Goal: Task Accomplishment & Management: Complete application form

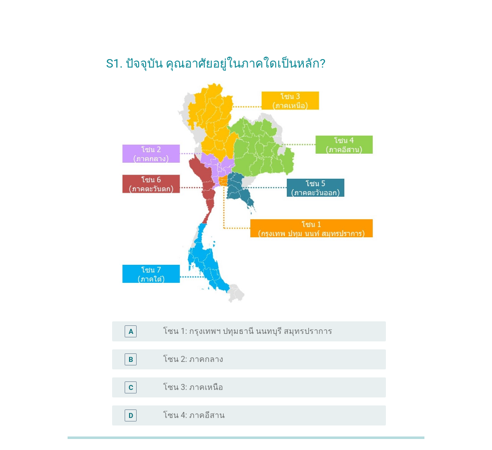
click at [281, 338] on div "A radio_button_unchecked โซน 1: กรุงเทพฯ ปทุมธานี นนทบุรี สมุทรปราการ" at bounding box center [249, 331] width 274 height 20
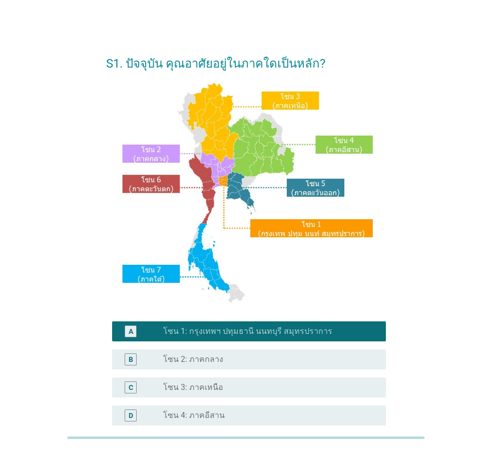
scroll to position [188, 0]
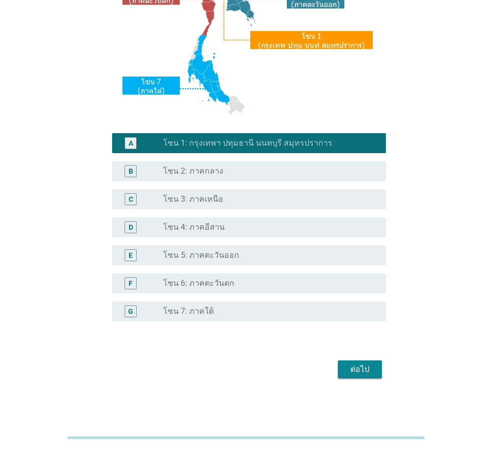
click at [372, 359] on div "ต่อไป" at bounding box center [246, 369] width 280 height 24
click at [351, 369] on div "ต่อไป" at bounding box center [360, 369] width 28 height 12
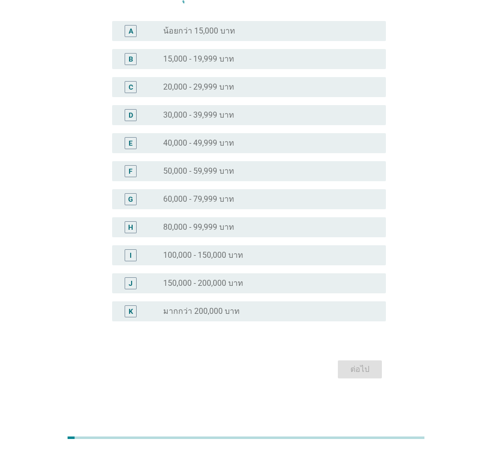
scroll to position [0, 0]
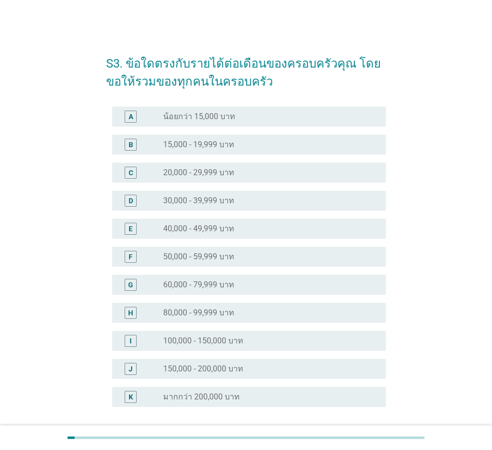
click at [258, 177] on div "radio_button_unchecked 20,000 - 29,999 บาท" at bounding box center [266, 173] width 207 height 10
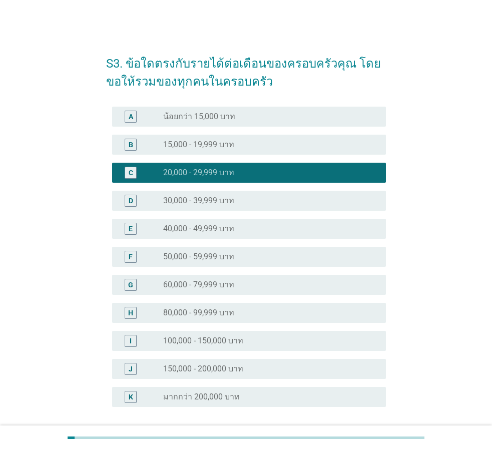
scroll to position [86, 0]
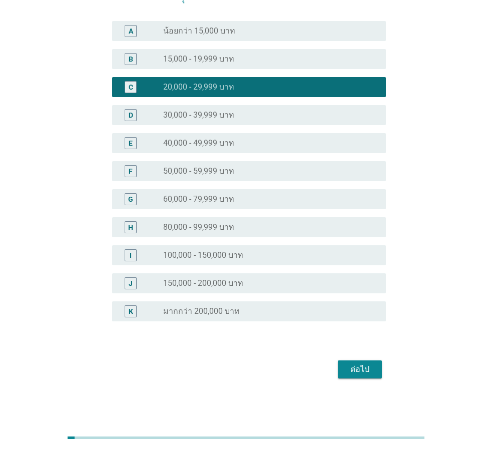
click at [360, 371] on div "ต่อไป" at bounding box center [360, 369] width 28 height 12
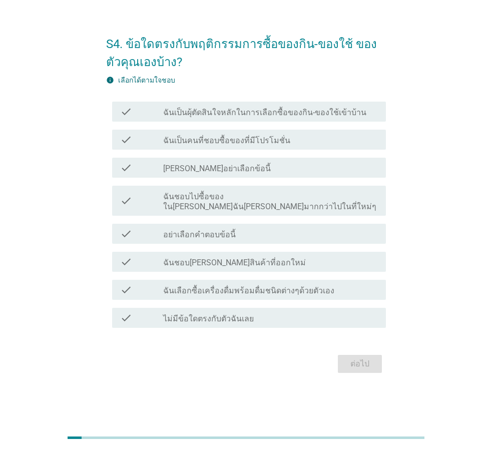
scroll to position [0, 0]
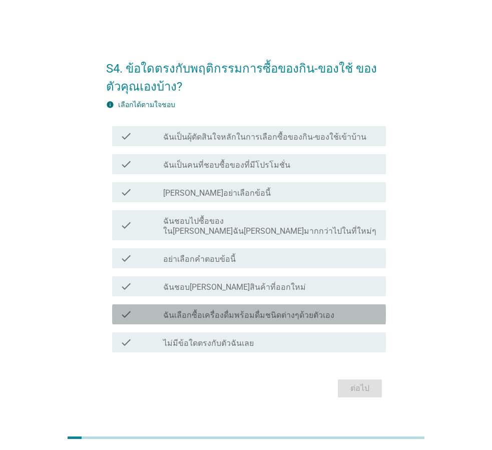
click at [302, 310] on label "ฉันเลือกซื้อเครื่องดื่มพร้อมดื่มชนิดต่างๆด้วยตัวเอง" at bounding box center [248, 315] width 171 height 10
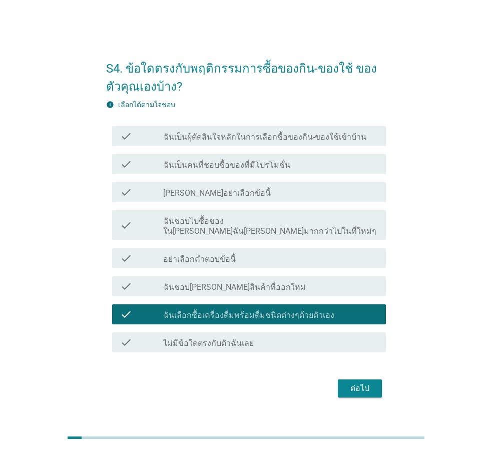
click at [252, 283] on label "ฉันชอบ[PERSON_NAME]สินค้าที่ออกใหม่" at bounding box center [234, 287] width 143 height 10
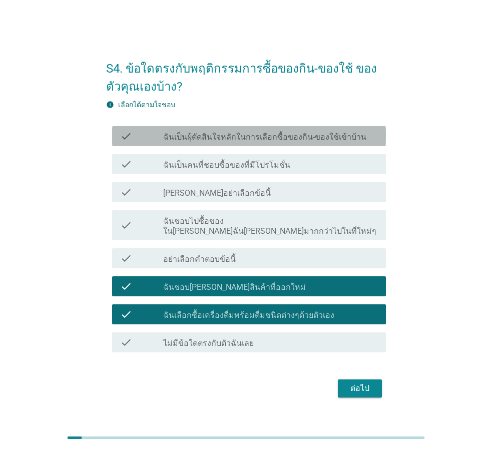
click at [314, 141] on label "ฉันเป็นผุ้ตัดสินใจหลักในการเลือกซื้อของกิน-ของใช้เข้าบ้าน" at bounding box center [264, 137] width 203 height 10
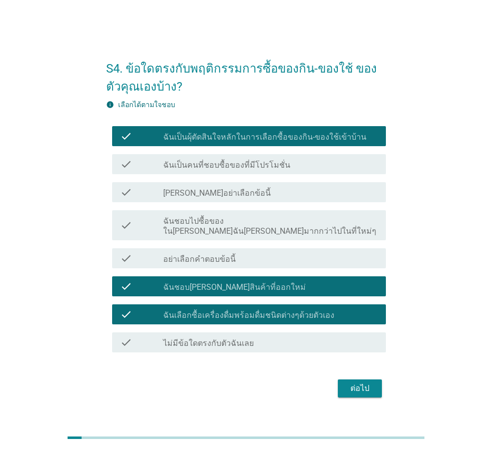
click at [372, 383] on div "ต่อไป" at bounding box center [360, 388] width 28 height 12
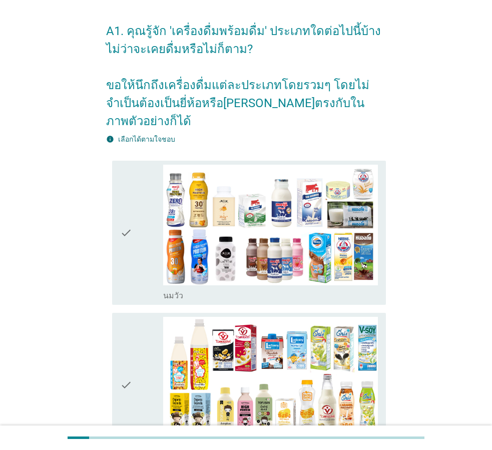
scroll to position [50, 0]
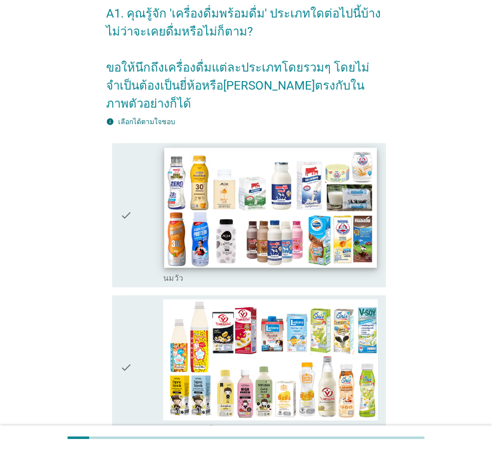
click at [347, 232] on img at bounding box center [270, 208] width 213 height 120
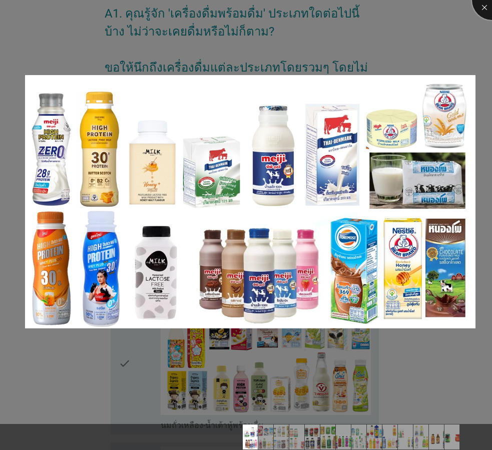
click at [485, 13] on div at bounding box center [492, 0] width 40 height 40
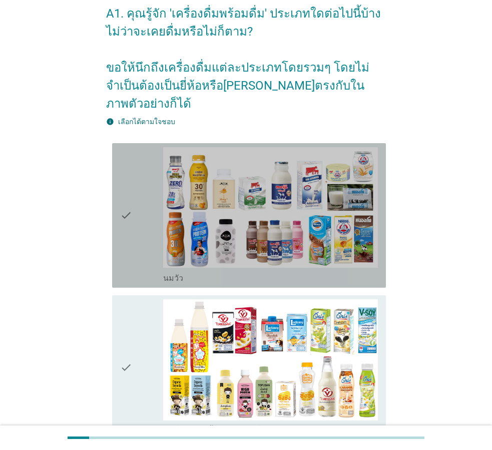
click at [127, 217] on icon "check" at bounding box center [126, 215] width 12 height 137
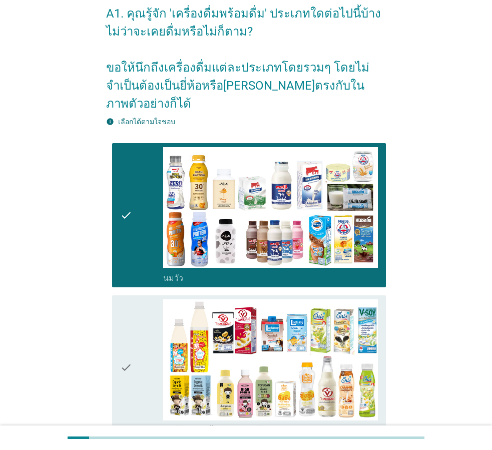
click at [134, 316] on div "check" at bounding box center [141, 367] width 43 height 137
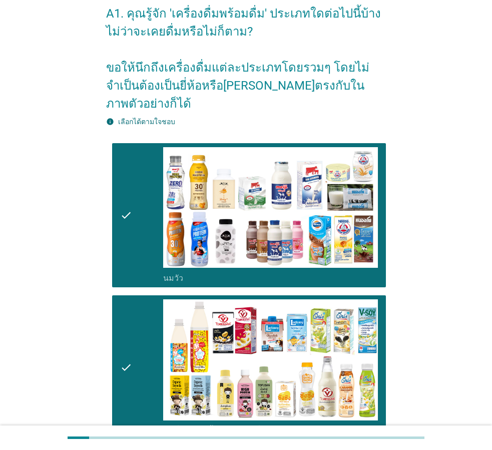
scroll to position [350, 0]
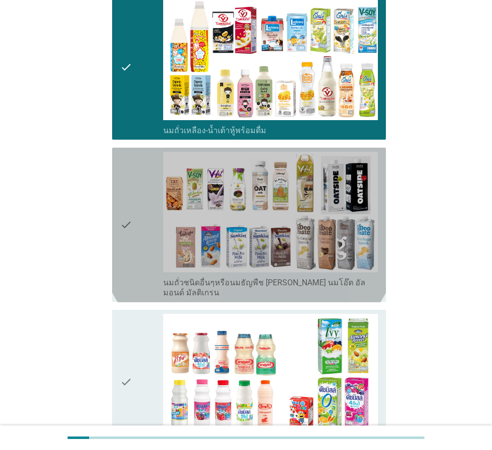
click at [135, 218] on div "check" at bounding box center [141, 225] width 43 height 147
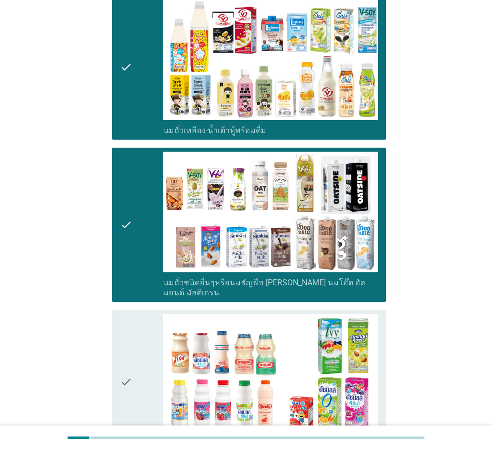
click at [136, 322] on div "check" at bounding box center [141, 382] width 43 height 137
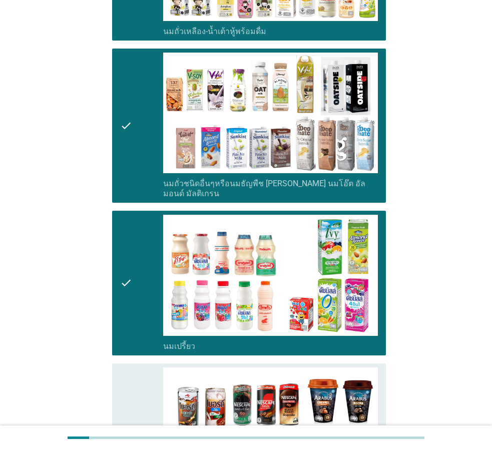
scroll to position [650, 0]
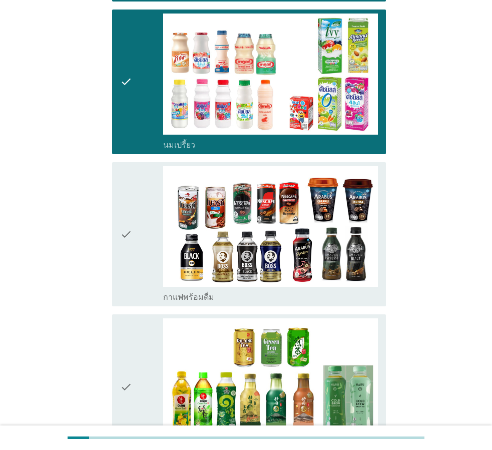
click at [132, 218] on icon "check" at bounding box center [126, 234] width 12 height 137
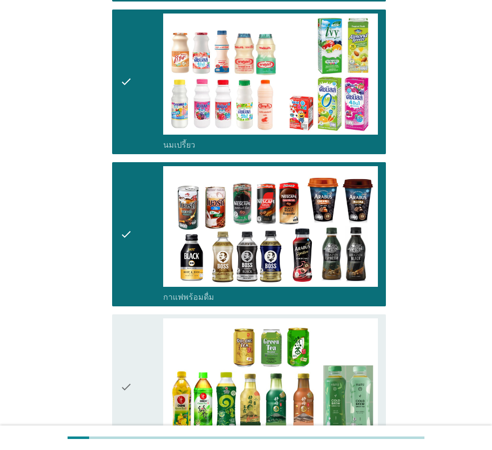
click at [126, 318] on icon "check" at bounding box center [126, 386] width 12 height 137
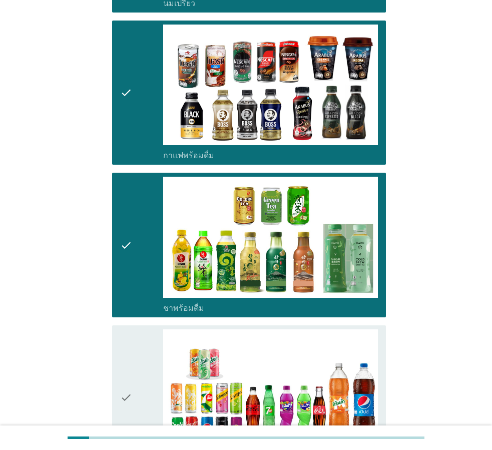
scroll to position [900, 0]
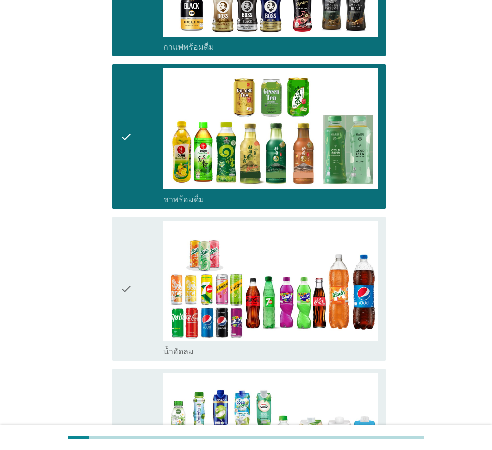
click at [130, 289] on icon "check" at bounding box center [126, 289] width 12 height 137
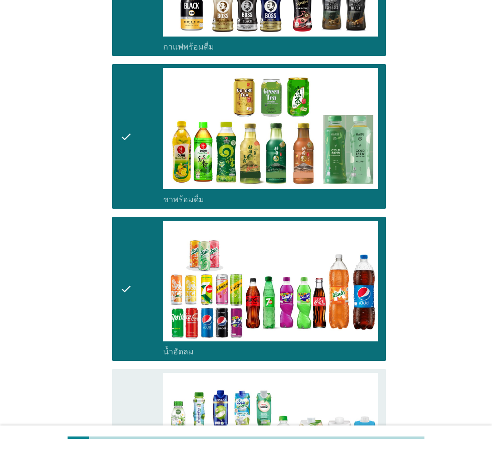
scroll to position [1201, 0]
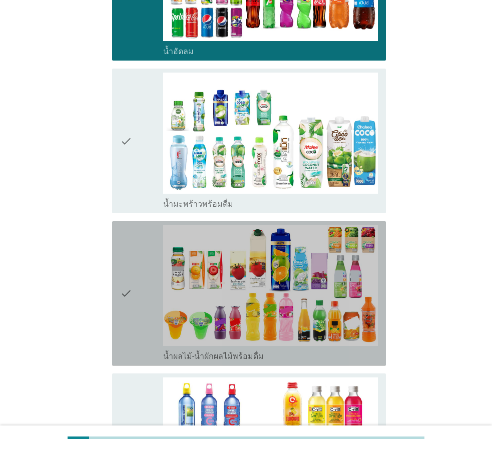
click at [136, 251] on div "check" at bounding box center [141, 293] width 43 height 137
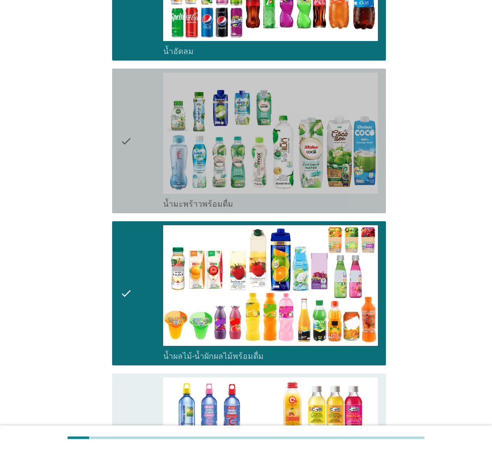
click at [150, 141] on div "check" at bounding box center [141, 141] width 43 height 137
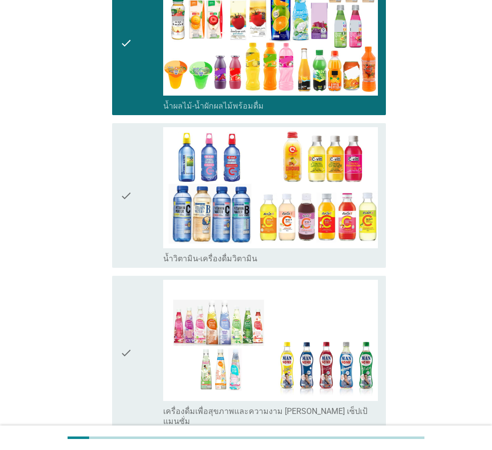
click at [142, 153] on div "check" at bounding box center [141, 195] width 43 height 137
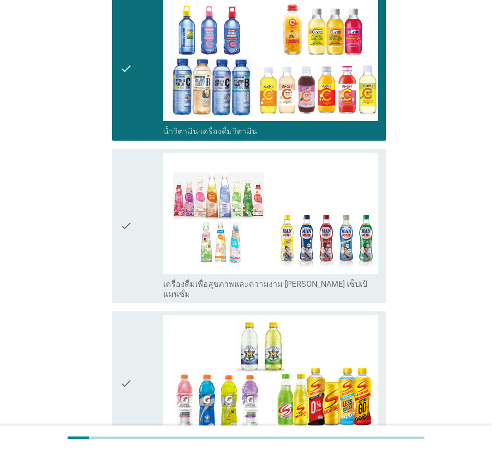
scroll to position [1701, 0]
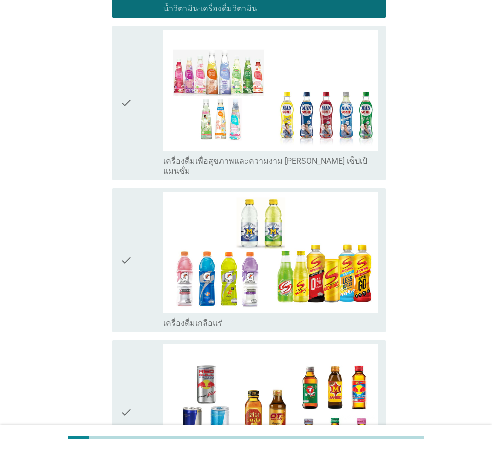
click at [139, 116] on div "check" at bounding box center [141, 103] width 43 height 147
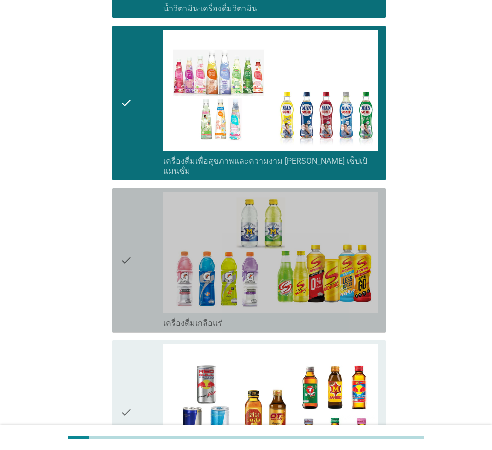
click at [134, 192] on div "check" at bounding box center [141, 260] width 43 height 137
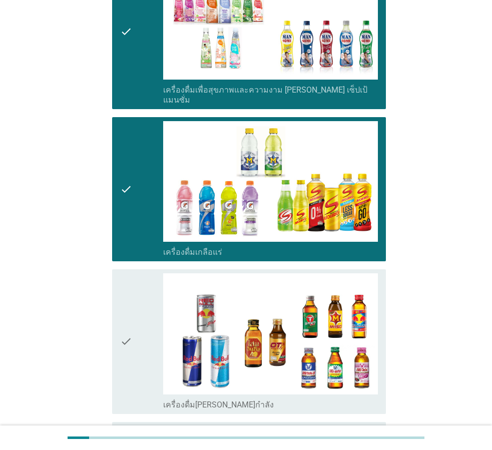
scroll to position [1995, 0]
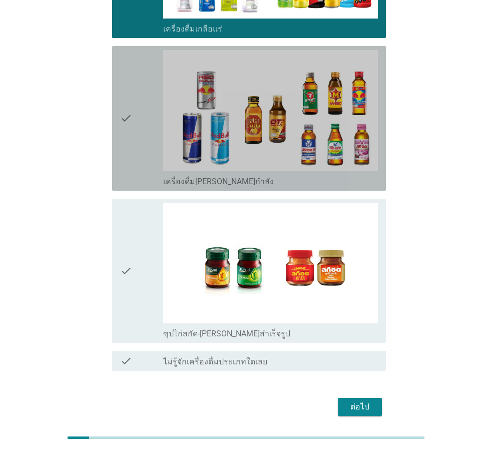
click at [134, 126] on div "check" at bounding box center [141, 118] width 43 height 137
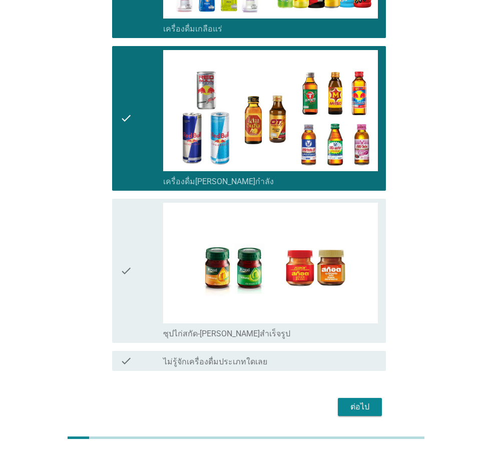
click at [125, 203] on icon "check" at bounding box center [126, 271] width 12 height 137
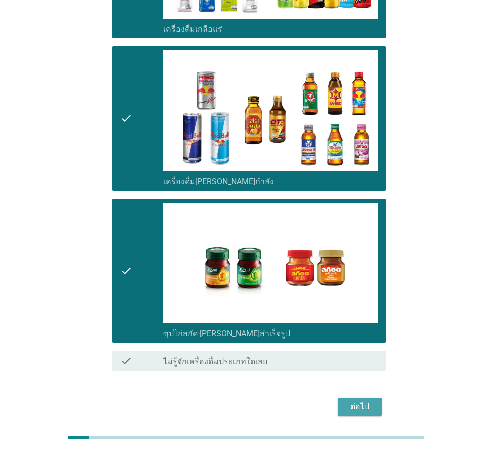
click at [365, 401] on div "ต่อไป" at bounding box center [360, 407] width 28 height 12
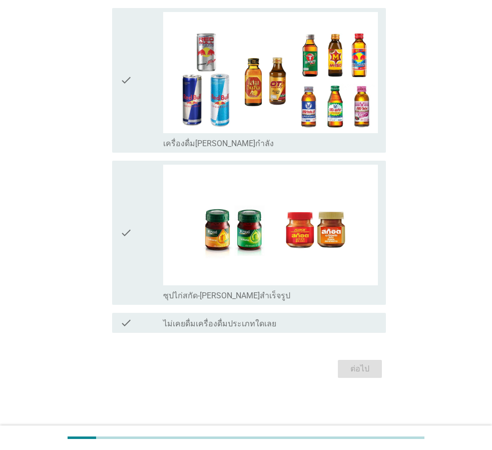
scroll to position [0, 0]
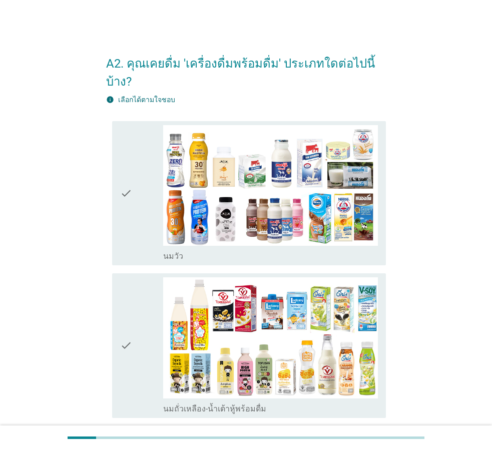
click at [126, 183] on icon "check" at bounding box center [126, 193] width 12 height 137
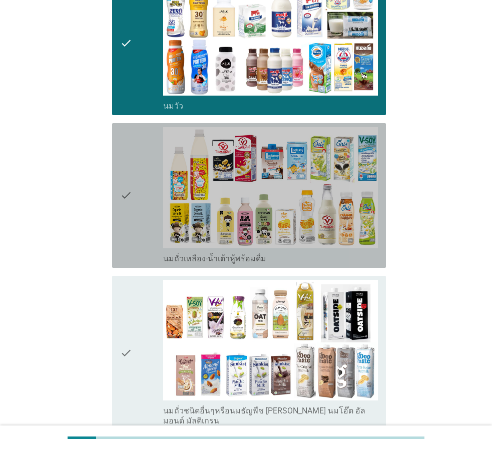
click at [128, 165] on icon "check" at bounding box center [126, 195] width 12 height 137
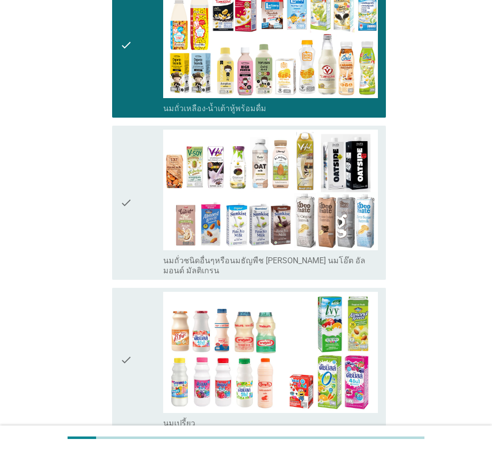
click at [128, 165] on icon "check" at bounding box center [126, 203] width 12 height 147
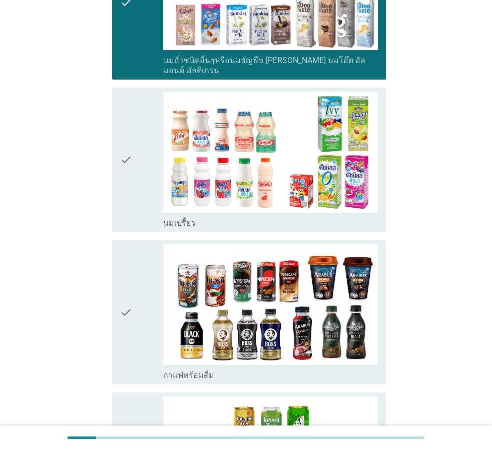
click at [128, 165] on icon "check" at bounding box center [126, 160] width 12 height 137
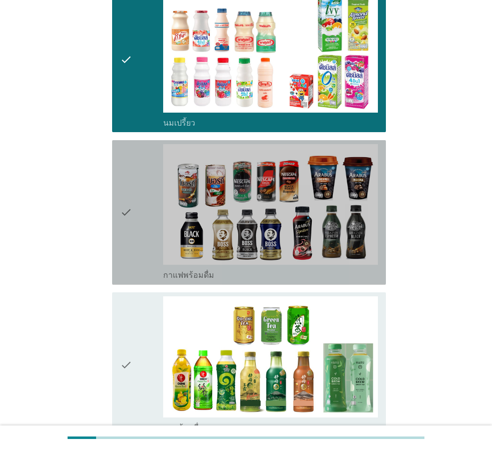
click at [128, 165] on icon "check" at bounding box center [126, 212] width 12 height 137
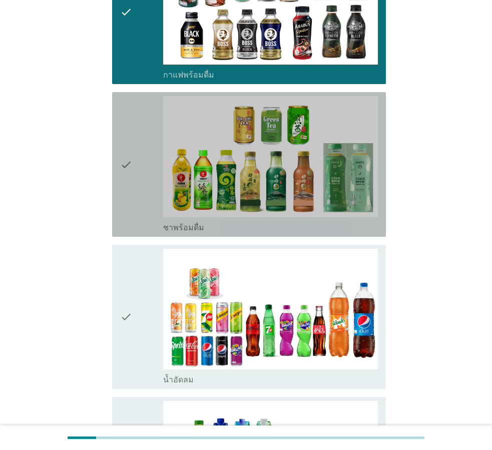
click at [128, 165] on icon "check" at bounding box center [126, 164] width 12 height 137
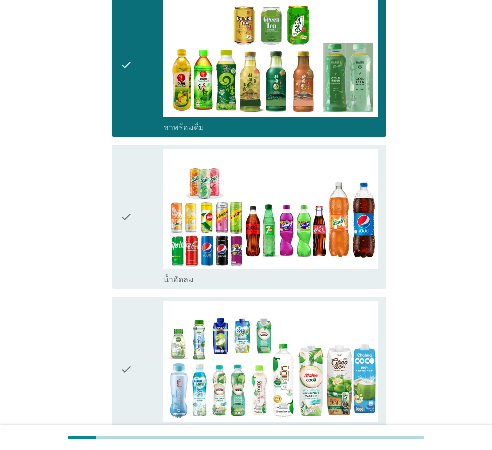
click at [128, 165] on icon "check" at bounding box center [126, 217] width 12 height 137
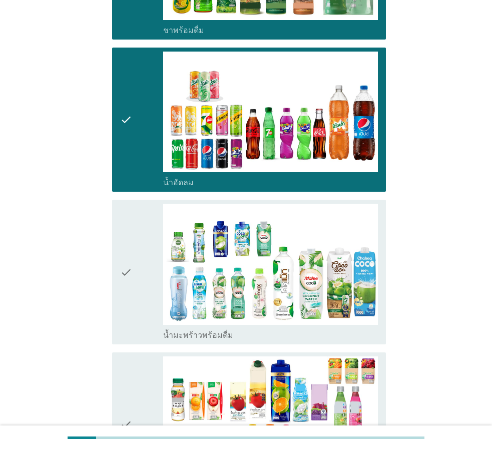
scroll to position [1151, 0]
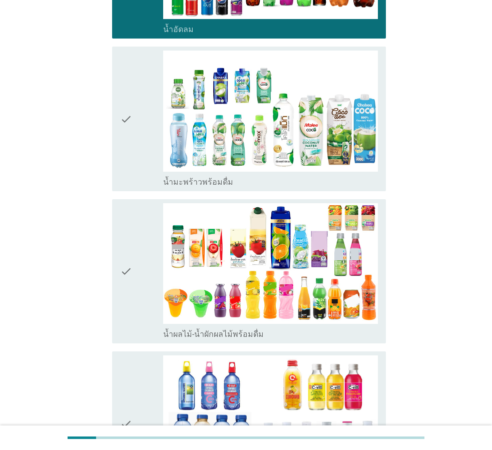
click at [128, 165] on div "check check_box_outline_blank น้ำมะพร้าวพร้อมดื่ม" at bounding box center [246, 119] width 280 height 153
drag, startPoint x: 159, startPoint y: 103, endPoint x: 170, endPoint y: 150, distance: 48.2
click at [160, 103] on div "check" at bounding box center [141, 119] width 43 height 137
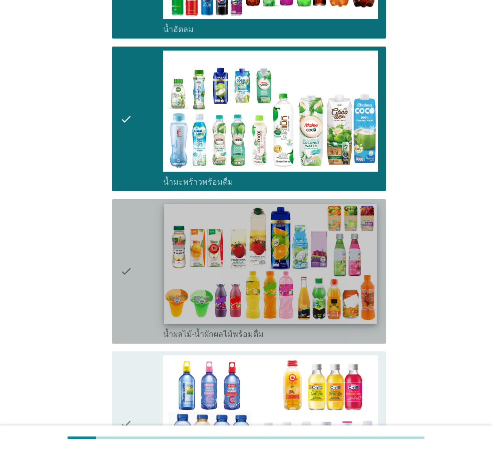
click at [171, 216] on img at bounding box center [270, 264] width 213 height 120
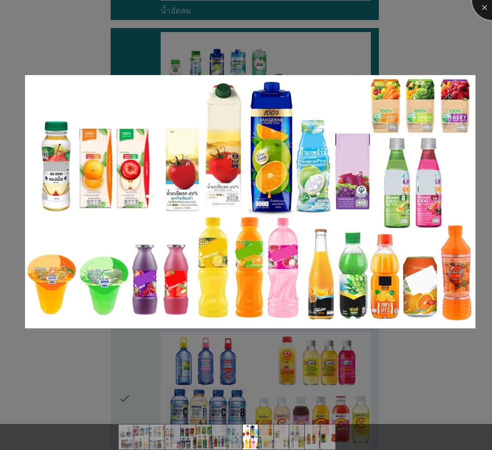
click at [482, 8] on div at bounding box center [492, 0] width 40 height 40
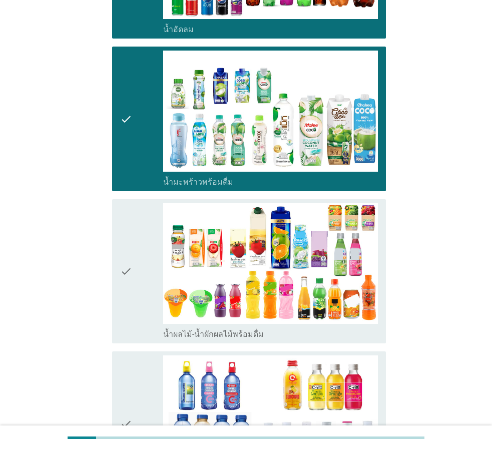
click at [149, 250] on div "check" at bounding box center [141, 271] width 43 height 137
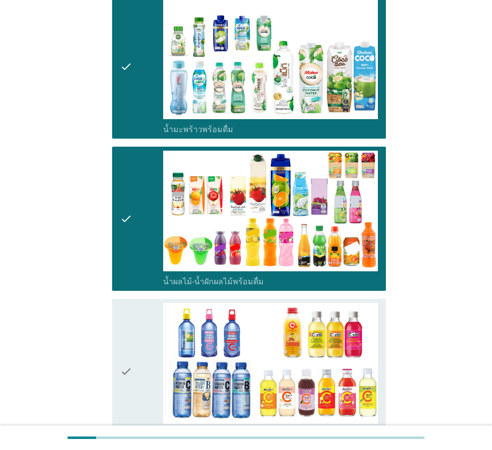
scroll to position [1301, 0]
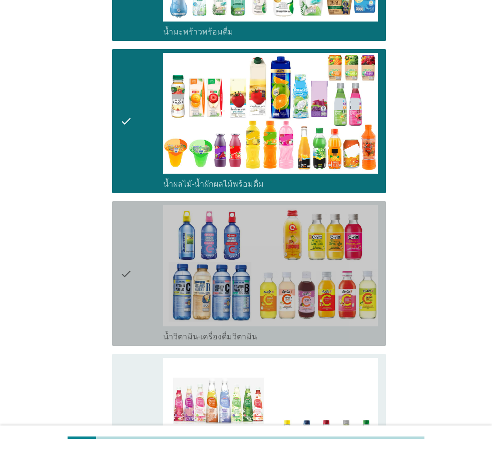
click at [148, 250] on div "check" at bounding box center [141, 273] width 43 height 137
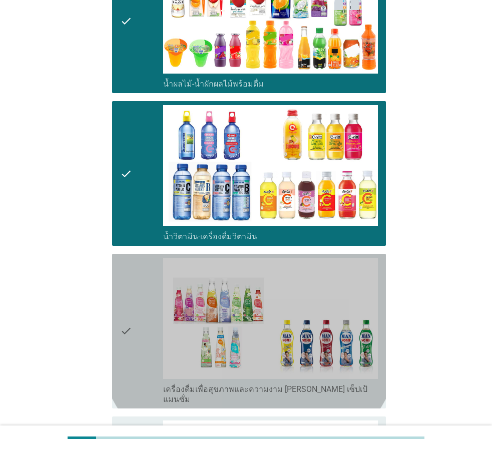
click at [148, 258] on div "check" at bounding box center [141, 331] width 43 height 147
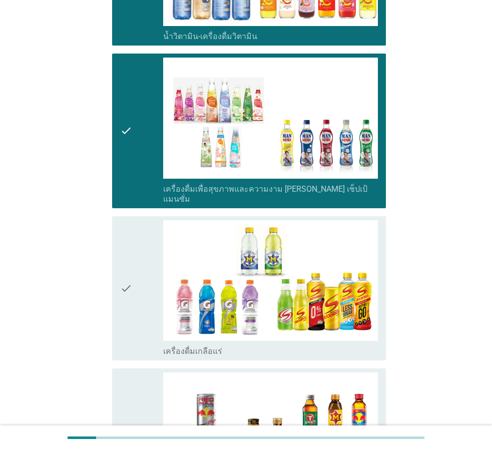
click at [148, 249] on div "check" at bounding box center [141, 288] width 43 height 137
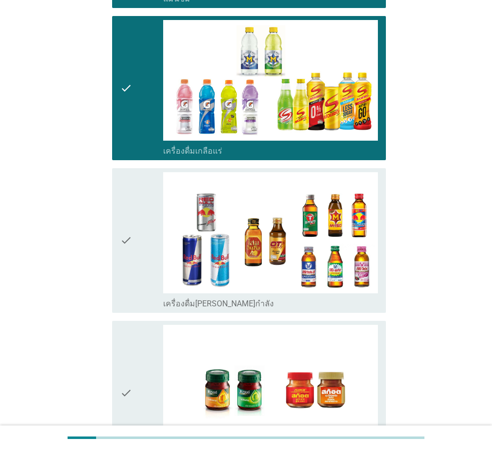
click at [148, 249] on div "check" at bounding box center [141, 240] width 43 height 137
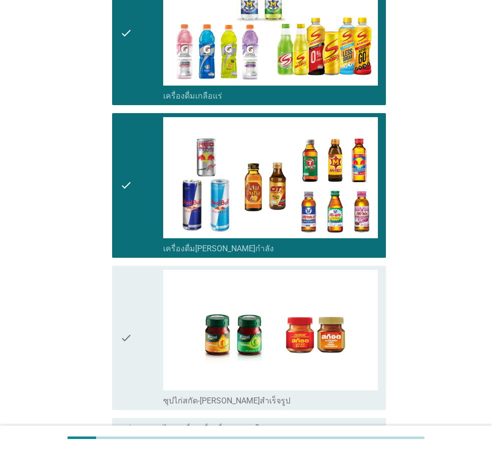
scroll to position [1901, 0]
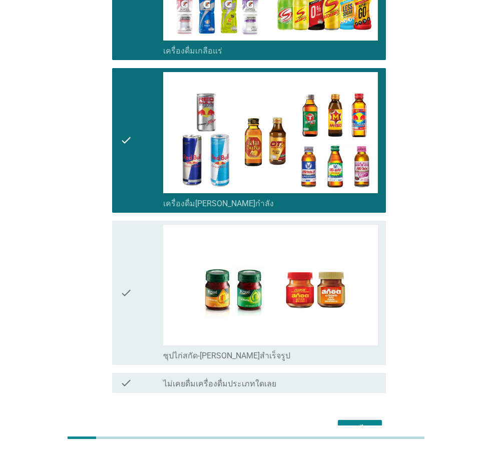
click at [148, 249] on div "check" at bounding box center [141, 293] width 43 height 137
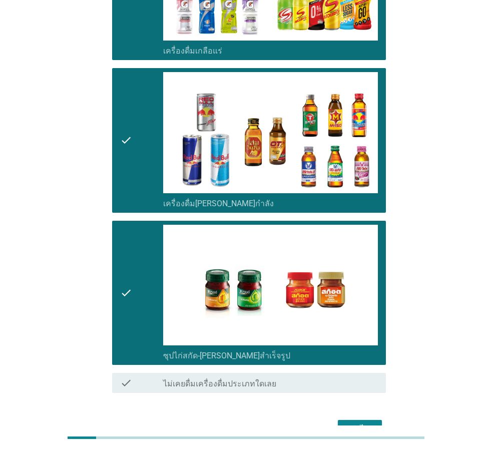
click at [353, 423] on div "ต่อไป" at bounding box center [360, 429] width 28 height 12
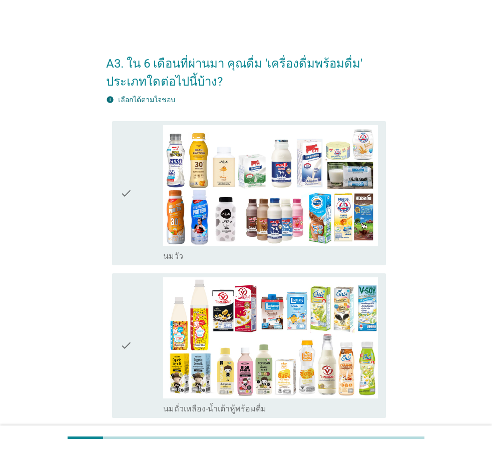
click at [142, 222] on div "check" at bounding box center [141, 193] width 43 height 137
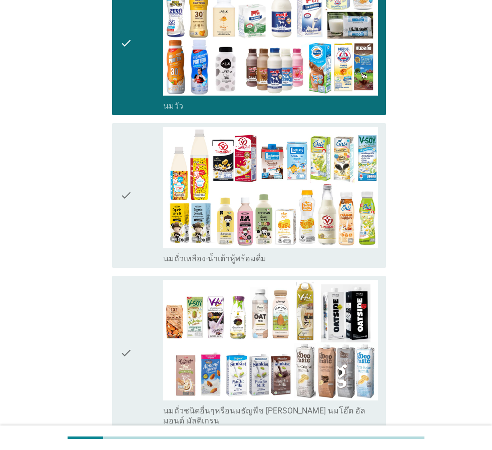
click at [142, 222] on div "check" at bounding box center [141, 195] width 43 height 137
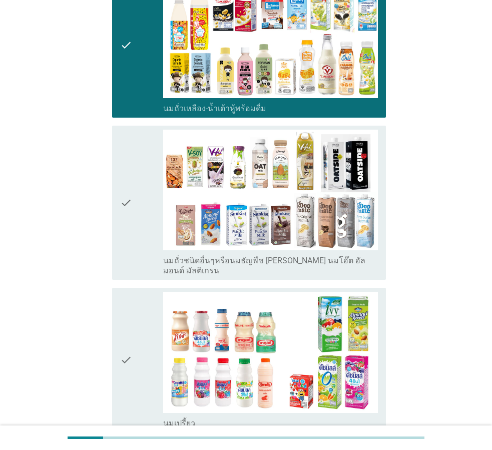
click at [142, 222] on div "check" at bounding box center [141, 203] width 43 height 147
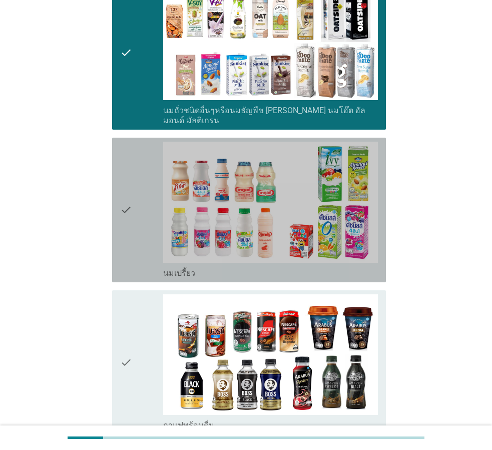
click at [142, 222] on div "check" at bounding box center [141, 210] width 43 height 137
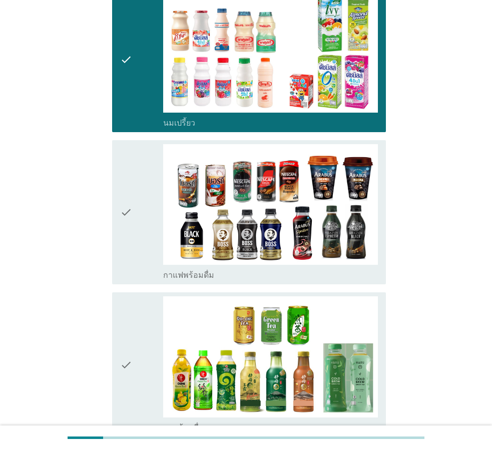
click at [142, 222] on div "check" at bounding box center [141, 212] width 43 height 137
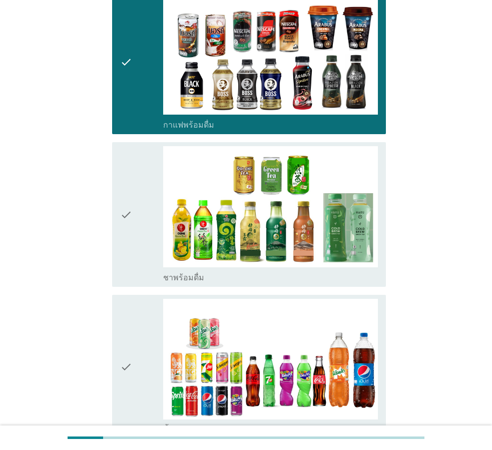
click at [142, 222] on div "check" at bounding box center [141, 214] width 43 height 137
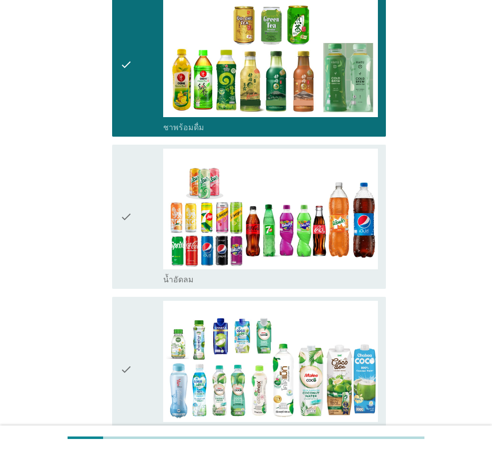
click at [142, 222] on div "check" at bounding box center [141, 217] width 43 height 137
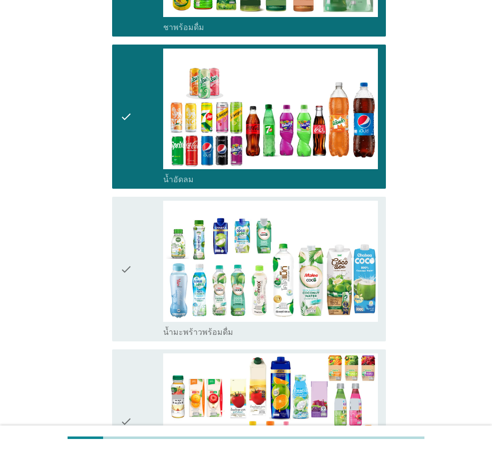
click at [142, 222] on div "check" at bounding box center [141, 269] width 43 height 137
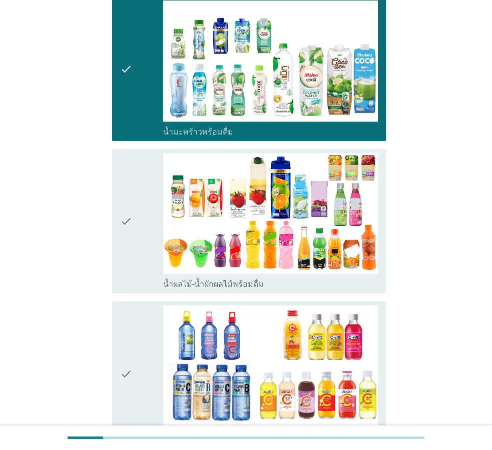
click at [142, 222] on div "check" at bounding box center [141, 221] width 43 height 137
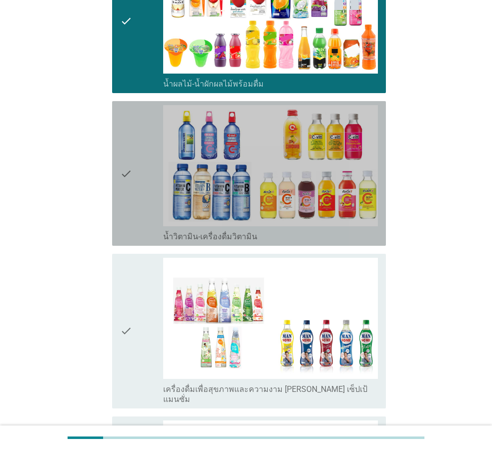
click at [142, 222] on div "check" at bounding box center [141, 173] width 43 height 137
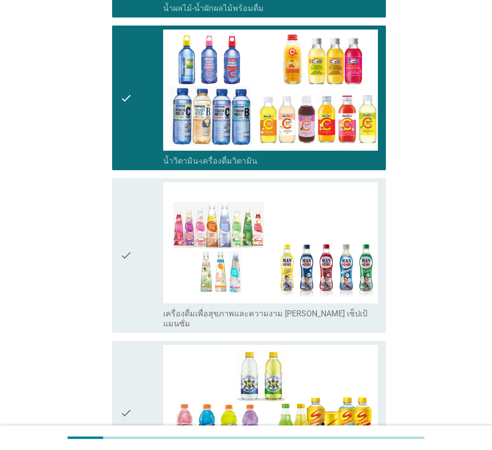
scroll to position [1551, 0]
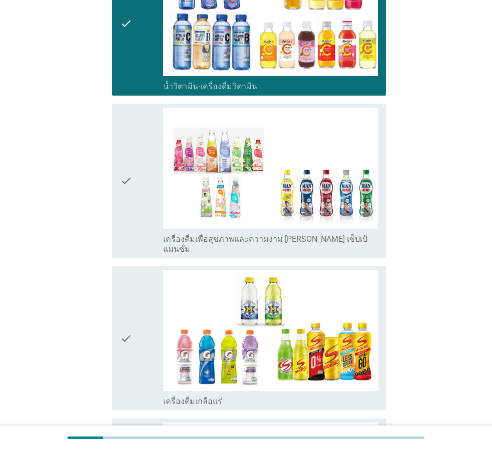
click at [142, 222] on div "check" at bounding box center [141, 181] width 43 height 147
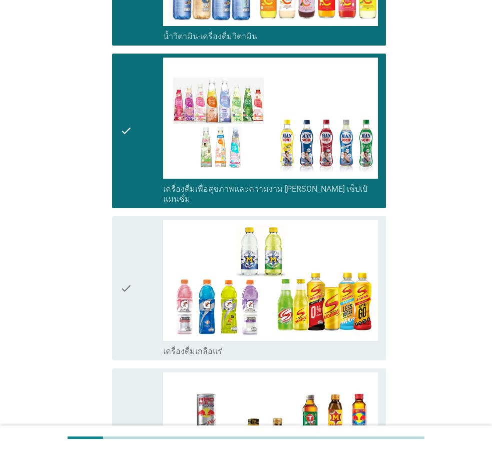
click at [142, 222] on div "check" at bounding box center [141, 288] width 43 height 137
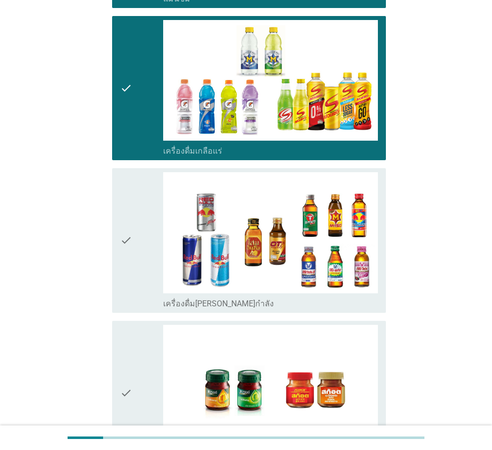
click at [142, 222] on div "check" at bounding box center [141, 240] width 43 height 137
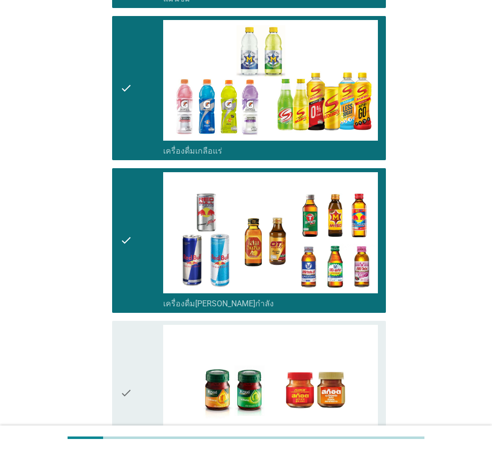
scroll to position [1901, 0]
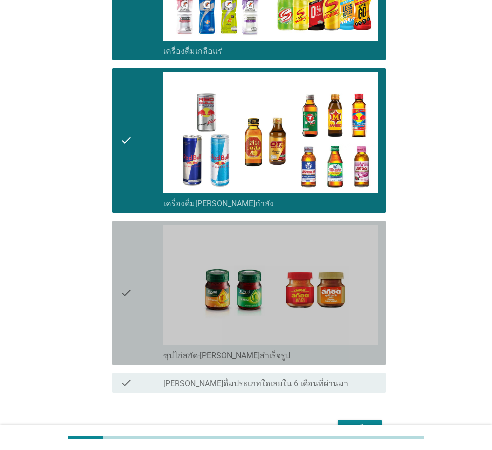
click at [142, 225] on div "check" at bounding box center [141, 293] width 43 height 137
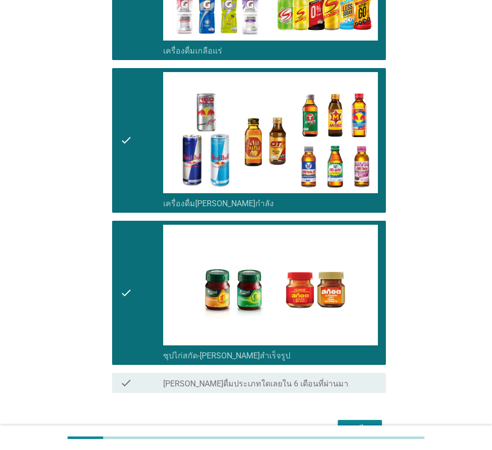
click at [356, 423] on div "ต่อไป" at bounding box center [360, 429] width 28 height 12
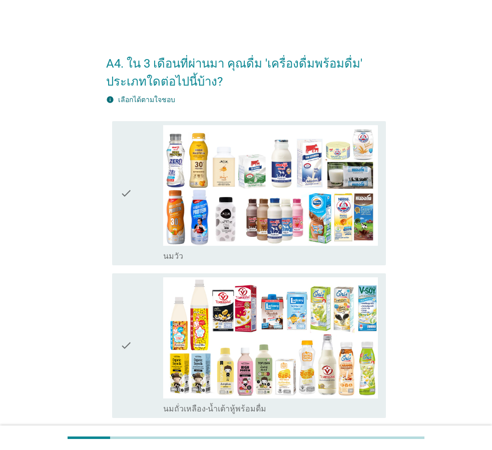
click at [160, 240] on div "check" at bounding box center [141, 193] width 43 height 137
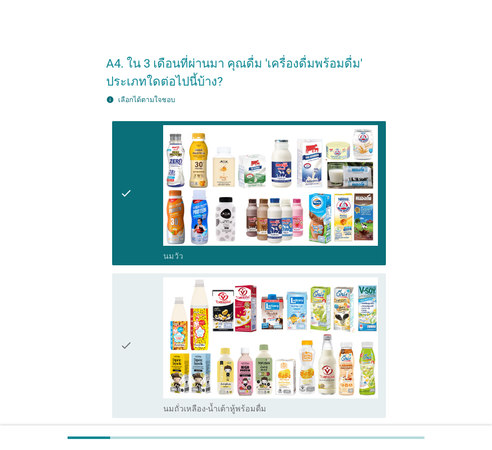
click at [154, 322] on div "check" at bounding box center [141, 345] width 43 height 137
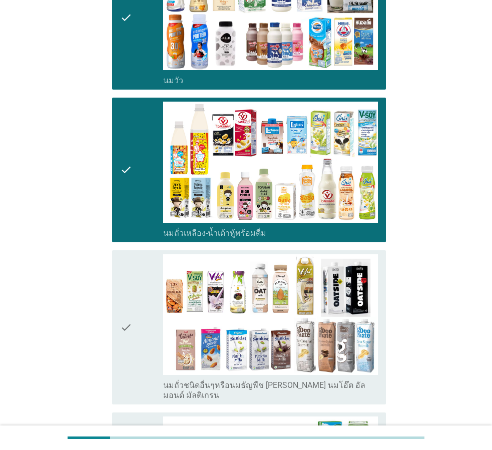
scroll to position [200, 0]
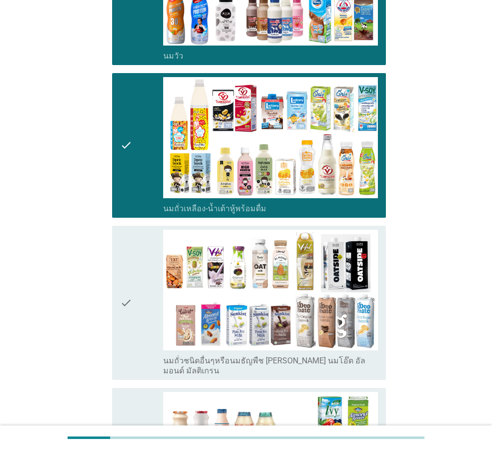
click at [135, 314] on div "check" at bounding box center [141, 303] width 43 height 147
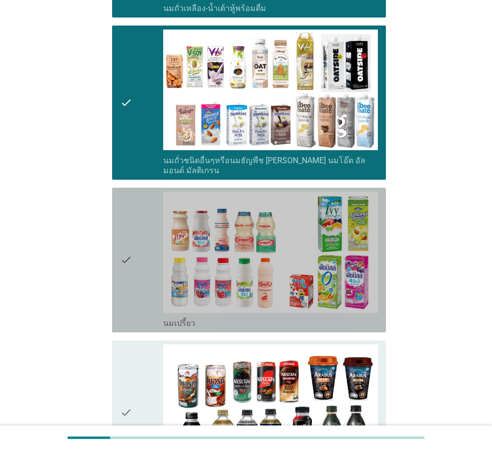
click at [144, 264] on div "check" at bounding box center [141, 260] width 43 height 137
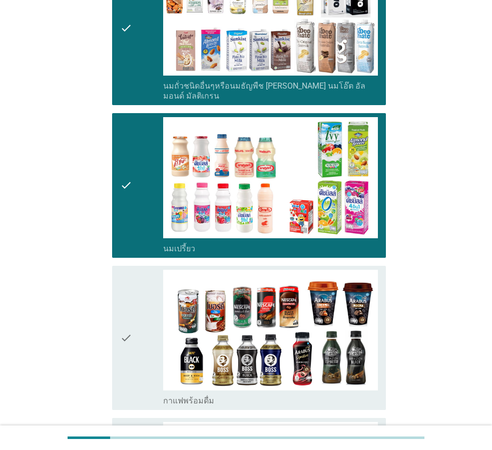
scroll to position [600, 0]
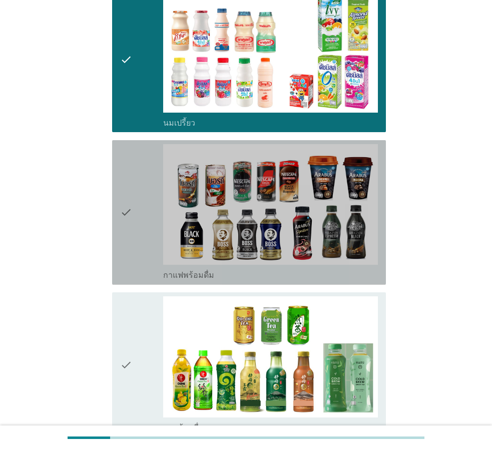
click at [150, 208] on div "check" at bounding box center [141, 212] width 43 height 137
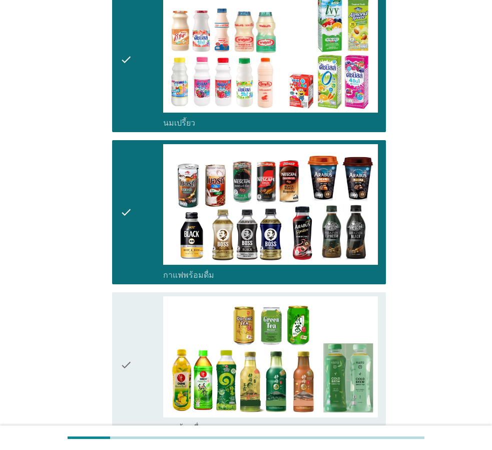
click at [154, 311] on div "check" at bounding box center [141, 364] width 43 height 137
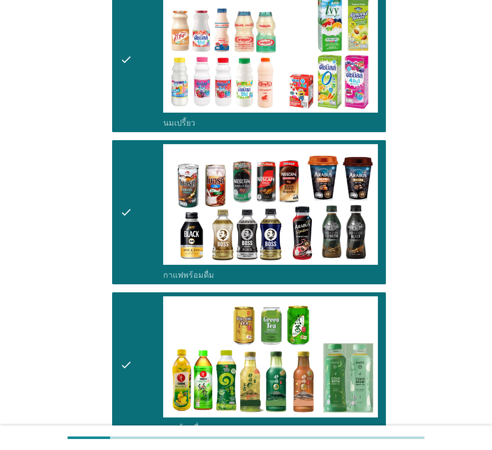
scroll to position [800, 0]
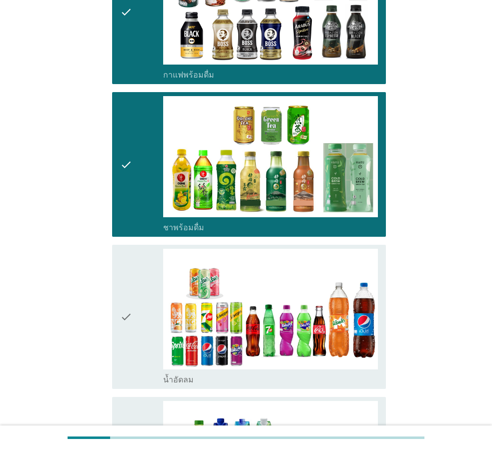
click at [139, 284] on div "check" at bounding box center [141, 317] width 43 height 137
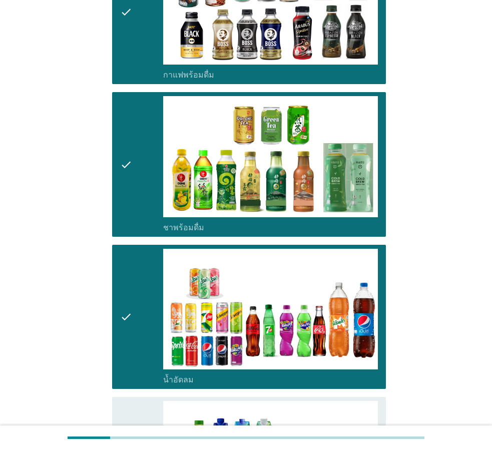
scroll to position [1000, 0]
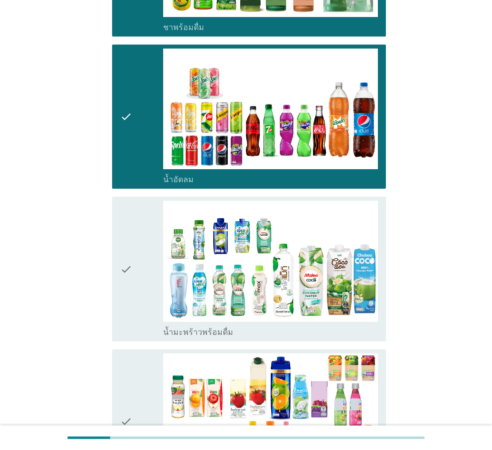
click at [139, 284] on div "check" at bounding box center [141, 269] width 43 height 137
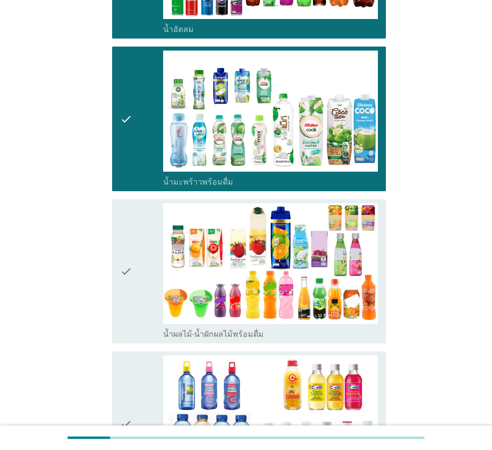
click at [139, 217] on div "check" at bounding box center [141, 271] width 43 height 137
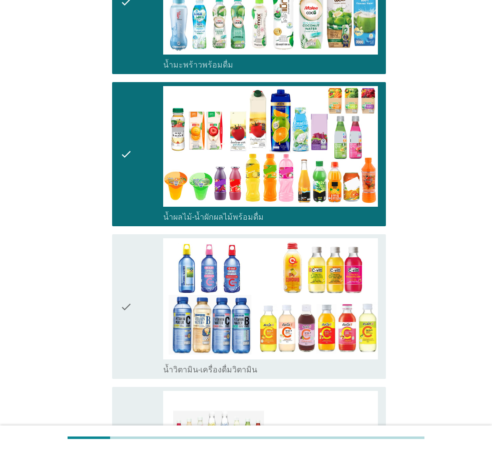
scroll to position [1401, 0]
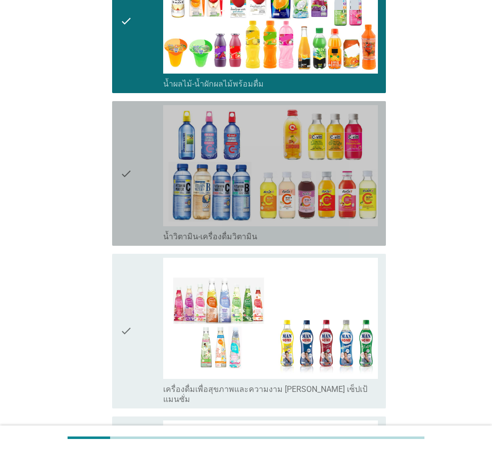
click at [142, 183] on div "check" at bounding box center [141, 173] width 43 height 137
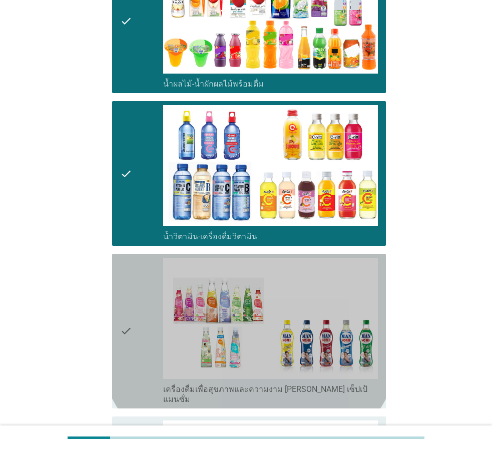
click at [146, 314] on div "check" at bounding box center [141, 331] width 43 height 147
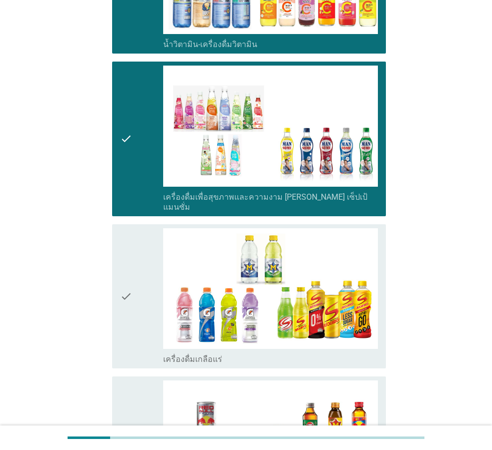
scroll to position [1601, 0]
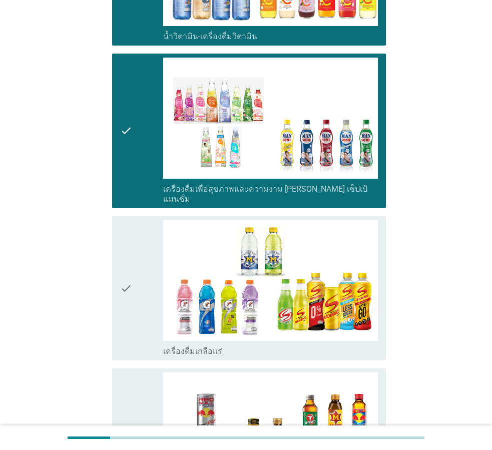
click at [127, 306] on icon "check" at bounding box center [126, 288] width 12 height 137
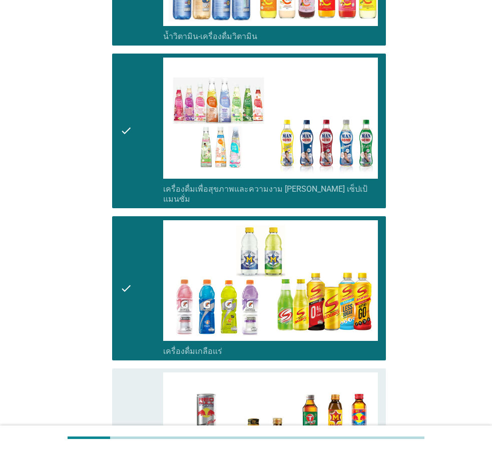
scroll to position [1751, 0]
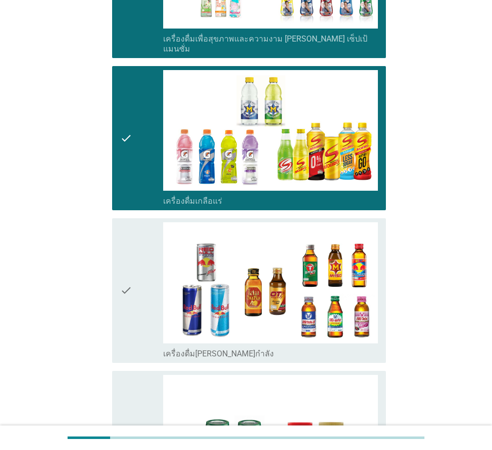
click at [131, 288] on icon "check" at bounding box center [126, 290] width 12 height 137
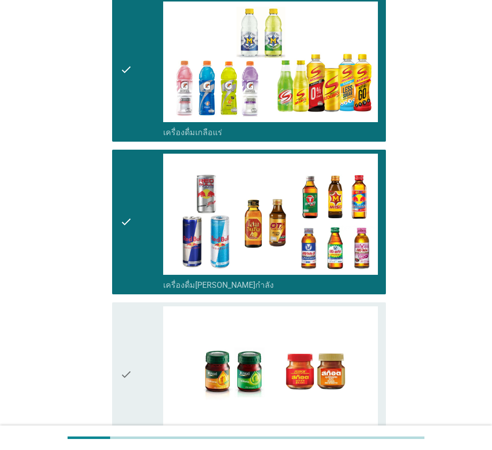
scroll to position [1901, 0]
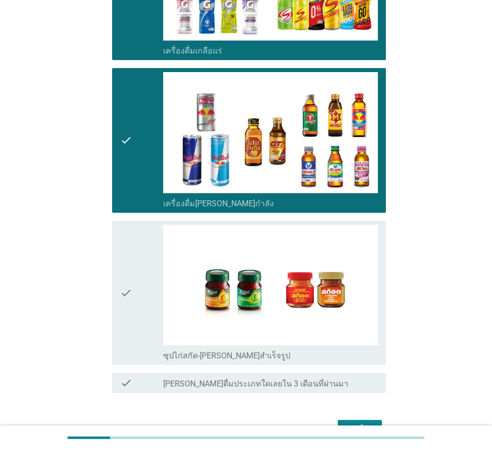
click at [130, 286] on icon "check" at bounding box center [126, 293] width 12 height 137
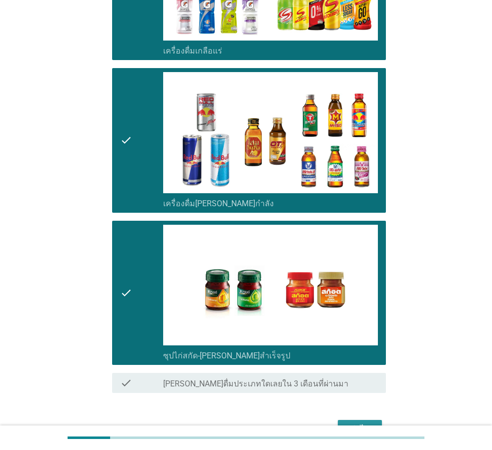
click at [363, 423] on div "ต่อไป" at bounding box center [360, 429] width 28 height 12
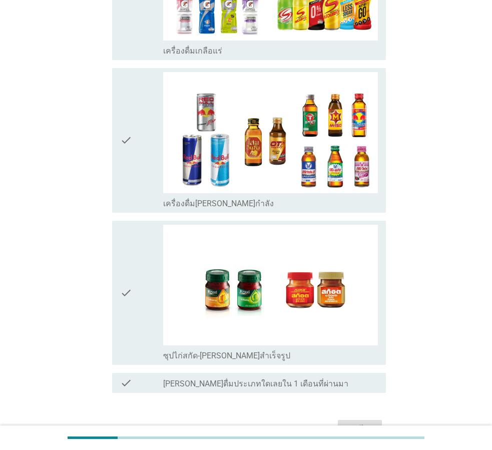
scroll to position [0, 0]
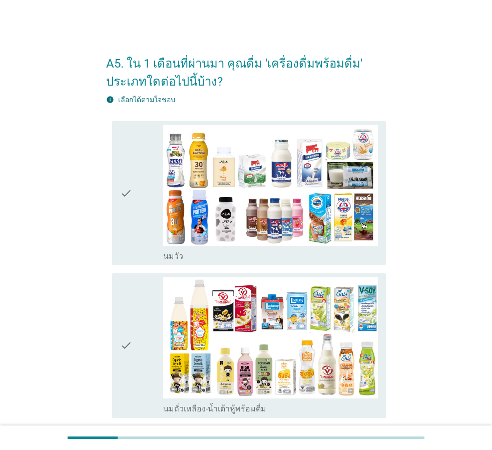
click at [153, 236] on div "check" at bounding box center [141, 193] width 43 height 137
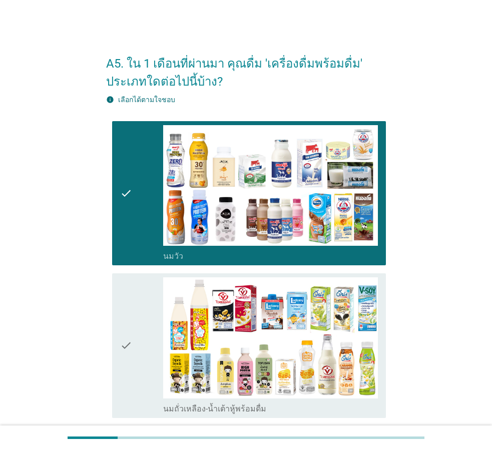
click at [157, 313] on div "check" at bounding box center [141, 345] width 43 height 137
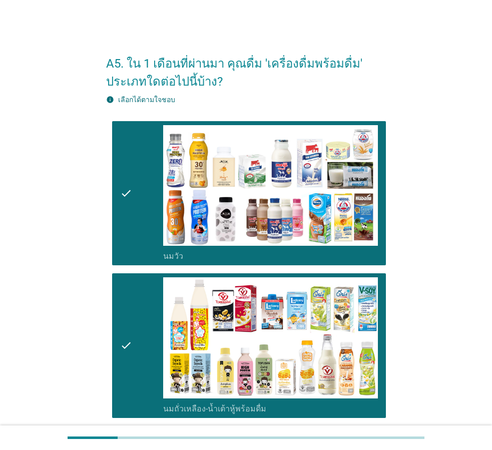
scroll to position [200, 0]
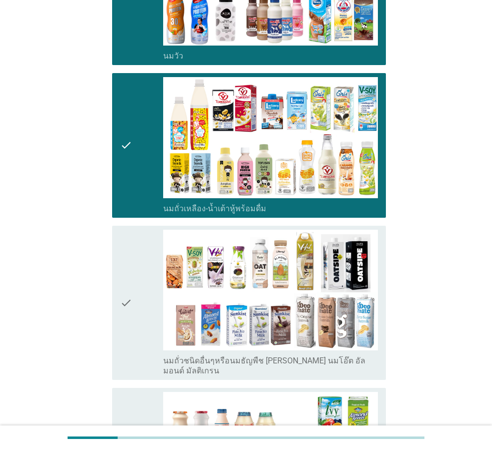
click at [150, 284] on div "check" at bounding box center [141, 303] width 43 height 147
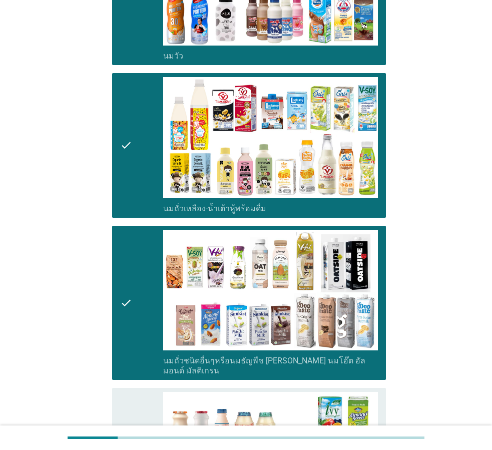
scroll to position [450, 0]
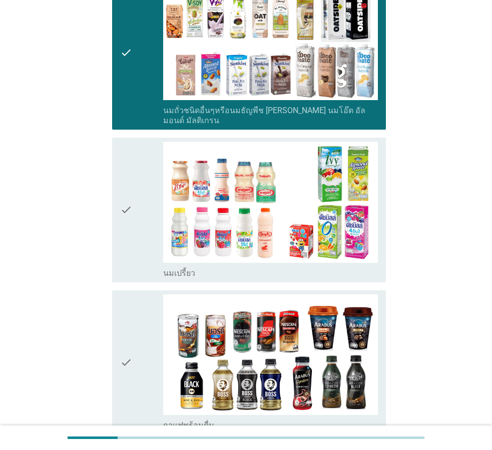
click at [142, 235] on div "check" at bounding box center [141, 210] width 43 height 137
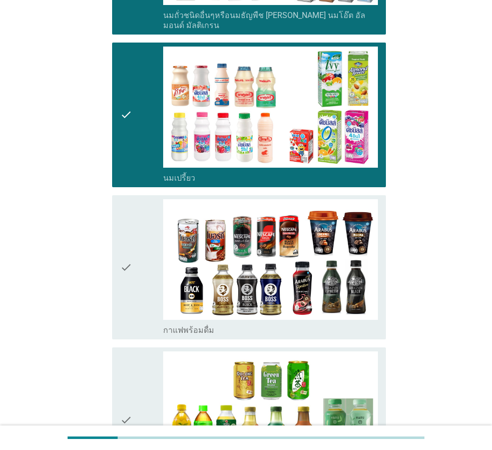
scroll to position [650, 0]
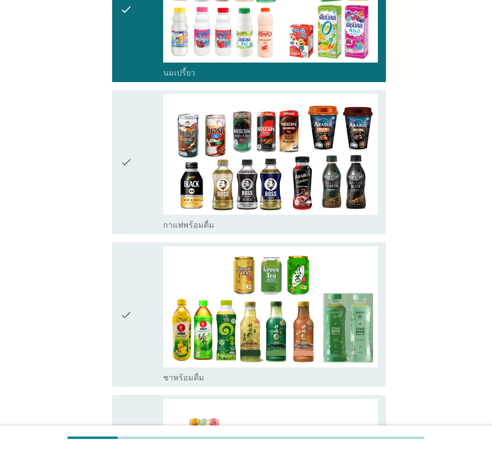
click at [134, 203] on div "check" at bounding box center [141, 162] width 43 height 137
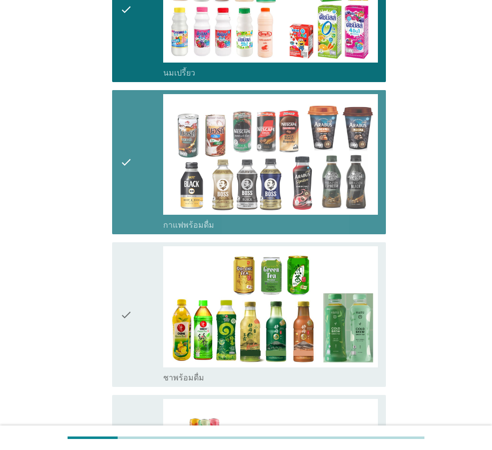
click at [140, 274] on div "check" at bounding box center [141, 314] width 43 height 137
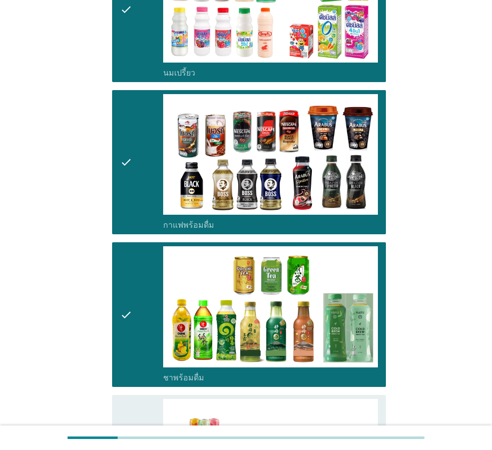
scroll to position [800, 0]
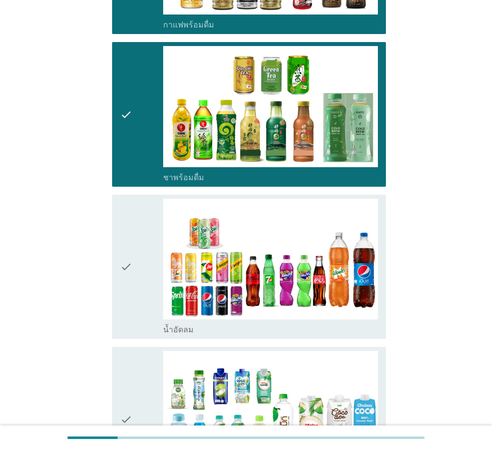
click at [138, 306] on div "check" at bounding box center [141, 267] width 43 height 137
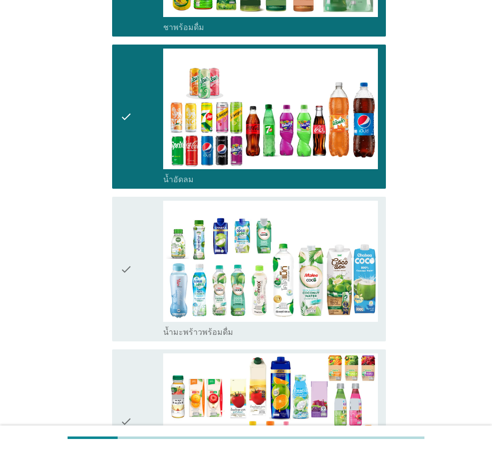
click at [138, 306] on div "check" at bounding box center [141, 269] width 43 height 137
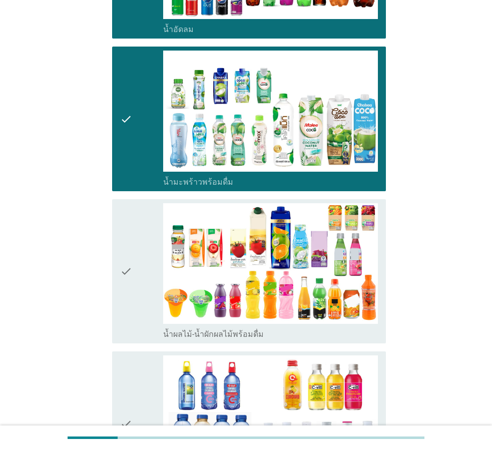
click at [138, 306] on div "check" at bounding box center [141, 271] width 43 height 137
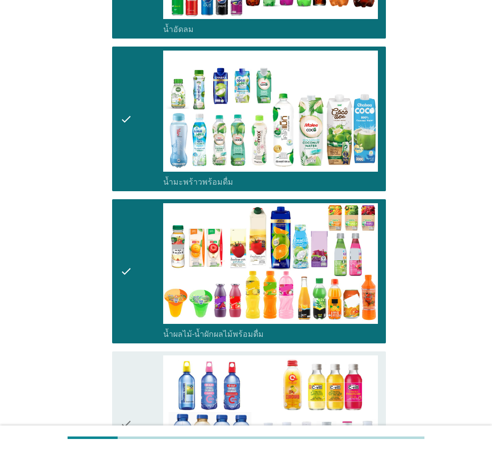
scroll to position [1301, 0]
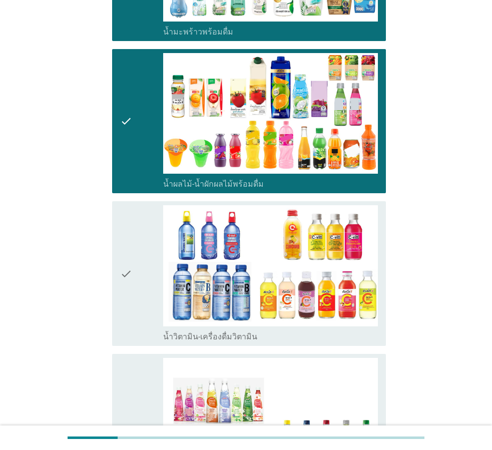
click at [138, 306] on div "check" at bounding box center [141, 273] width 43 height 137
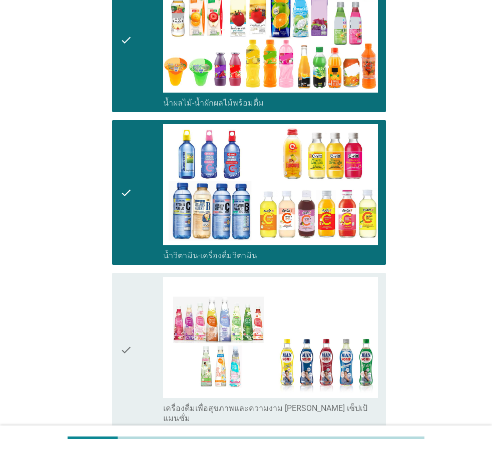
scroll to position [1501, 0]
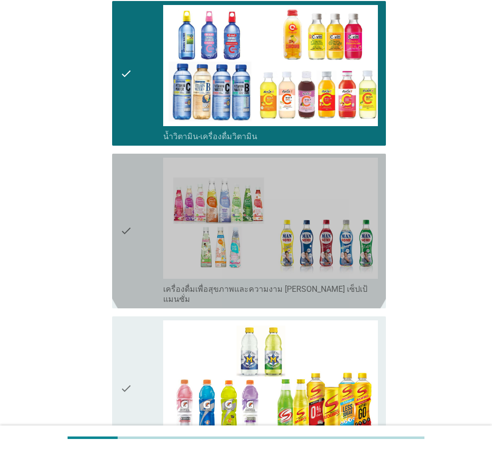
click at [149, 245] on div "check" at bounding box center [141, 231] width 43 height 147
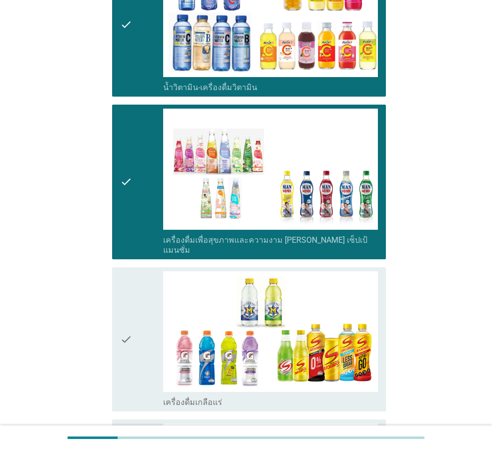
scroll to position [1601, 0]
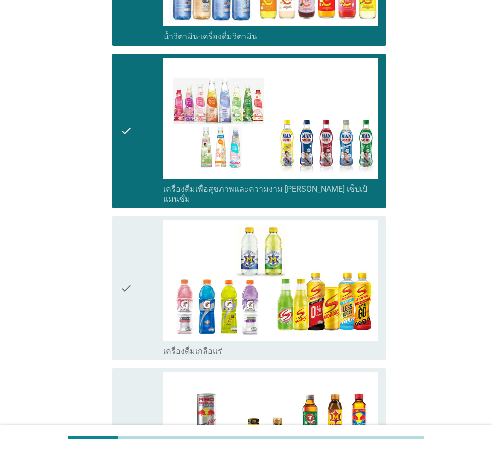
click at [149, 245] on div "check" at bounding box center [141, 288] width 43 height 137
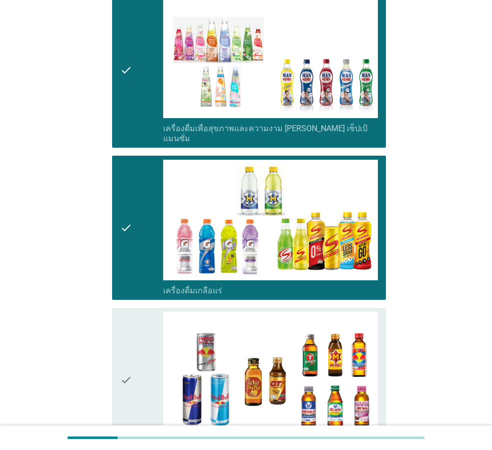
scroll to position [1801, 0]
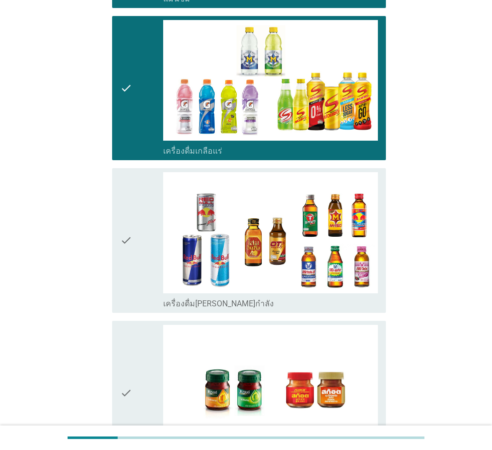
click at [149, 245] on div "check" at bounding box center [141, 240] width 43 height 137
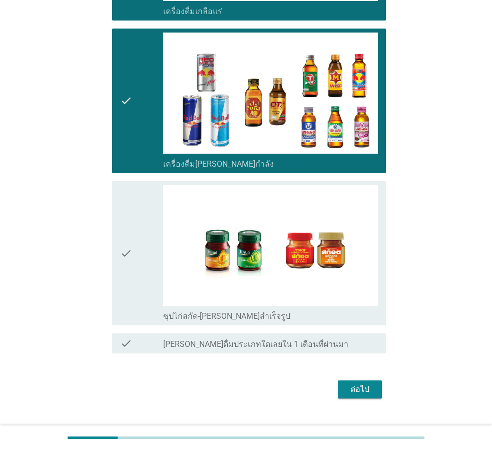
scroll to position [1941, 0]
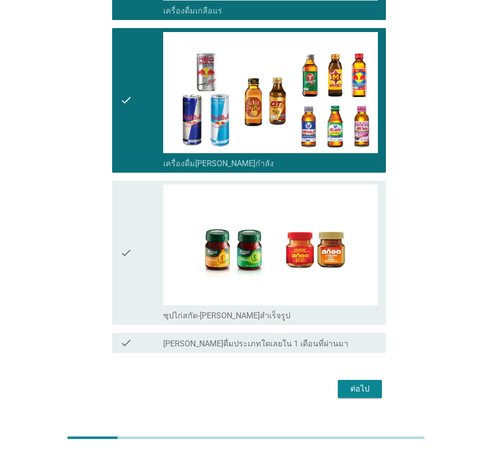
click at [129, 275] on icon "check" at bounding box center [126, 253] width 12 height 137
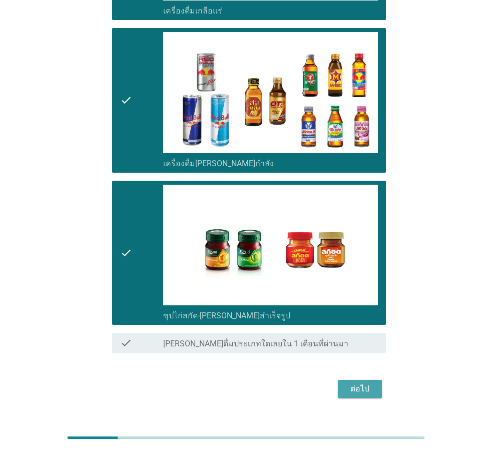
click at [366, 383] on div "ต่อไป" at bounding box center [360, 389] width 28 height 12
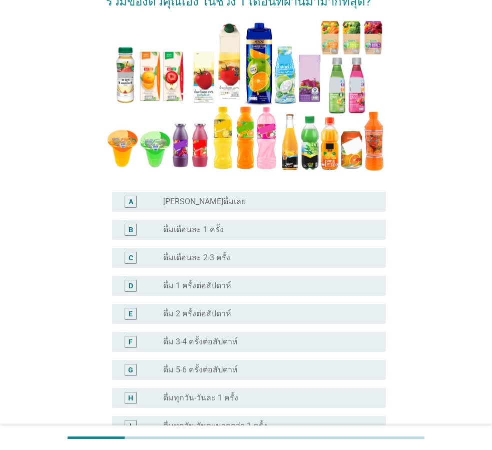
scroll to position [150, 0]
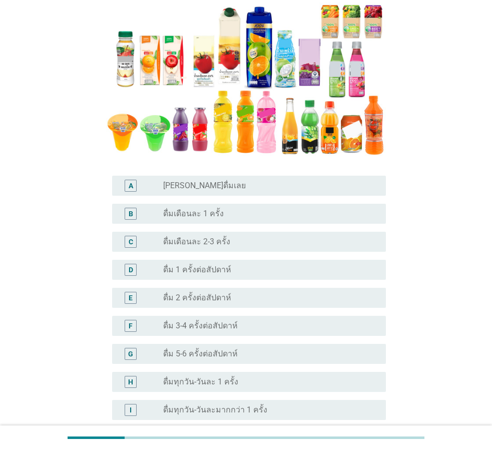
click at [211, 328] on label "ดื่ม 3-4 ครั้งต่อสัปดาห์" at bounding box center [200, 326] width 75 height 10
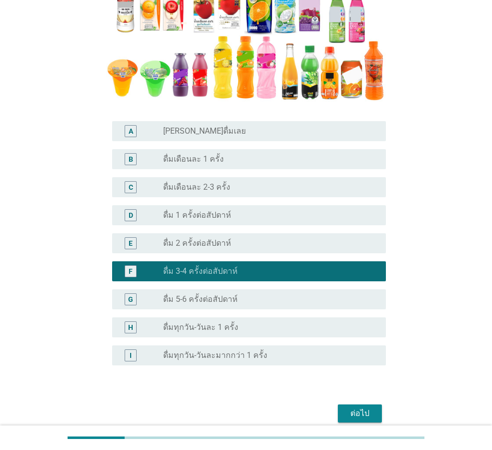
scroll to position [249, 0]
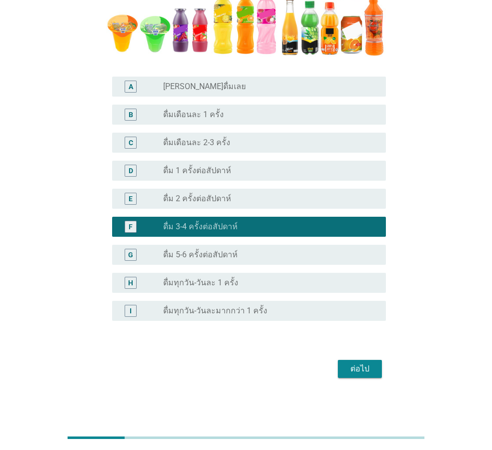
click at [375, 364] on button "ต่อไป" at bounding box center [360, 369] width 44 height 18
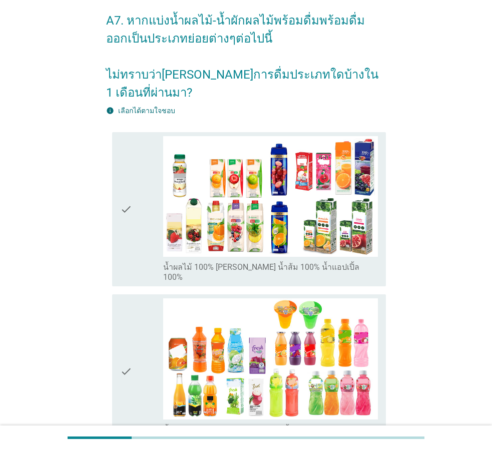
scroll to position [150, 0]
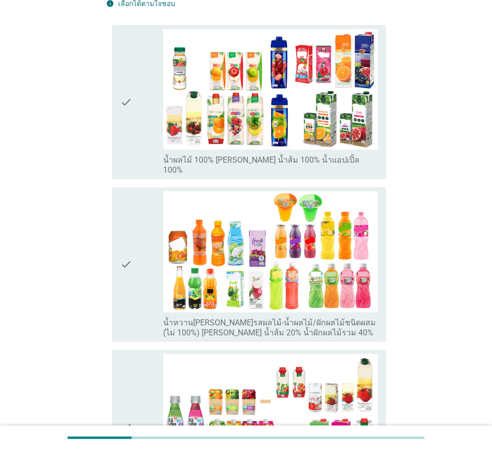
click at [132, 129] on icon "check" at bounding box center [126, 102] width 12 height 147
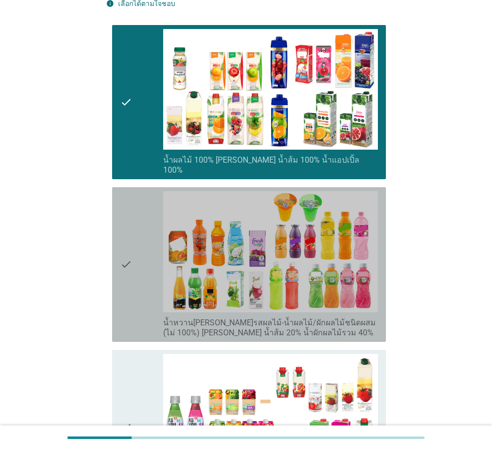
click at [127, 247] on icon "check" at bounding box center [126, 264] width 12 height 147
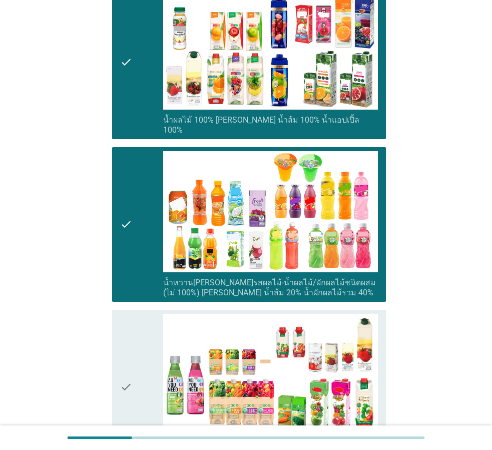
scroll to position [250, 0]
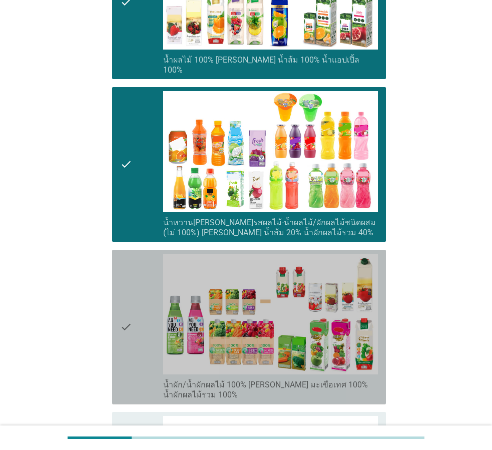
click at [132, 287] on div "check" at bounding box center [141, 327] width 43 height 147
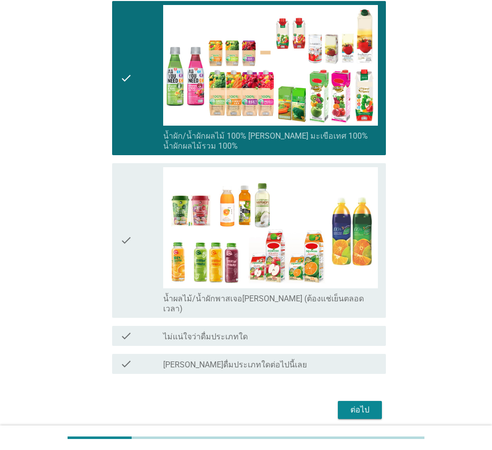
scroll to position [500, 0]
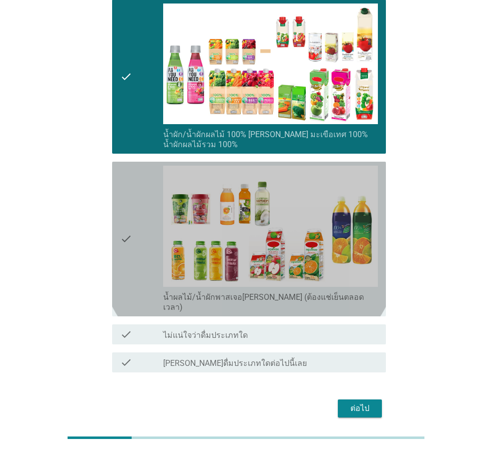
click at [135, 240] on div "check" at bounding box center [141, 239] width 43 height 147
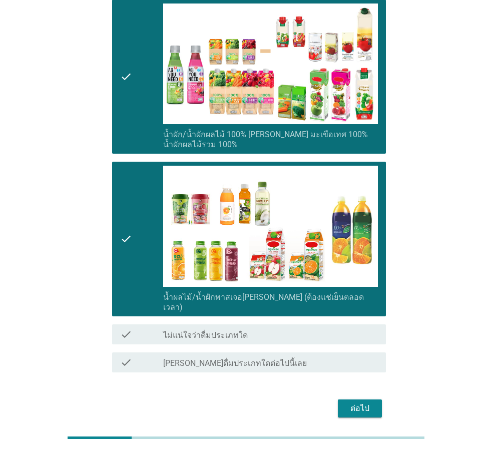
click at [357, 402] on div "ต่อไป" at bounding box center [360, 408] width 28 height 12
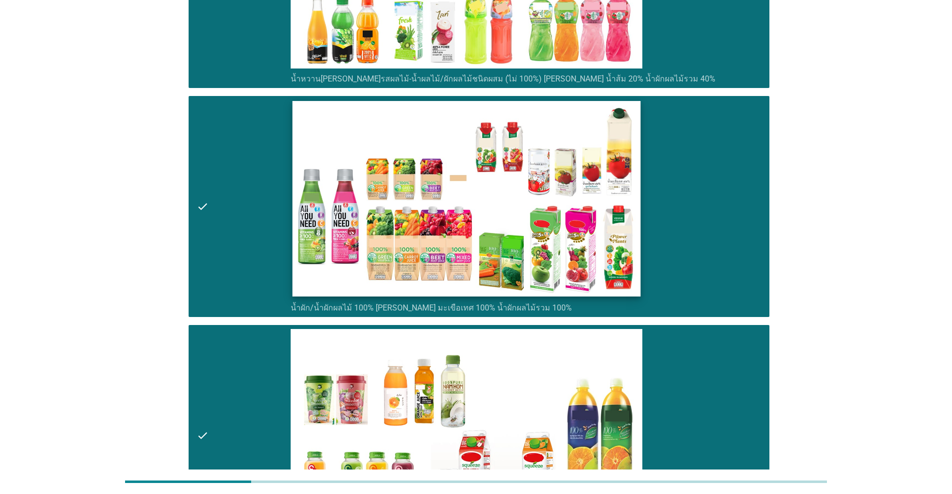
scroll to position [726, 0]
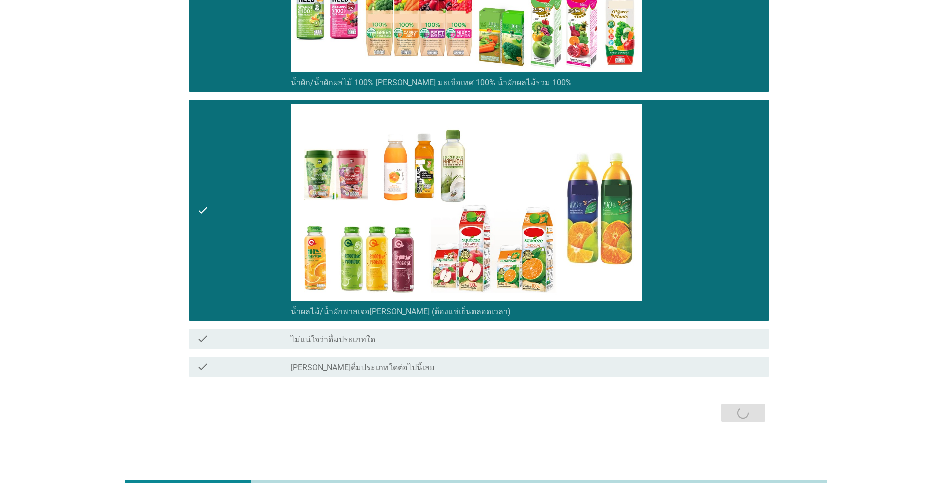
click at [491, 418] on div "ต่อไป" at bounding box center [476, 413] width 587 height 24
click at [491, 414] on div "ต่อไป" at bounding box center [476, 413] width 587 height 24
click at [491, 417] on div "ต่อไป" at bounding box center [476, 413] width 587 height 24
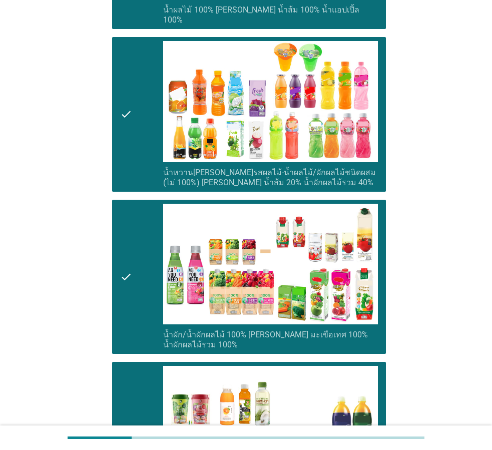
scroll to position [501, 0]
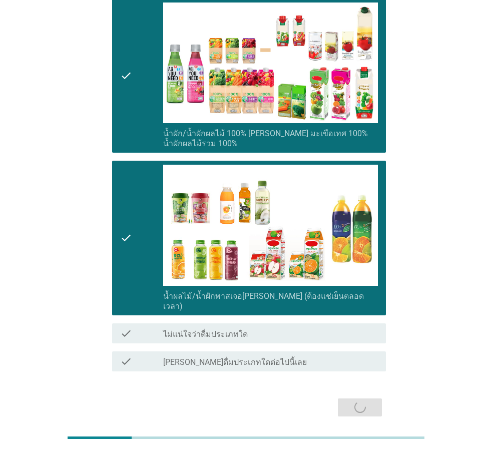
click at [366, 395] on div "ต่อไป" at bounding box center [246, 407] width 280 height 24
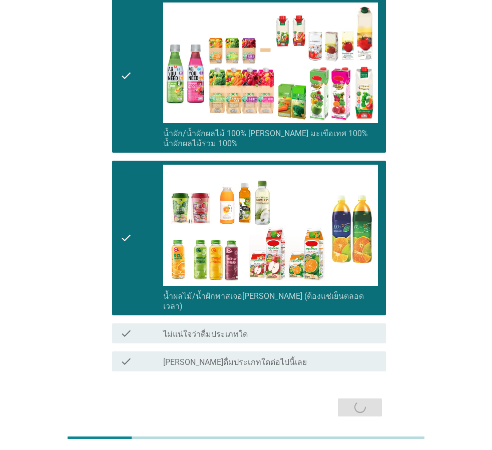
click at [366, 395] on div "ต่อไป" at bounding box center [246, 407] width 280 height 24
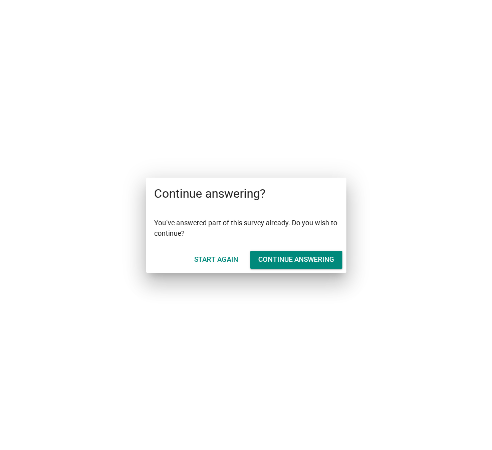
click at [292, 266] on button "Continue answering" at bounding box center [296, 260] width 92 height 18
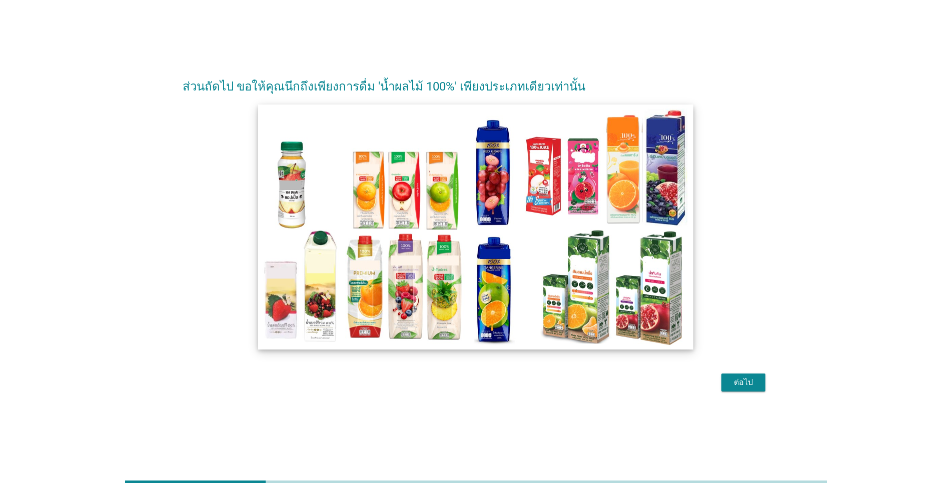
scroll to position [25, 0]
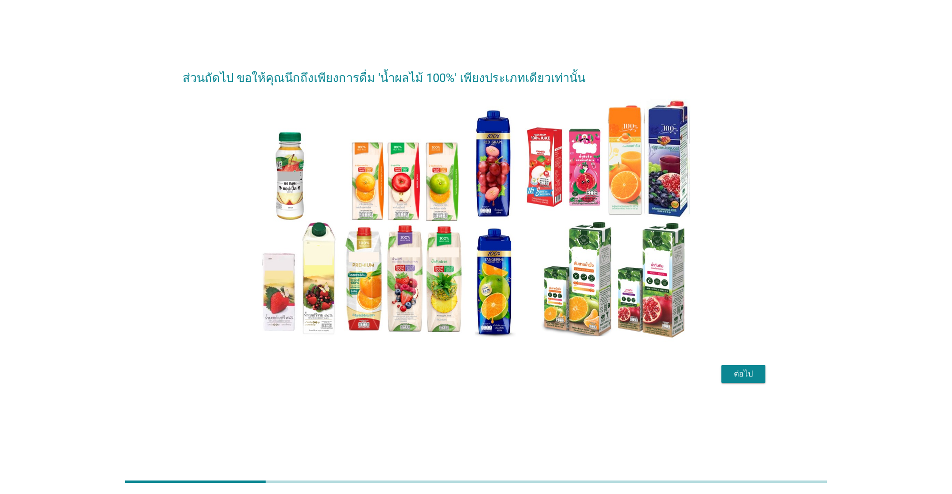
click at [491, 376] on div "ต่อไป" at bounding box center [743, 374] width 28 height 12
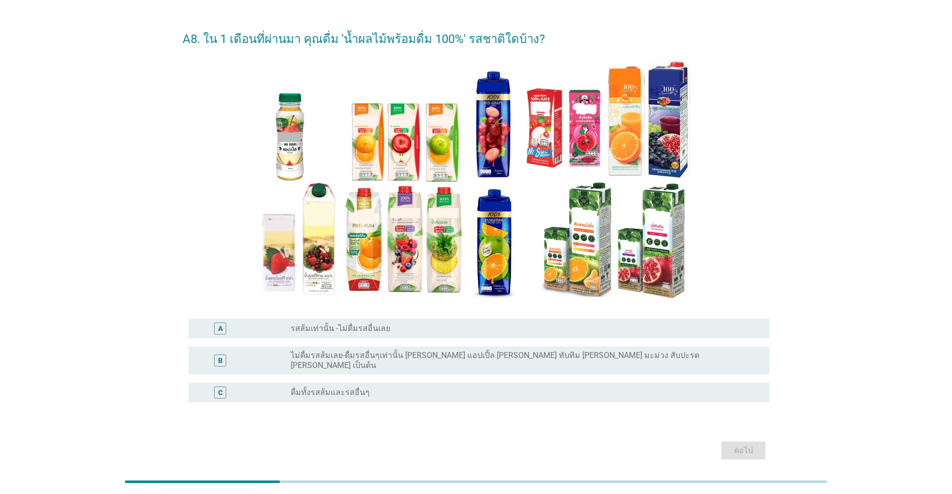
scroll to position [0, 0]
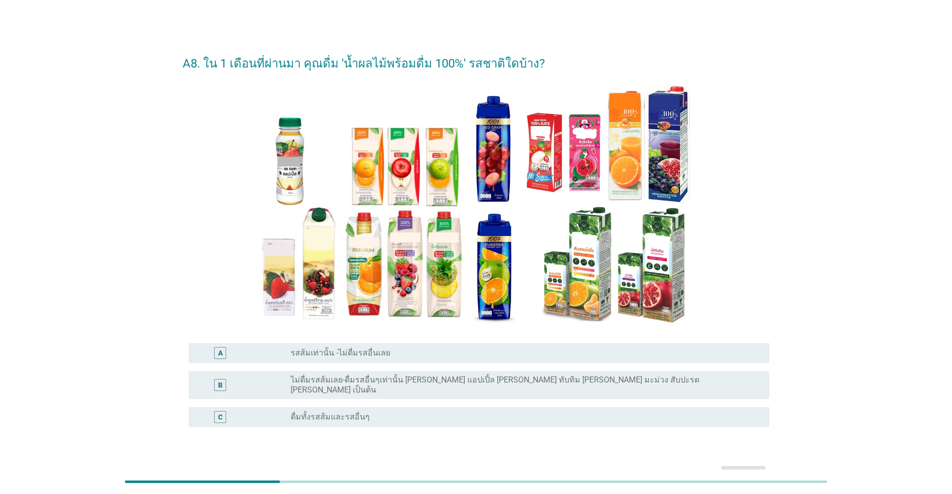
click at [345, 413] on label "ดื่มทั้งรสส้มและรสอื่นๆ" at bounding box center [330, 417] width 79 height 10
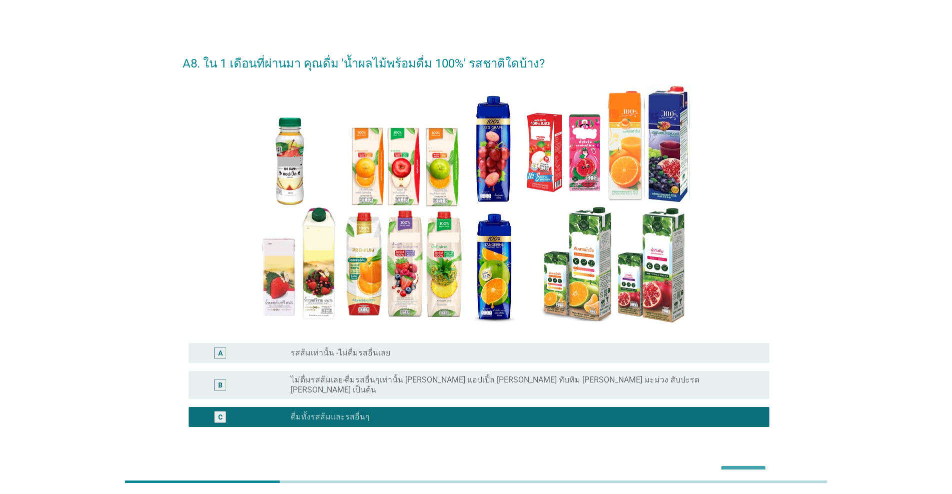
click at [491, 449] on div "ต่อไป" at bounding box center [743, 475] width 28 height 12
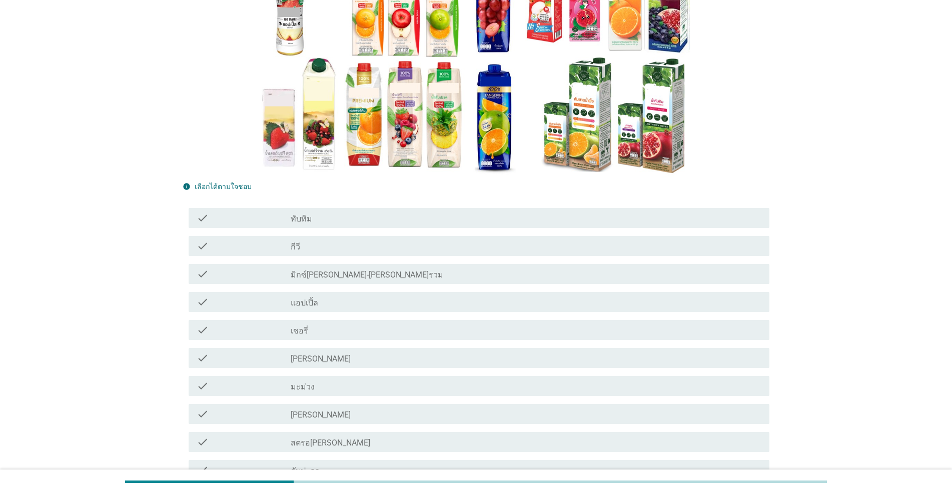
scroll to position [150, 0]
click at [331, 221] on div "check_box_outline_blank ทับทิม" at bounding box center [526, 218] width 471 height 12
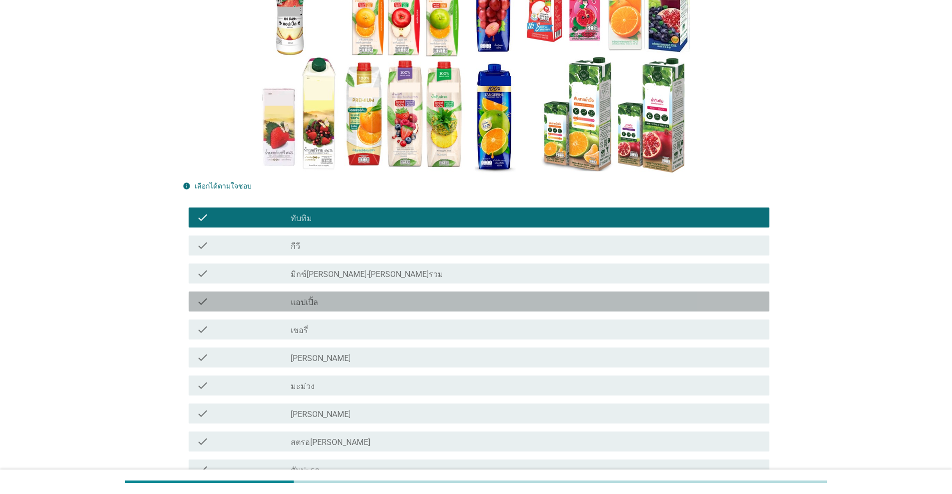
click at [329, 305] on div "check_box_outline_blank แอปเปิ้ล" at bounding box center [526, 302] width 471 height 12
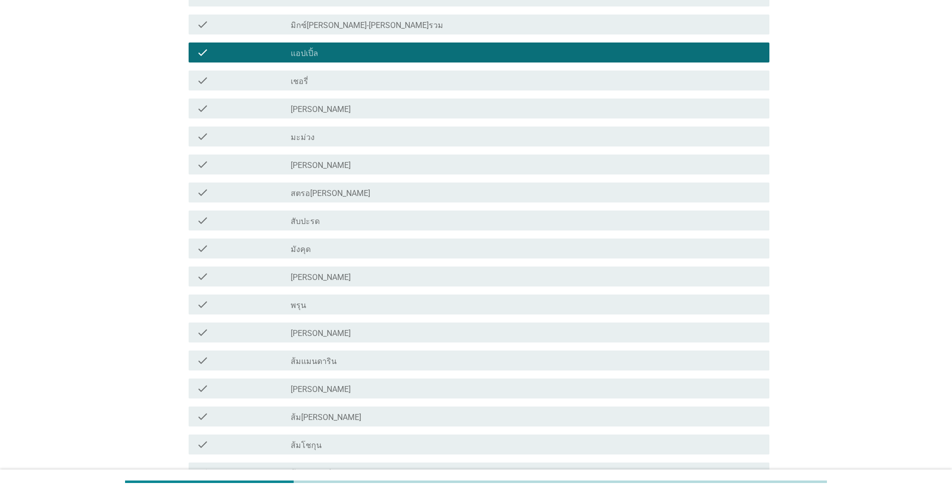
scroll to position [400, 0]
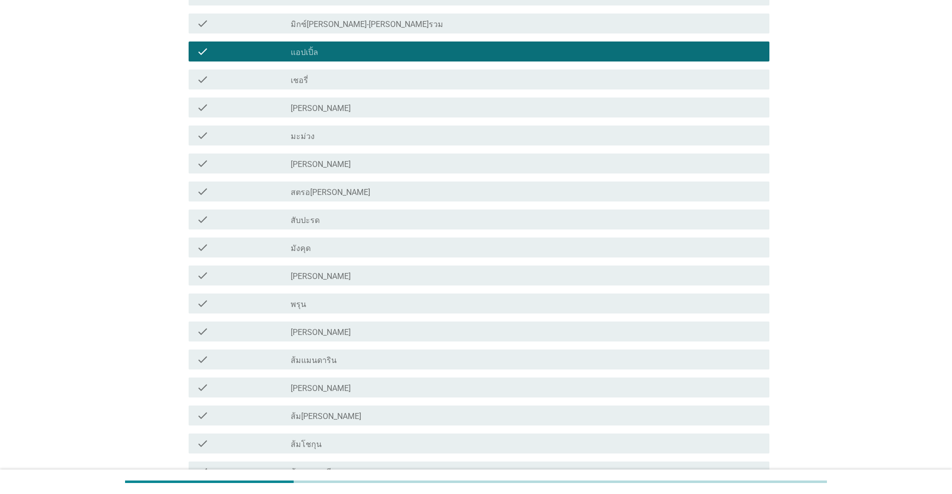
click at [343, 365] on div "check_box_outline_blank ส้มแมนดาริน" at bounding box center [526, 360] width 471 height 12
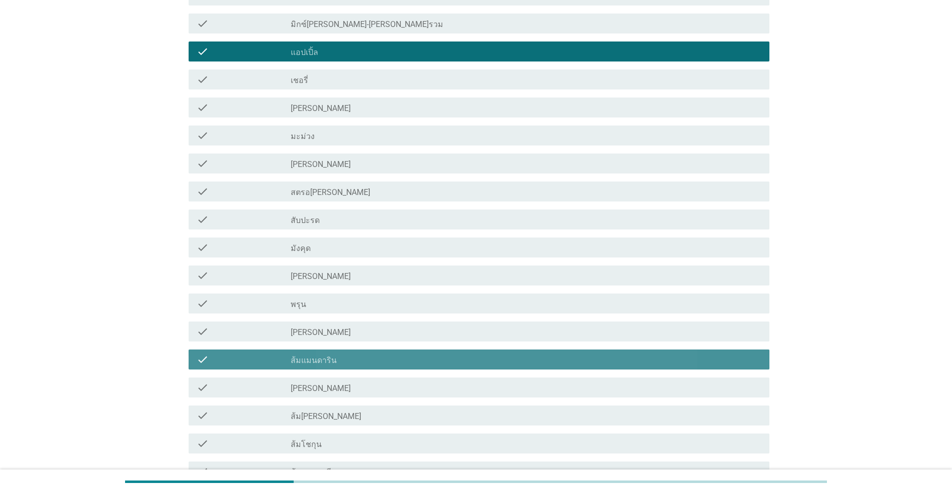
click at [356, 367] on div "check check_box_outline_blank ส้มแมนดาริน" at bounding box center [479, 360] width 581 height 20
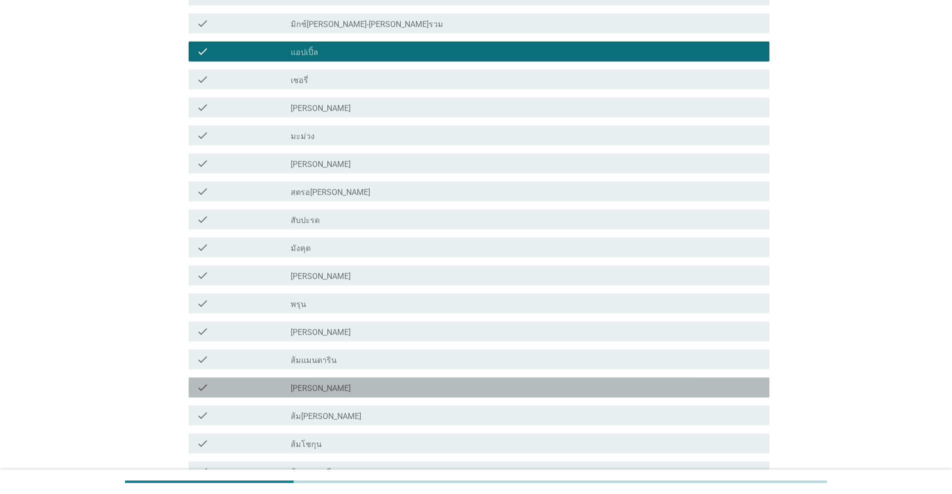
click at [345, 384] on div "check_box_outline_blank ส้มเขียวหวาน" at bounding box center [526, 388] width 471 height 12
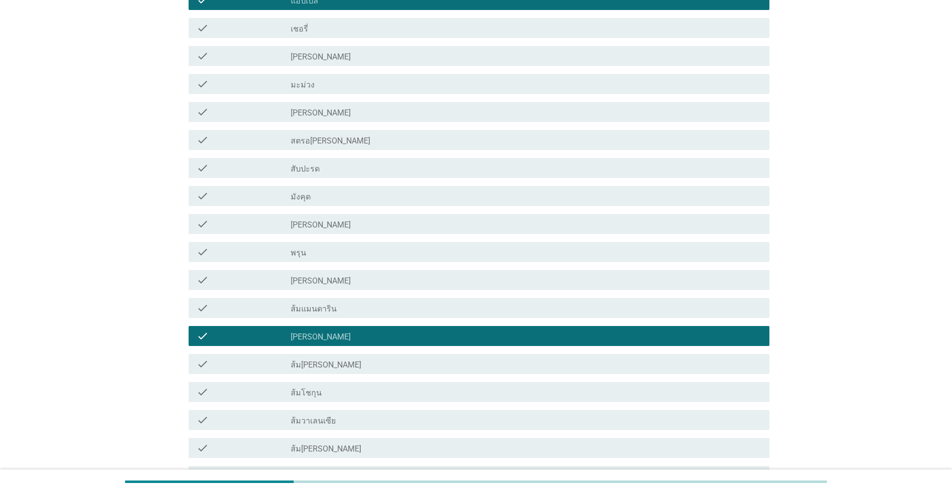
scroll to position [550, 0]
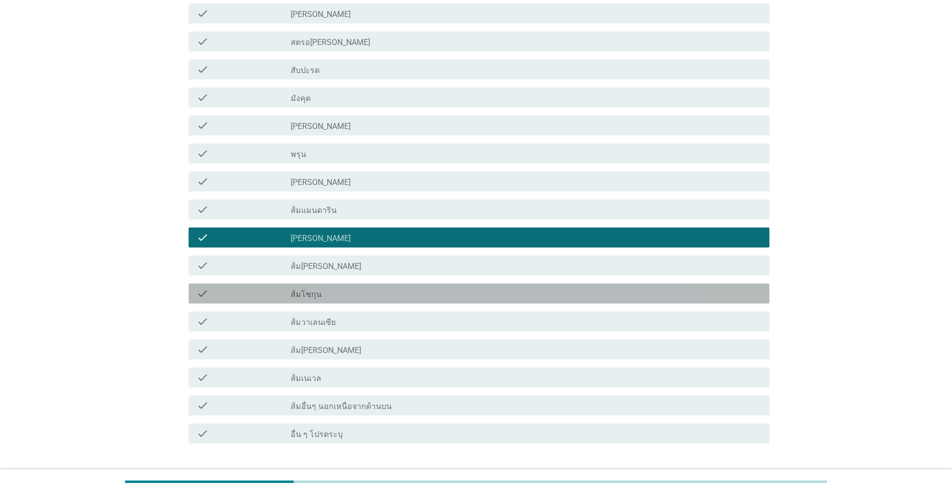
click at [343, 298] on div "check_box_outline_blank ส้มโชกุน" at bounding box center [526, 294] width 471 height 12
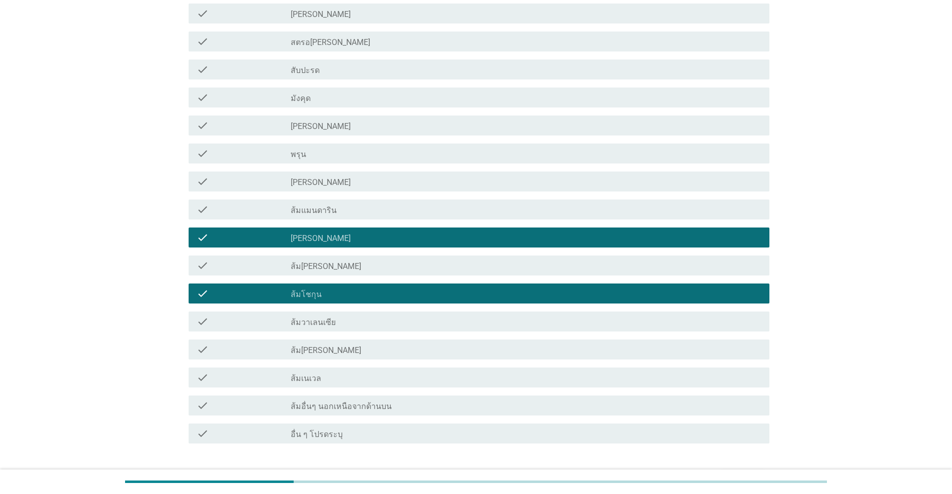
click at [355, 266] on div "check_box_outline_blank ส้มสายน้ำผึ้ง" at bounding box center [526, 266] width 471 height 12
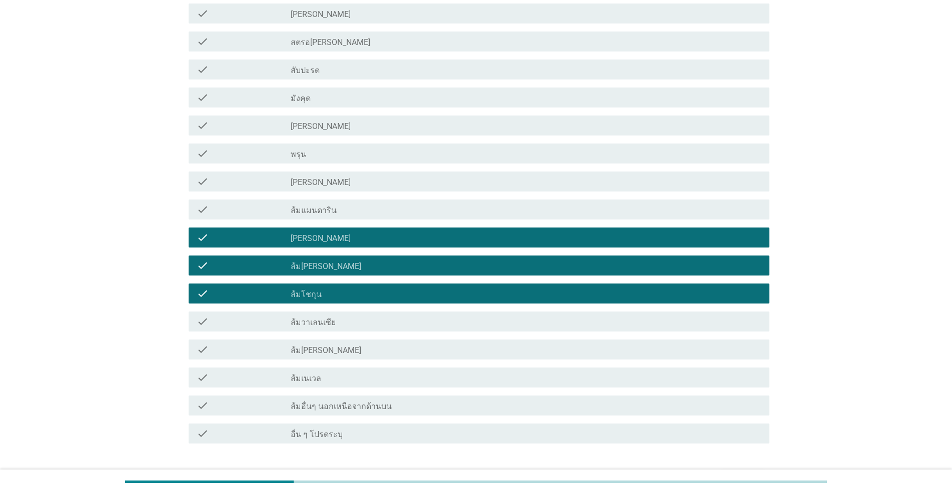
click at [364, 211] on div "check_box_outline_blank ส้มแมนดาริน" at bounding box center [526, 210] width 471 height 12
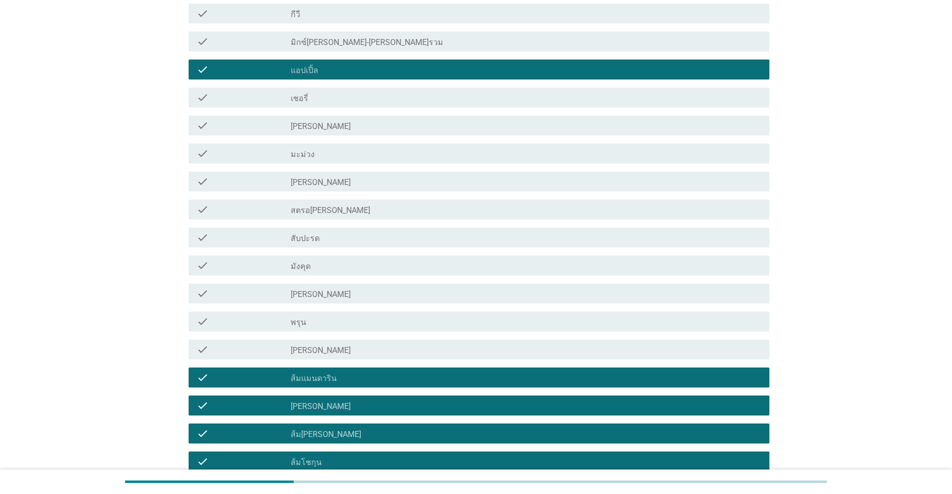
scroll to position [400, 0]
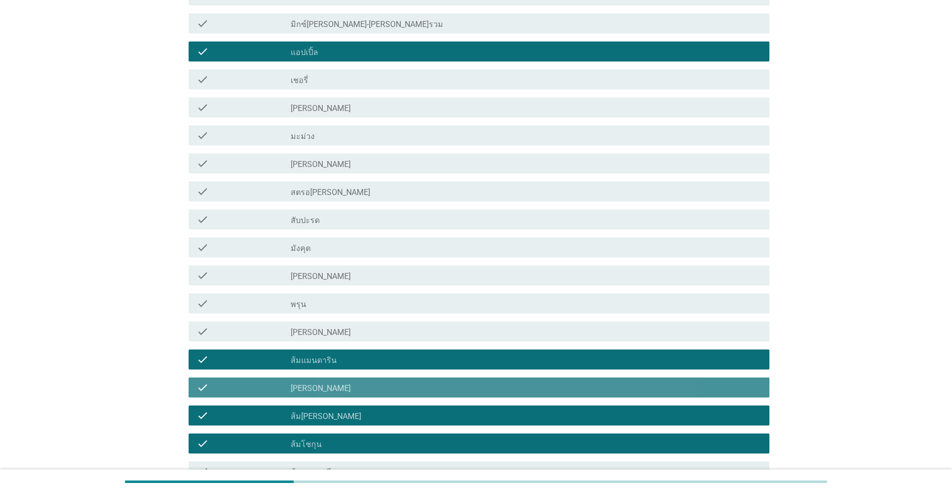
click at [338, 386] on div "check_box_outline_blank ส้มเขียวหวาน" at bounding box center [526, 388] width 471 height 12
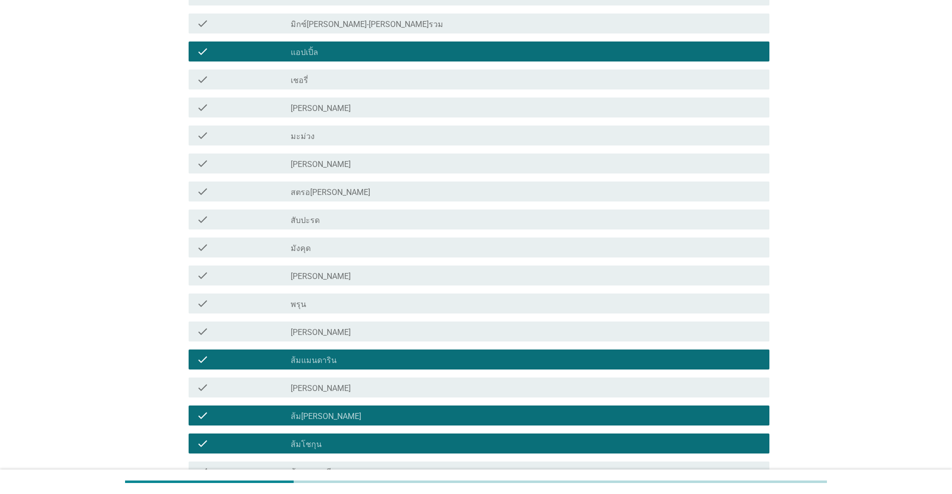
click at [334, 365] on div "check_box_outline_blank ส้มแมนดาริน" at bounding box center [526, 360] width 471 height 12
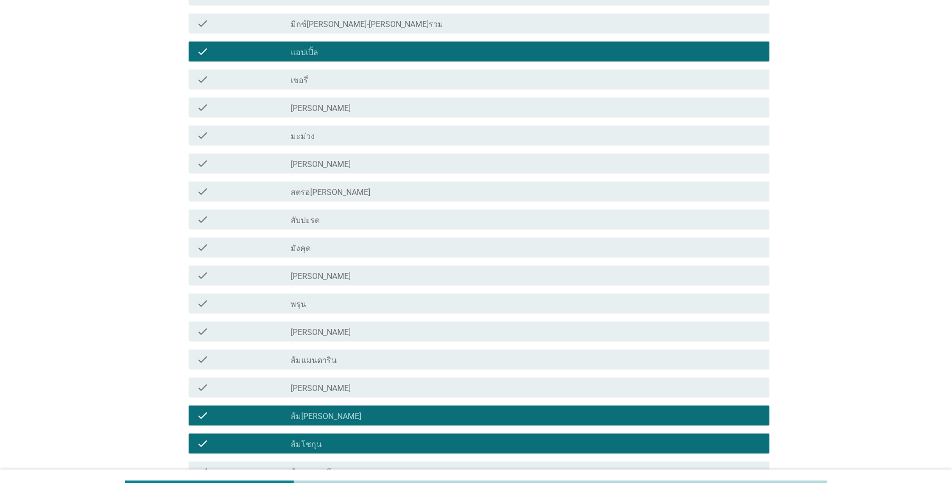
click at [339, 439] on div "check_box_outline_blank ส้มโชกุน" at bounding box center [526, 444] width 471 height 12
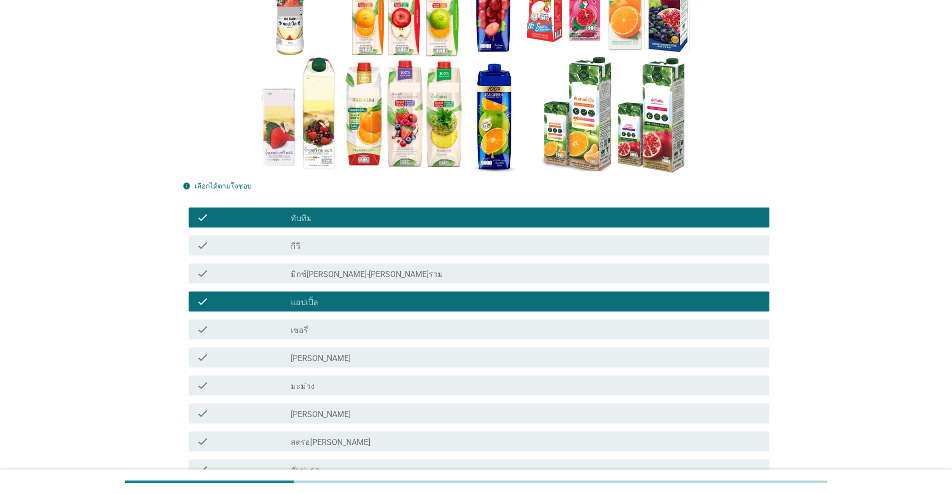
scroll to position [200, 0]
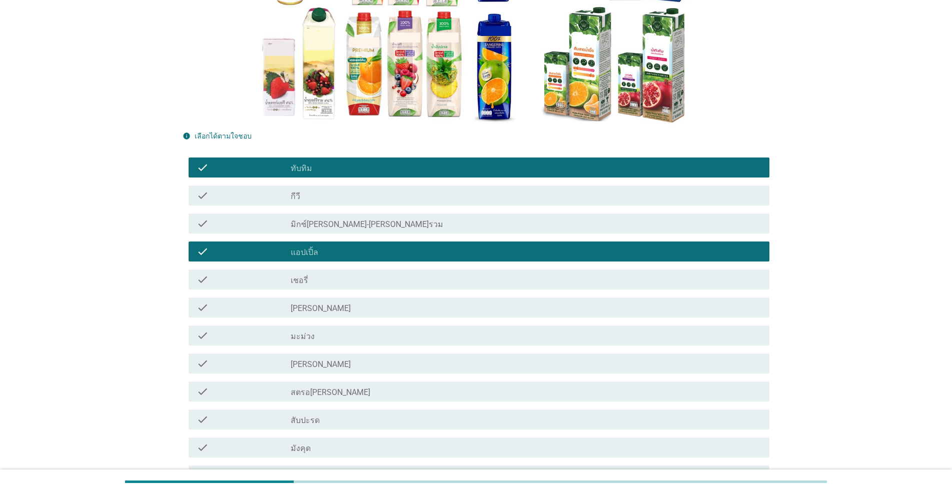
click at [321, 386] on div "check_box_outline_blank สตรอเบอรี่" at bounding box center [526, 392] width 471 height 12
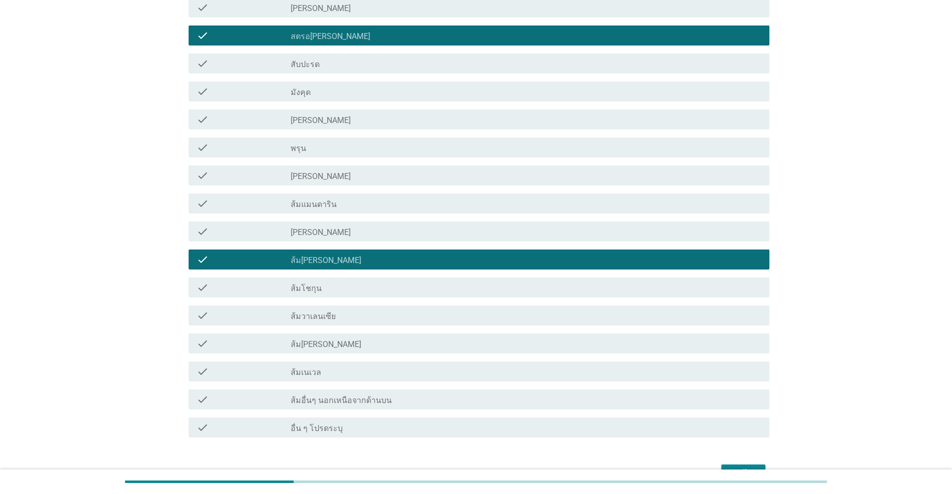
scroll to position [617, 0]
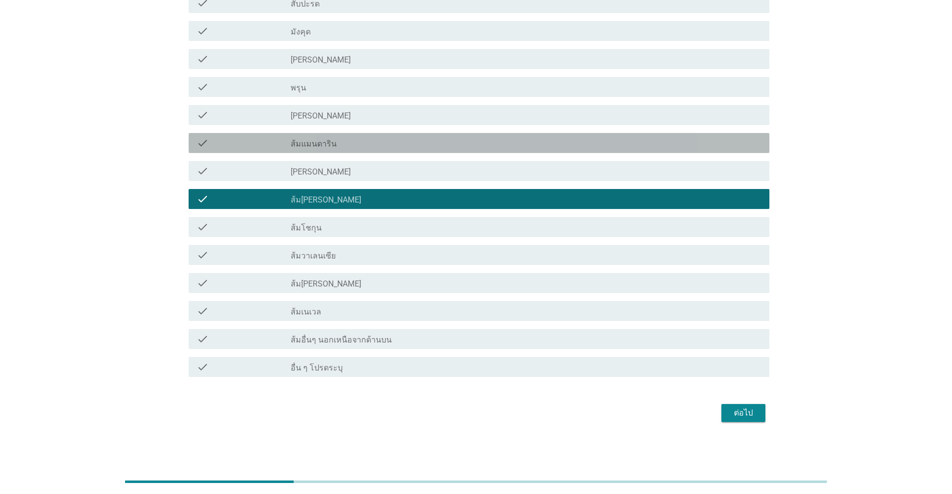
click at [332, 143] on label "ส้มแมนดาริน" at bounding box center [314, 144] width 46 height 10
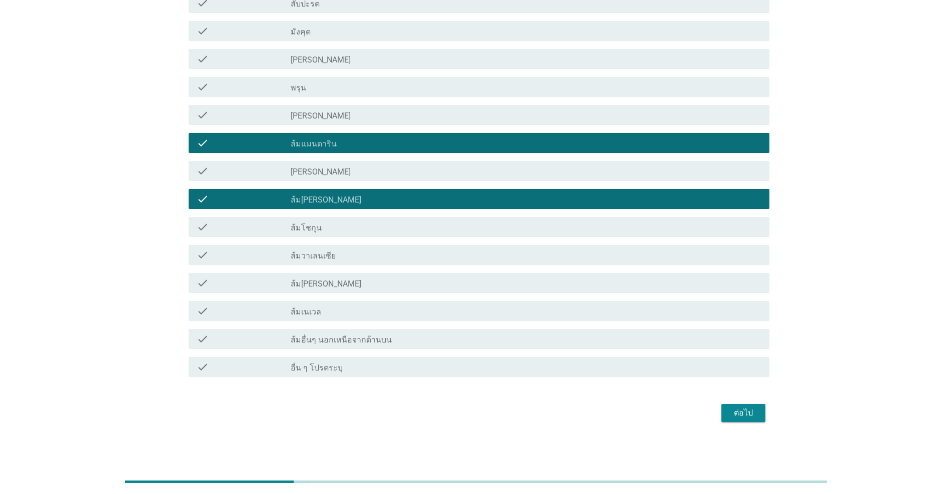
click at [344, 226] on div "check_box_outline_blank ส้มโชกุน" at bounding box center [526, 227] width 471 height 12
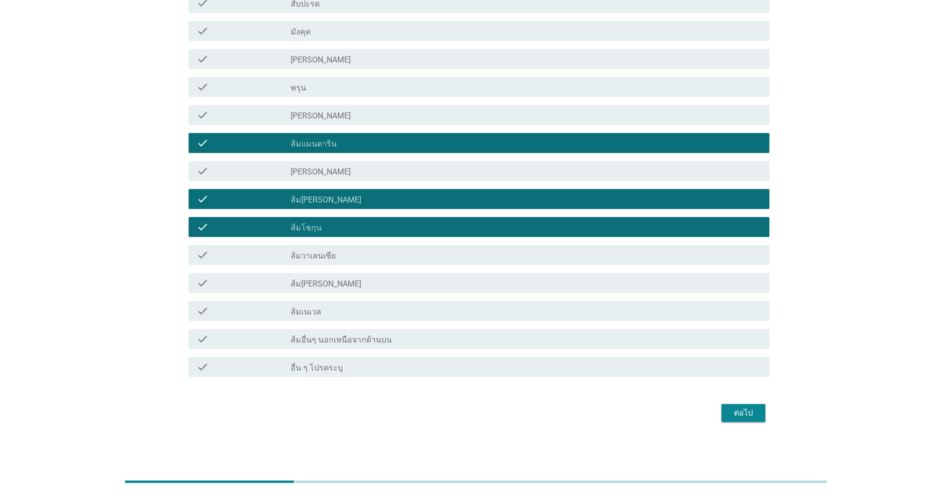
click at [393, 140] on div "check_box ส้มแมนดาริน" at bounding box center [526, 143] width 471 height 12
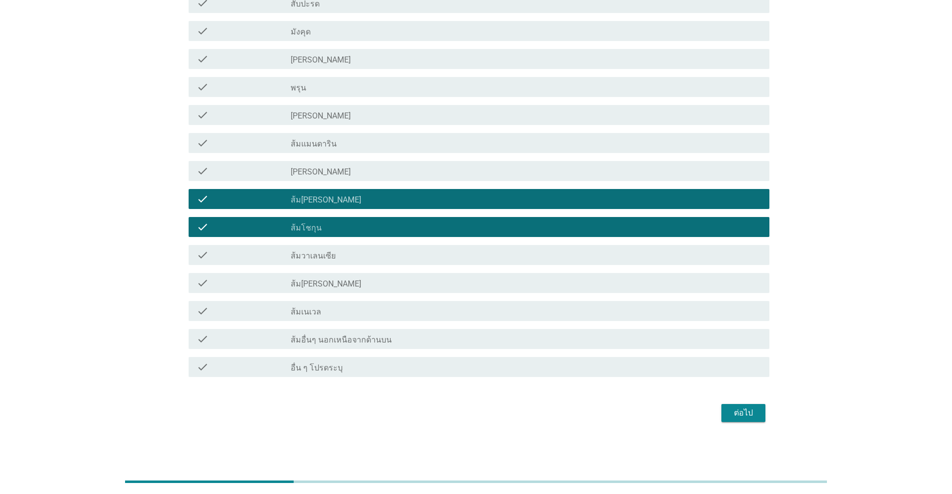
click at [491, 418] on div "ต่อไป" at bounding box center [743, 413] width 28 height 12
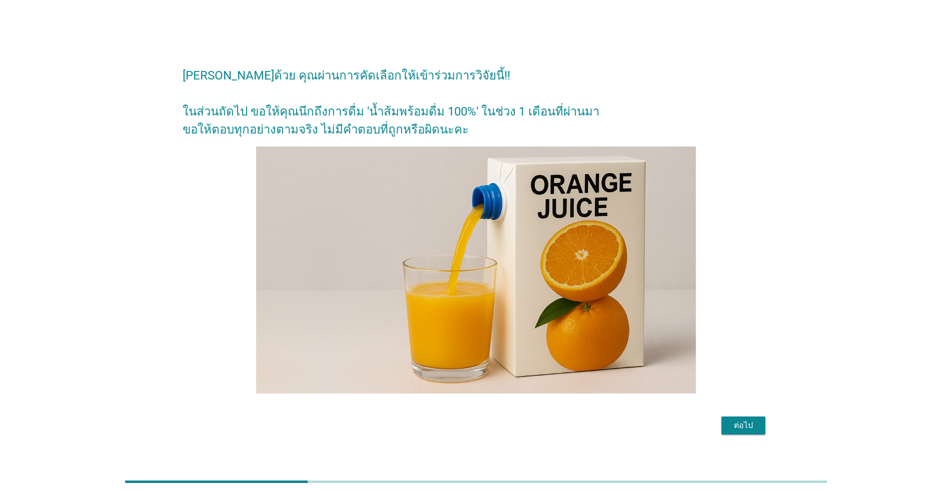
scroll to position [25, 0]
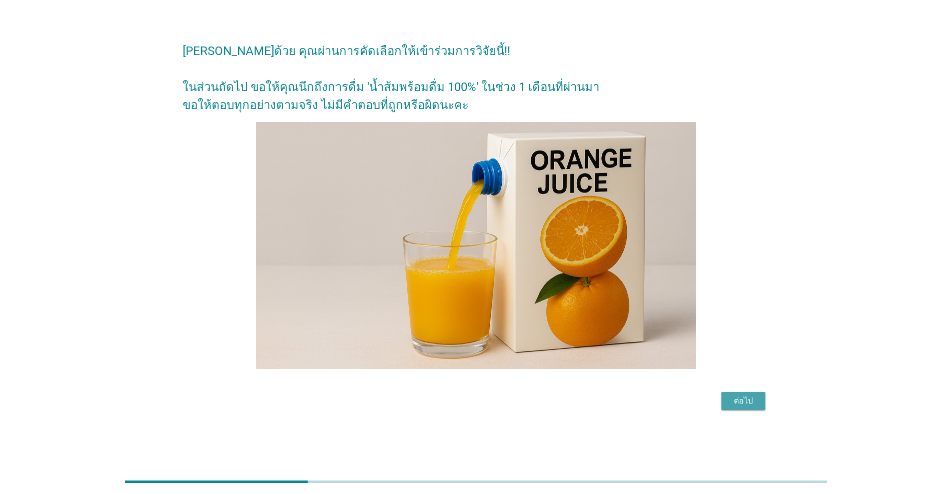
click at [491, 395] on div "ต่อไป" at bounding box center [743, 401] width 28 height 12
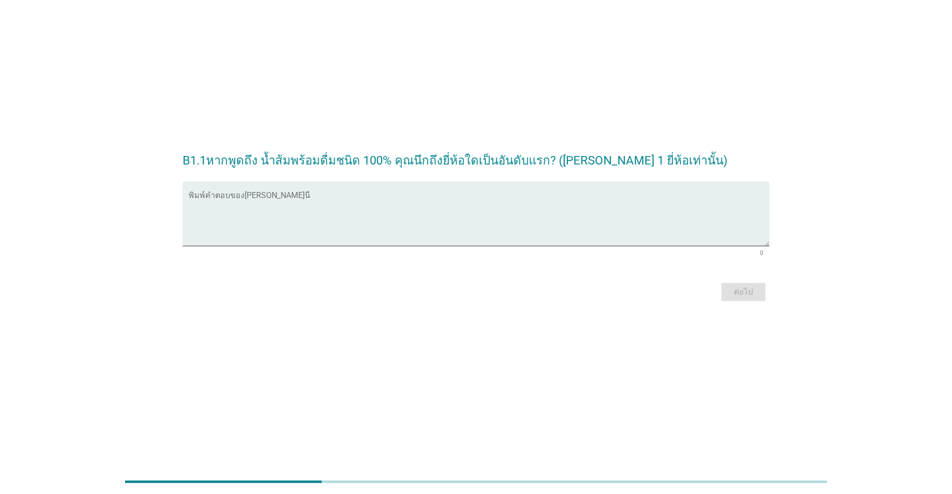
scroll to position [0, 0]
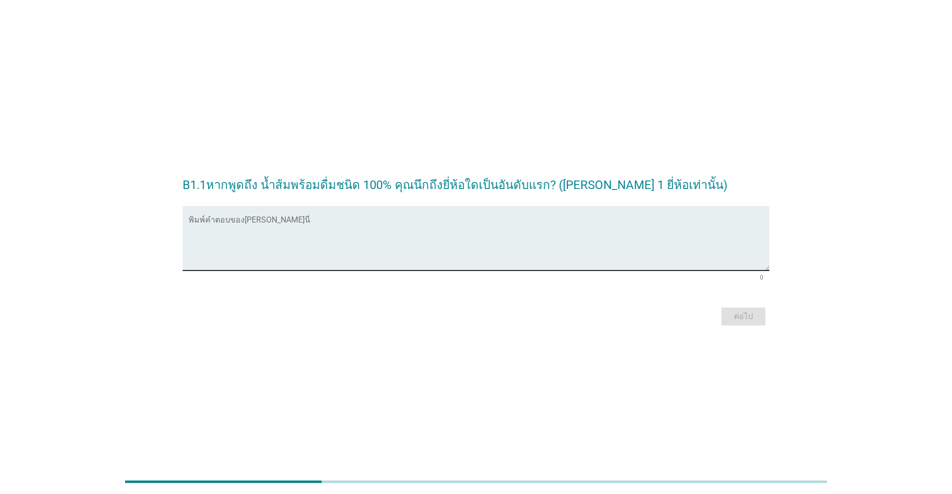
click at [200, 217] on div "พิมพ์คำตอบของคุณ ที่นี่" at bounding box center [479, 238] width 581 height 65
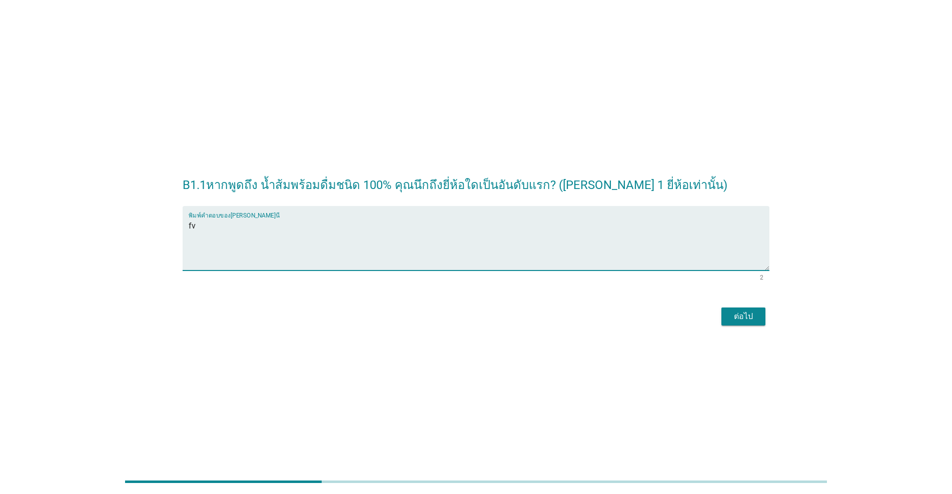
type textarea "f"
drag, startPoint x: 227, startPoint y: 231, endPoint x: 104, endPoint y: 213, distance: 124.4
click at [104, 213] on div "B1.1หากพูดถึง น้ำส้มพร้อมดื่มชนิด 100% คุณนึกถึงยี่ห้อใดเป็นอันดับแรก? (กรุณาพิ…" at bounding box center [476, 247] width 904 height 179
type textarea "ทิปโก้"
click at [491, 323] on button "ต่อไป" at bounding box center [743, 317] width 44 height 18
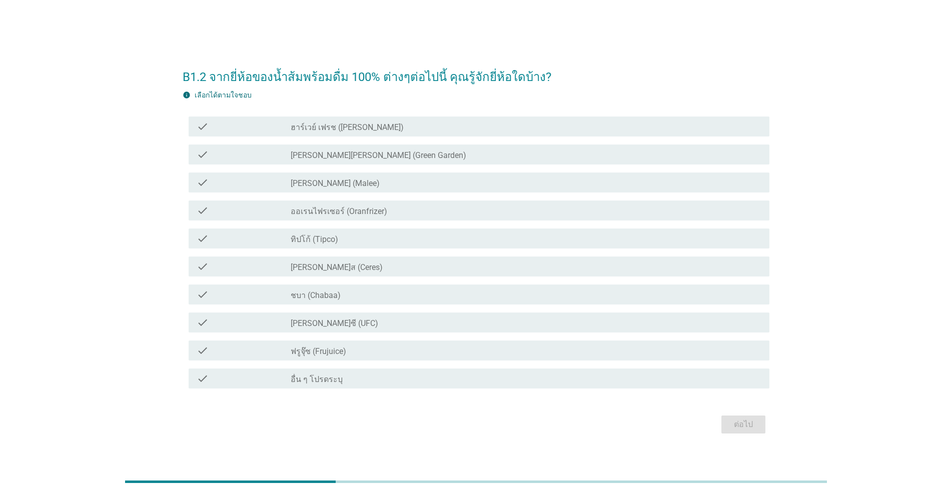
click at [345, 181] on div "check_box_outline_blank มาลี (Malee)" at bounding box center [526, 183] width 471 height 12
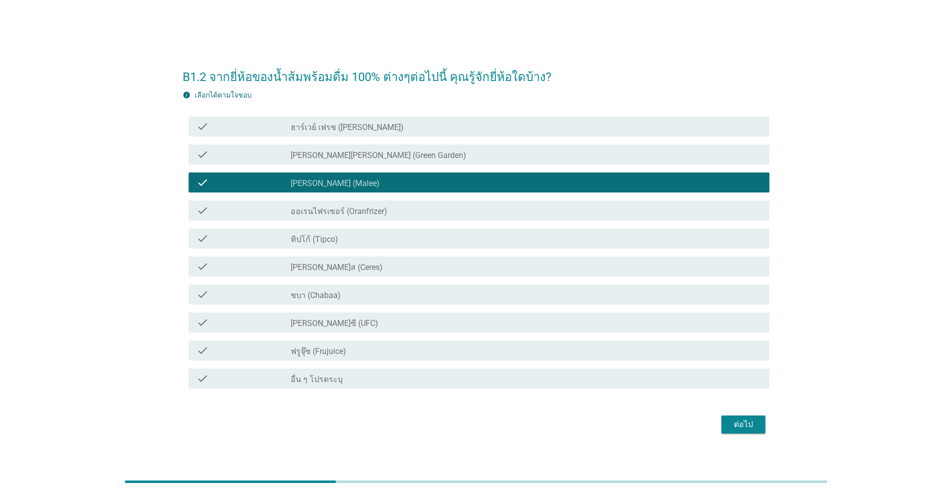
click at [355, 247] on div "check check_box_outline_blank ทิปโก้ (Tipco)" at bounding box center [479, 239] width 581 height 20
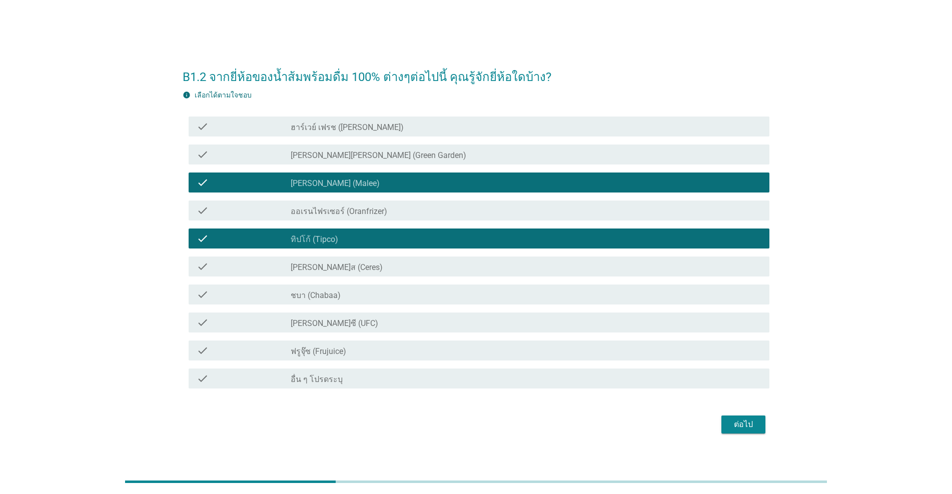
click at [350, 296] on div "check_box_outline_blank ชบา (Chabaa)" at bounding box center [526, 295] width 471 height 12
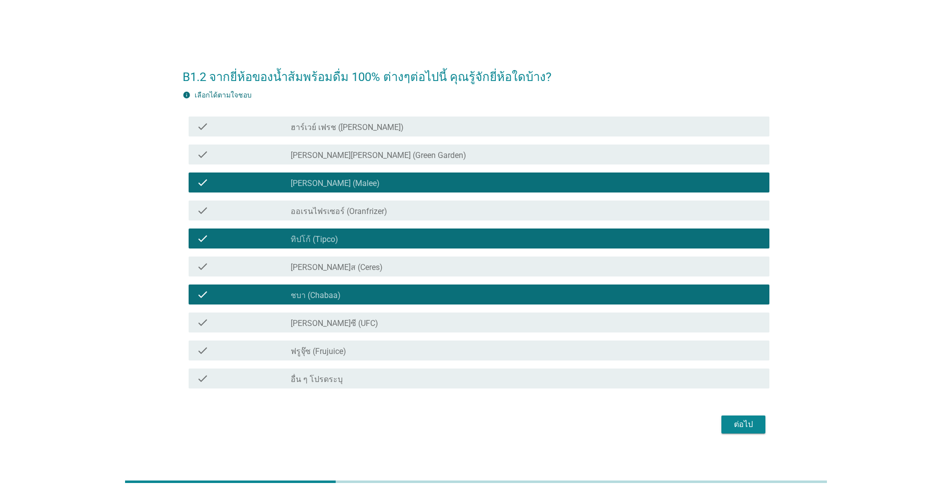
click at [355, 324] on div "check_box_outline_blank ยูเอฟซี (UFC)" at bounding box center [526, 323] width 471 height 12
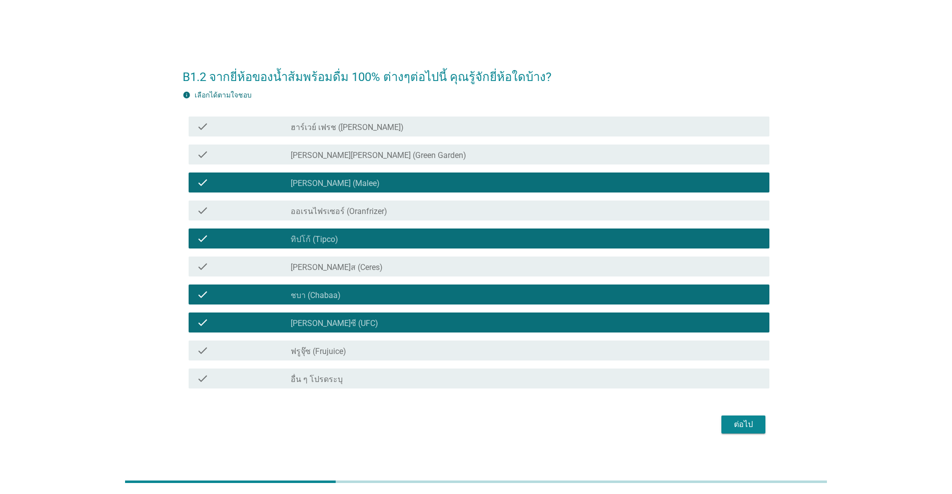
click at [361, 149] on div "check_box_outline_blank กรีนการ์เด้น (Green Garden)" at bounding box center [526, 155] width 471 height 12
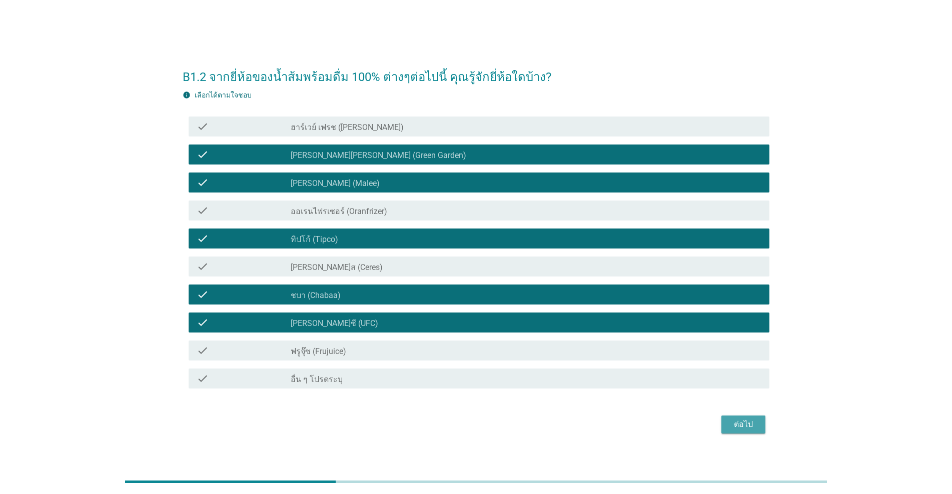
click at [491, 421] on div "ต่อไป" at bounding box center [743, 425] width 28 height 12
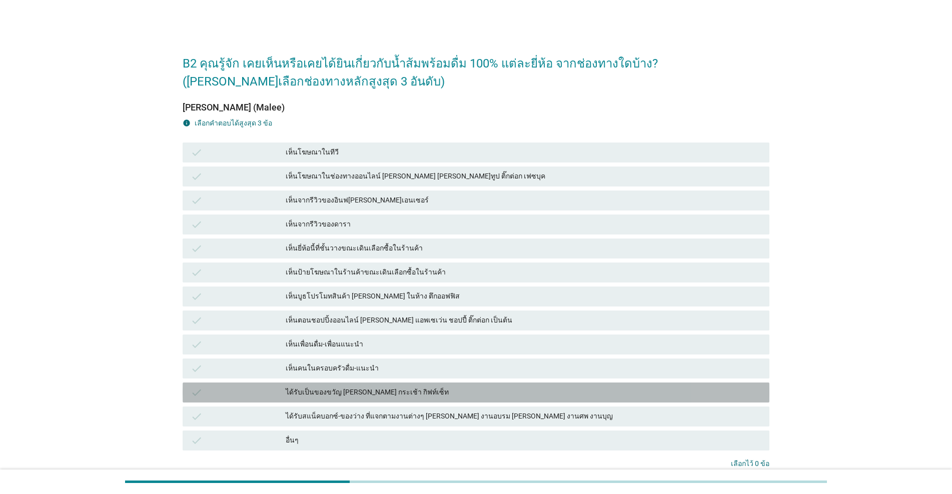
click at [343, 396] on div "ได้รับเป็นของขวัญ เช่น กระเช้า กิฟท์เซ็ท" at bounding box center [524, 393] width 476 height 12
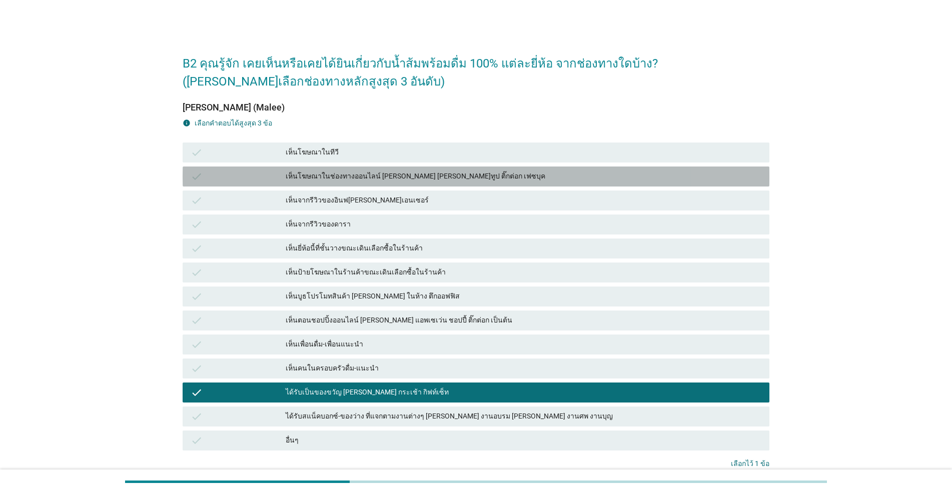
click at [371, 177] on div "เห็นโฆษณาในช่องทางออนไลน์ เช่น ยูทูป ติ๊กต่อก เฟซบุค" at bounding box center [524, 177] width 476 height 12
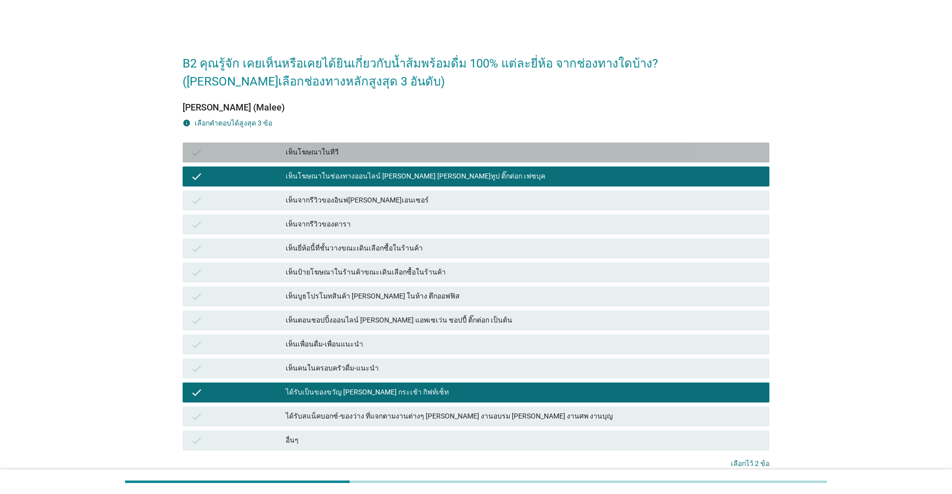
click at [375, 154] on div "เห็นโฆษณาในทีวี" at bounding box center [524, 153] width 476 height 12
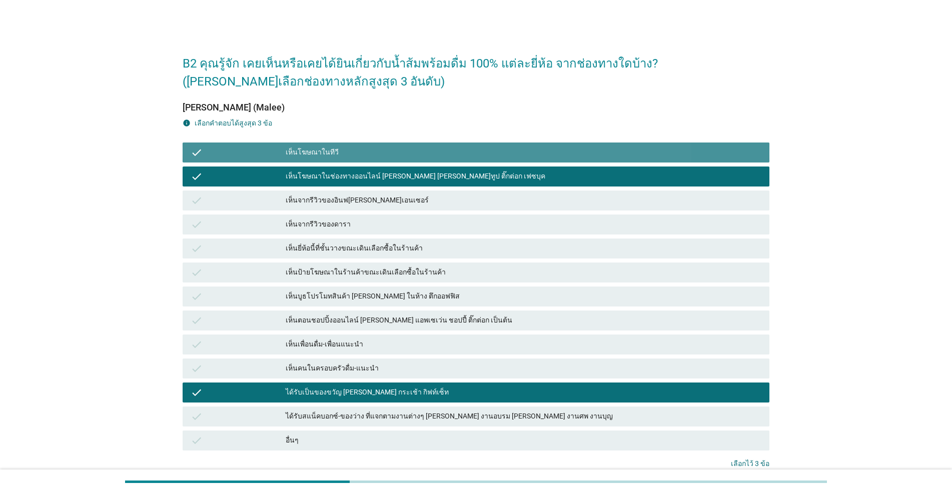
click at [375, 153] on div "เห็นโฆษณาในทีวี" at bounding box center [524, 153] width 476 height 12
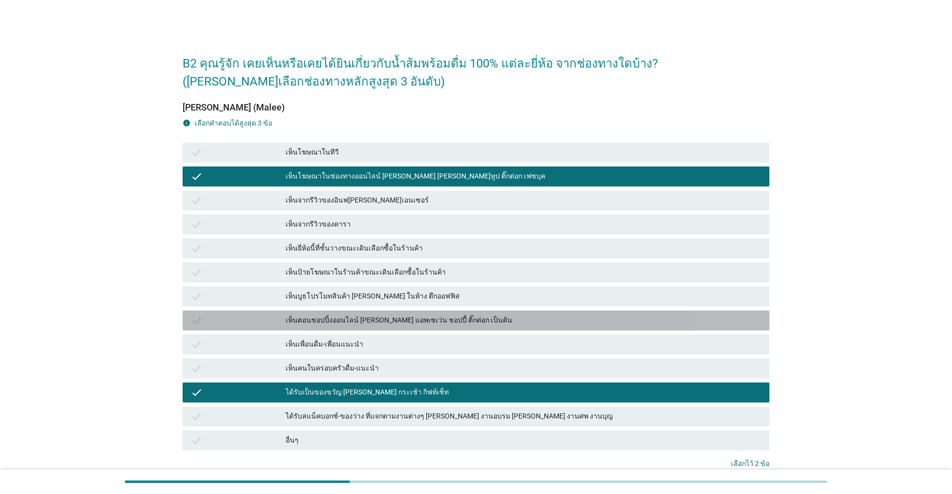
click at [471, 321] on div "เห็นตอนชอปปิ้งออนไลน์ เช่น แอพเซเว่น ชอปปี้ ติ๊กต่อก เป็นต้น" at bounding box center [524, 321] width 476 height 12
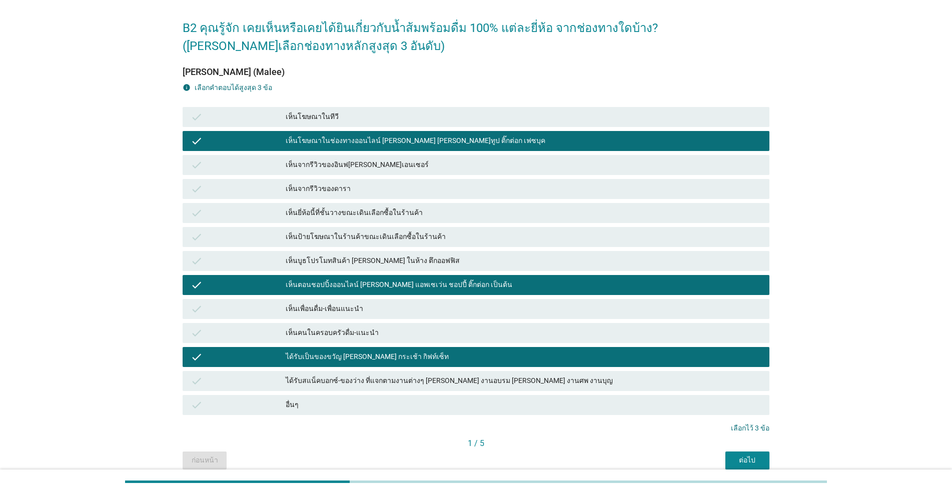
scroll to position [80, 0]
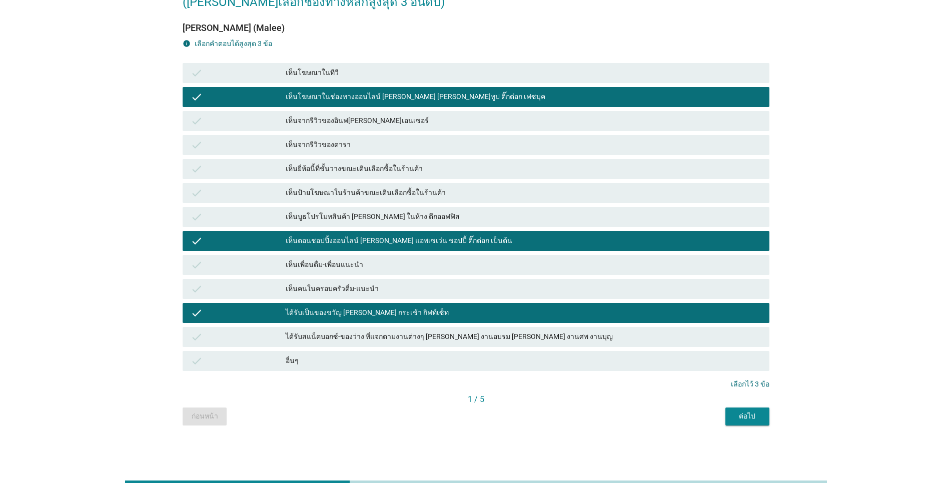
click at [491, 428] on div "B2 คุณรู้จัก เคยเห็นหรือเคยได้ยินเกี่ยวกับน้ำส้มพร้อมดื่ม 100% แต่ละยี่ห้อ จากช…" at bounding box center [476, 195] width 603 height 477
click at [491, 426] on div "B2 คุณรู้จัก เคยเห็นหรือเคยได้ยินเกี่ยวกับน้ำส้มพร้อมดื่ม 100% แต่ละยี่ห้อ จากช…" at bounding box center [476, 195] width 603 height 477
click at [491, 414] on div "ต่อไป" at bounding box center [747, 416] width 28 height 11
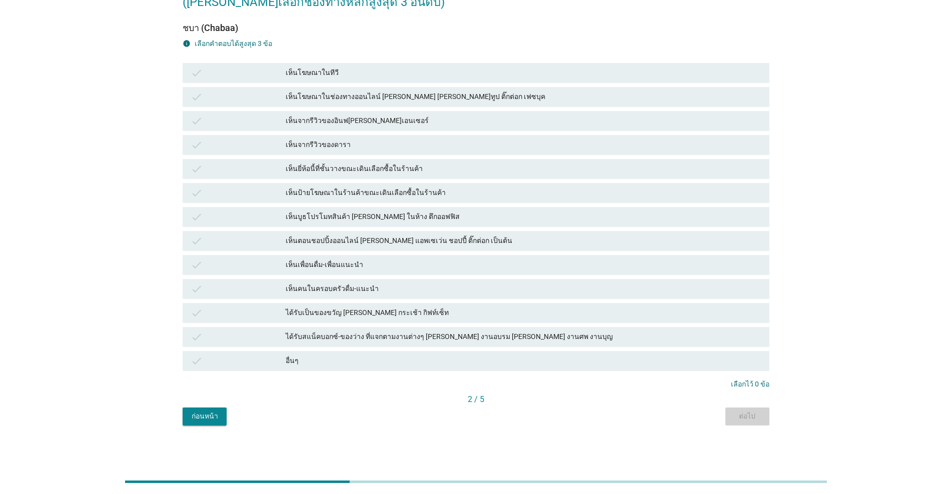
scroll to position [0, 0]
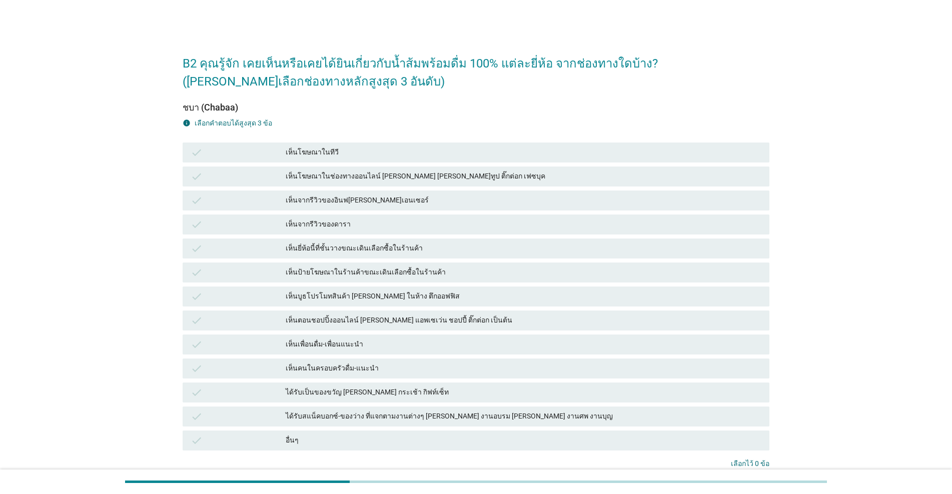
click at [343, 225] on div "เห็นจากรีวิวของดารา" at bounding box center [524, 225] width 476 height 12
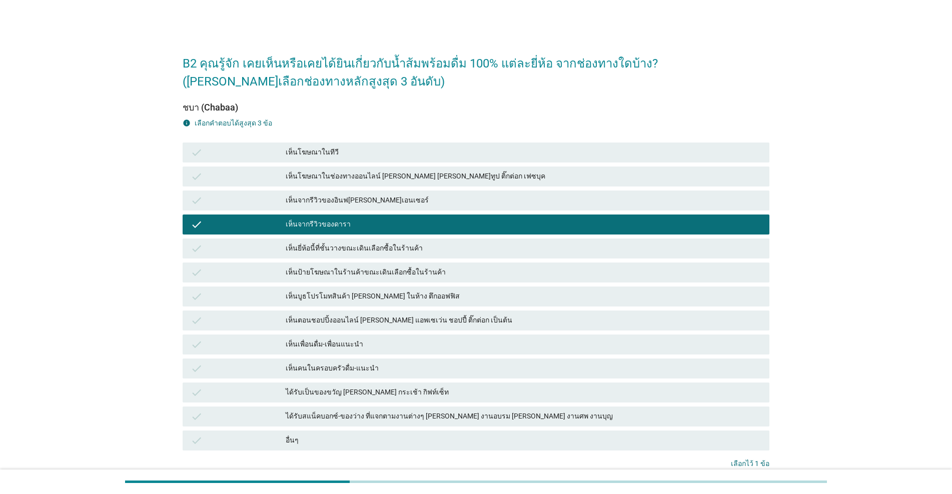
click at [395, 198] on div "เห็นจากรีวิวของอินฟลูเอนเซอร์" at bounding box center [524, 201] width 476 height 12
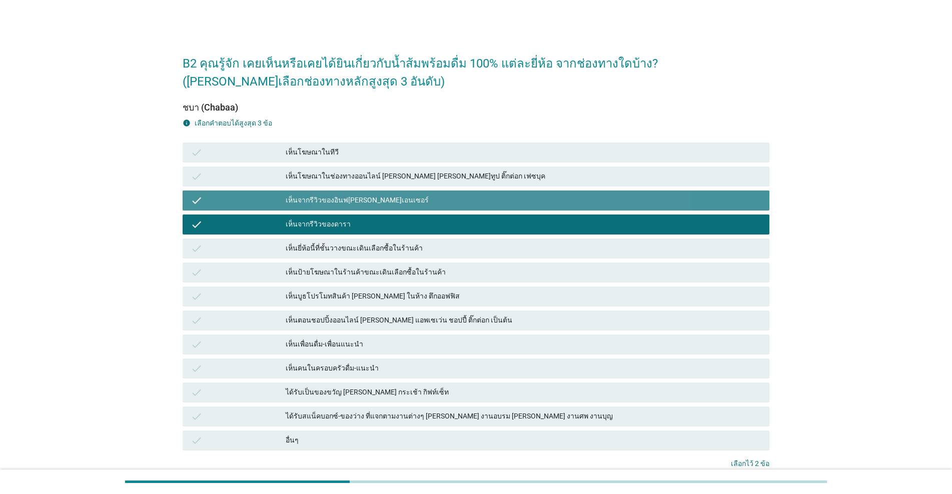
click at [438, 163] on div "check เห็นโฆษณาในทีวี" at bounding box center [476, 153] width 591 height 24
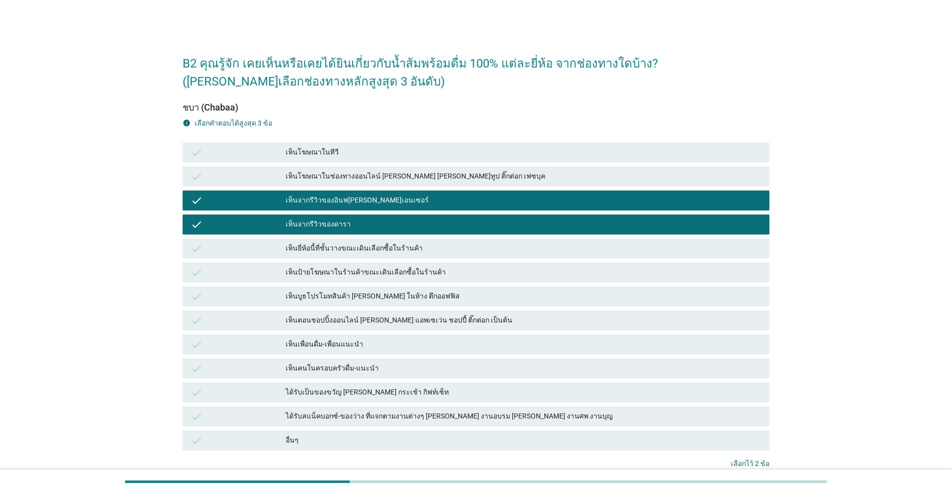
click at [446, 176] on div "เห็นโฆษณาในช่องทางออนไลน์ เช่น ยูทูป ติ๊กต่อก เฟซบุค" at bounding box center [524, 177] width 476 height 12
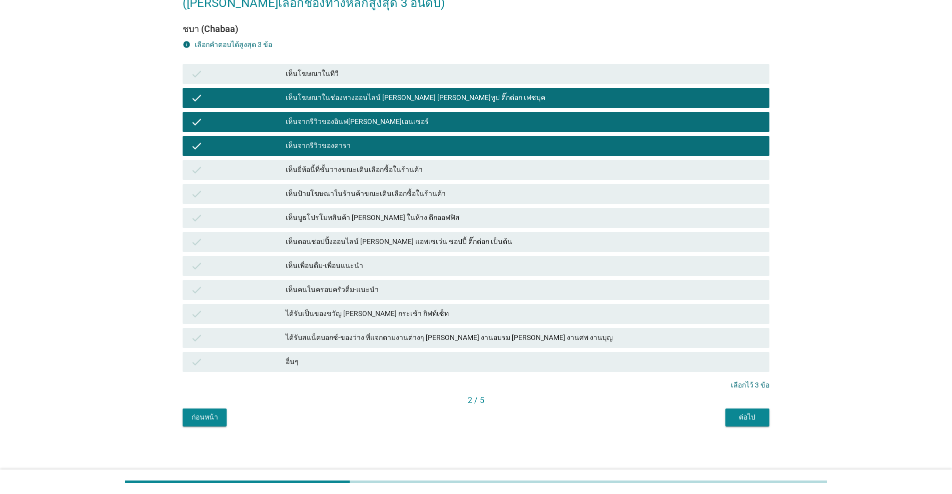
scroll to position [80, 0]
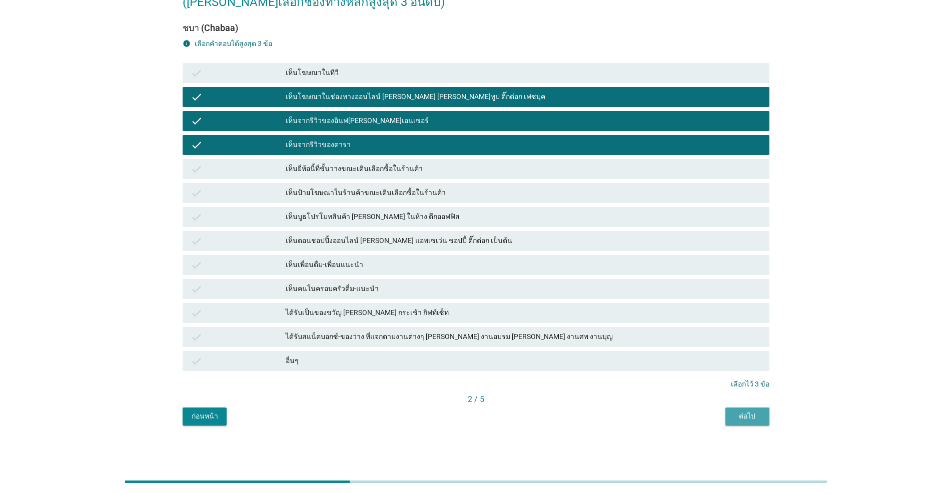
click at [491, 413] on div "ต่อไป" at bounding box center [747, 416] width 28 height 11
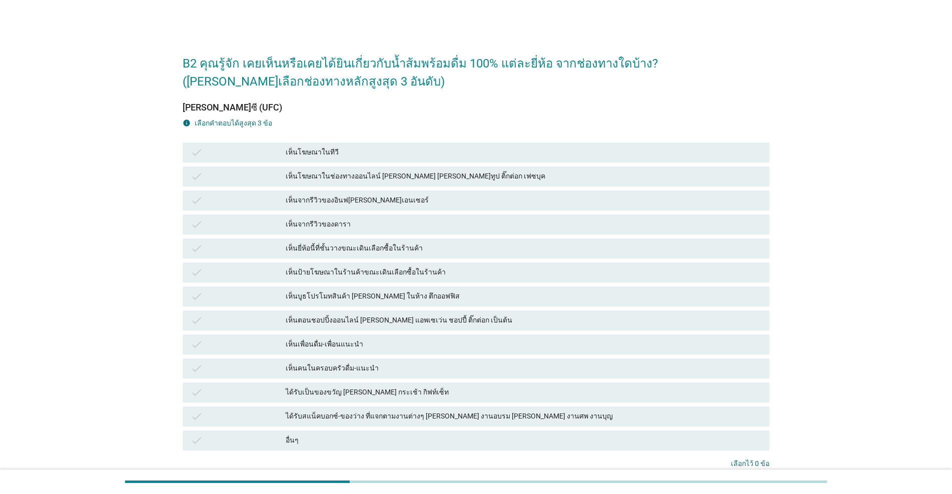
click at [384, 393] on div "ได้รับเป็นของขวัญ เช่น กระเช้า กิฟท์เซ็ท" at bounding box center [524, 393] width 476 height 12
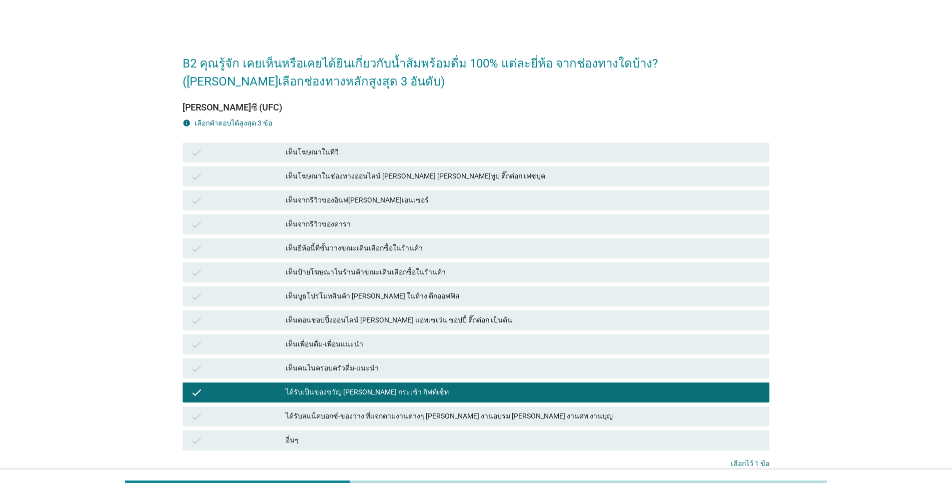
click at [421, 276] on div "เห็นป้ายโฆษณาในร้านค้าขณะเดินเลือกซื้อในร้านค้า" at bounding box center [524, 273] width 476 height 12
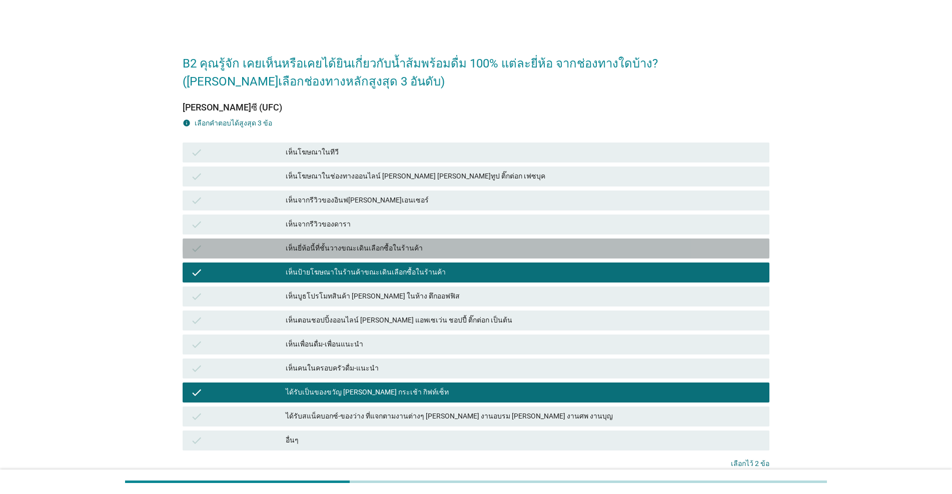
click at [430, 253] on div "เห็นยี่ห้อนี้ที่ชั้นวางขณะเดินเลือกซื้อในร้านค้า" at bounding box center [524, 249] width 476 height 12
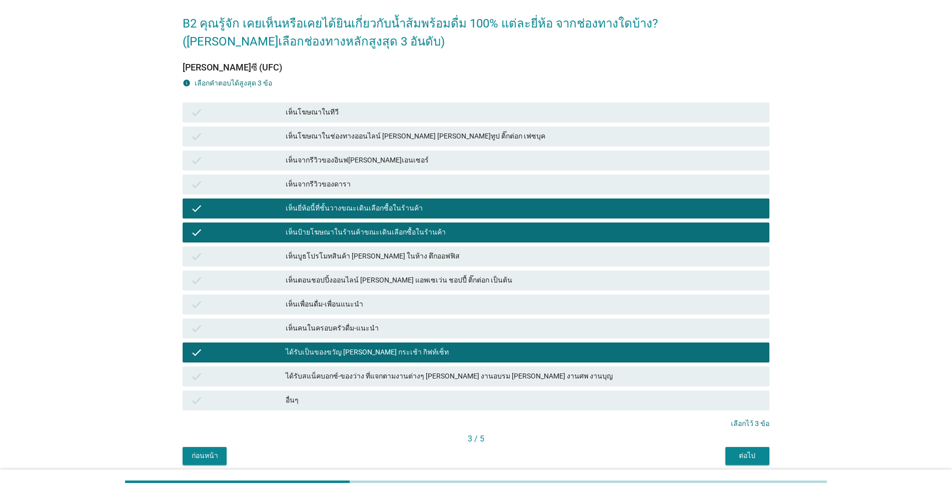
scroll to position [80, 0]
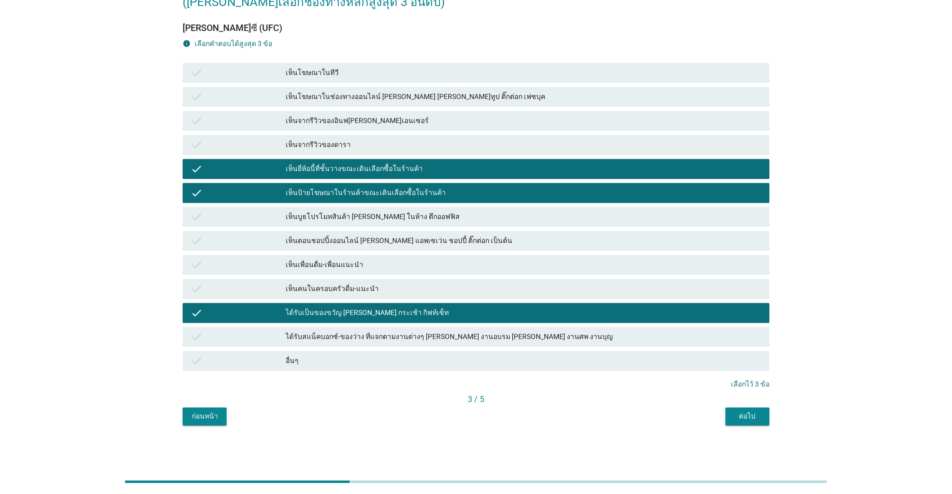
click at [491, 414] on div "ต่อไป" at bounding box center [747, 416] width 28 height 11
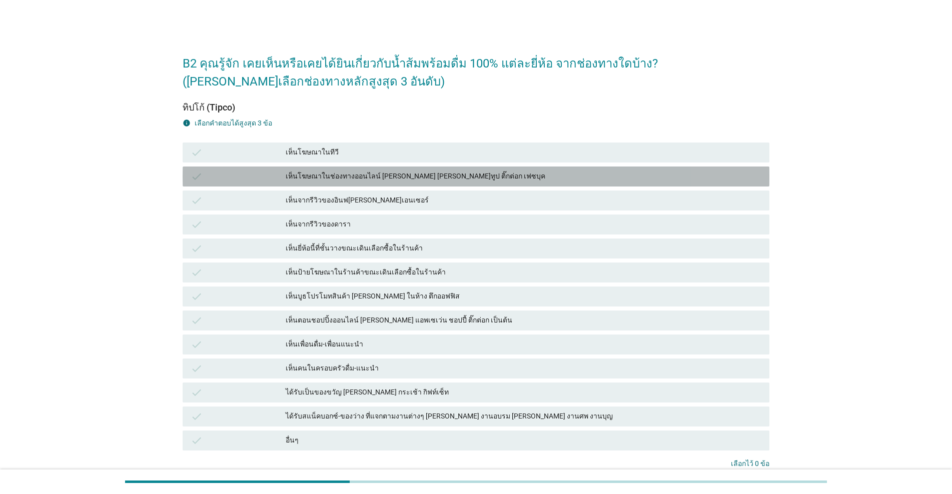
click at [438, 175] on div "เห็นโฆษณาในช่องทางออนไลน์ เช่น ยูทูป ติ๊กต่อก เฟซบุค" at bounding box center [524, 177] width 476 height 12
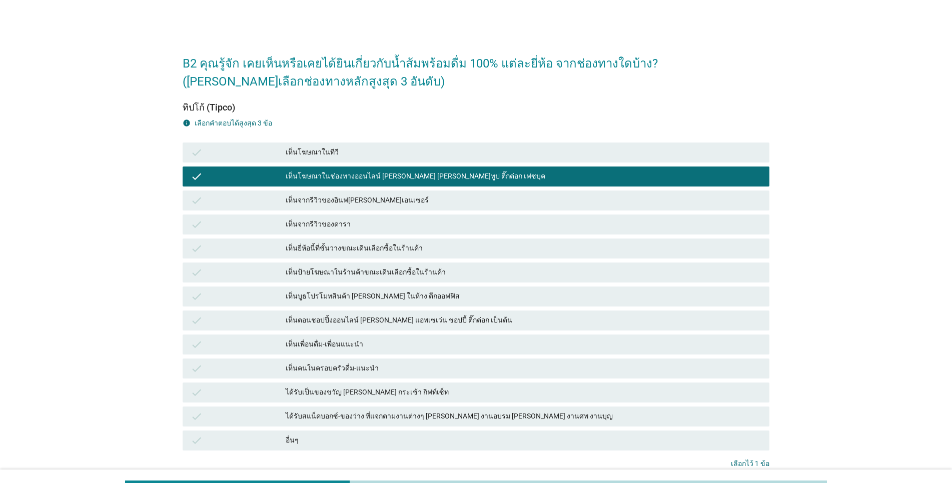
click at [433, 276] on div "เห็นป้ายโฆษณาในร้านค้าขณะเดินเลือกซื้อในร้านค้า" at bounding box center [524, 273] width 476 height 12
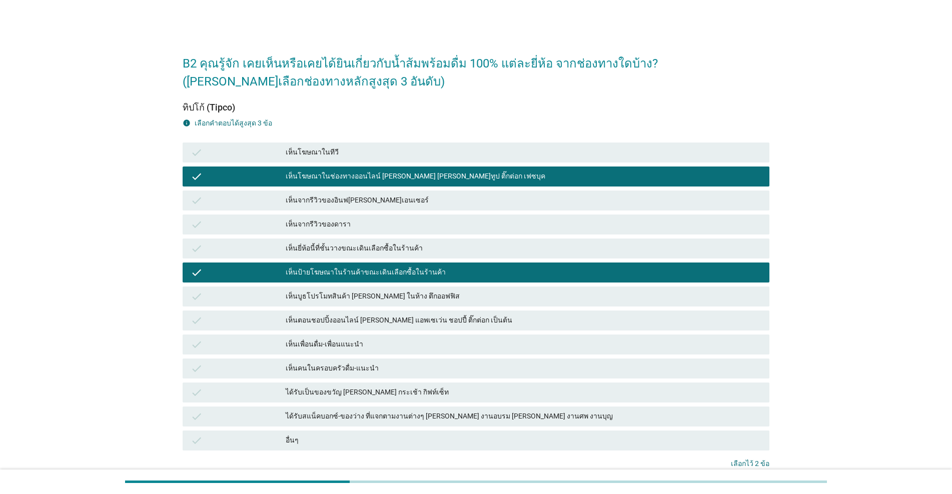
click at [445, 311] on div "check เห็นตอนชอปปิ้งออนไลน์ เช่น แอพเซเว่น ชอปปี้ ติ๊กต่อก เป็นต้น" at bounding box center [476, 321] width 587 height 20
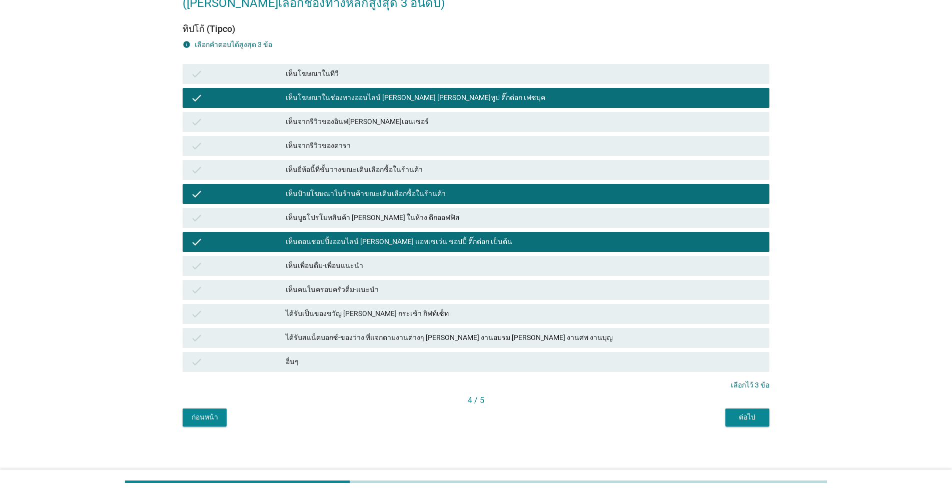
scroll to position [80, 0]
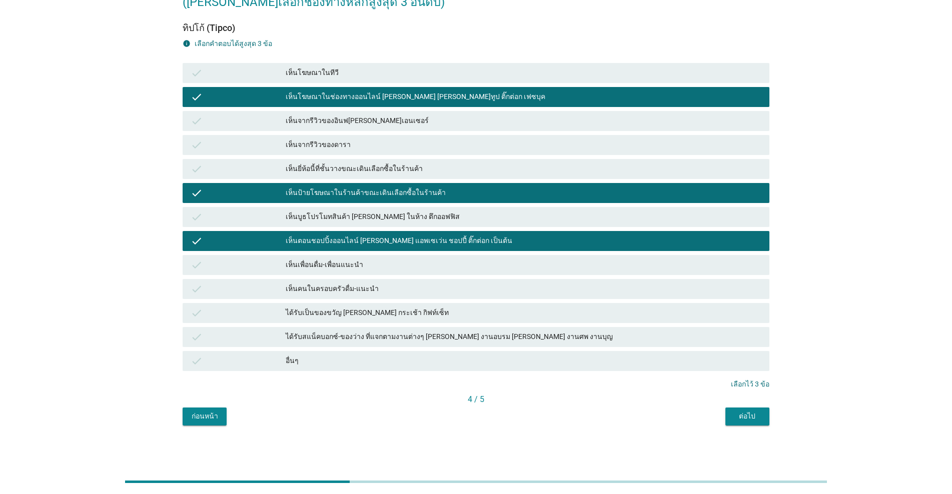
click at [491, 422] on button "ต่อไป" at bounding box center [747, 417] width 44 height 18
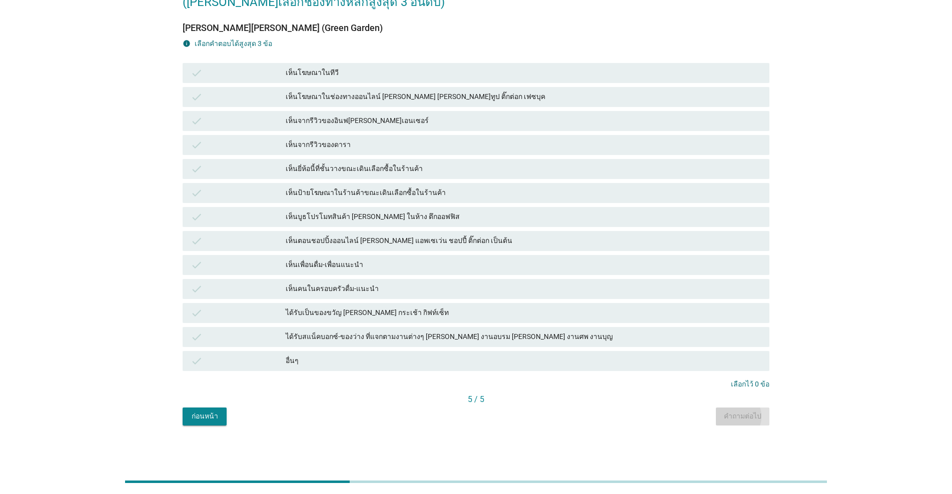
scroll to position [0, 0]
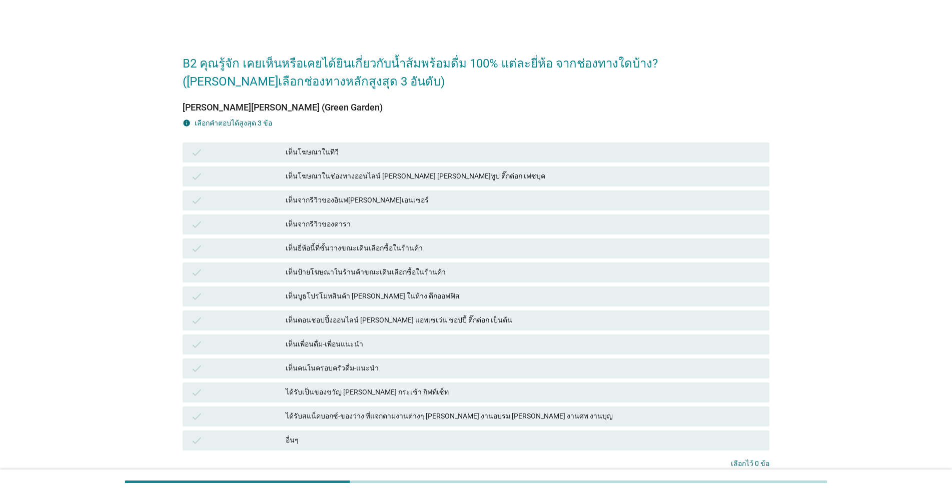
click at [421, 321] on div "เห็นตอนชอปปิ้งออนไลน์ เช่น แอพเซเว่น ชอปปี้ ติ๊กต่อก เป็นต้น" at bounding box center [524, 321] width 476 height 12
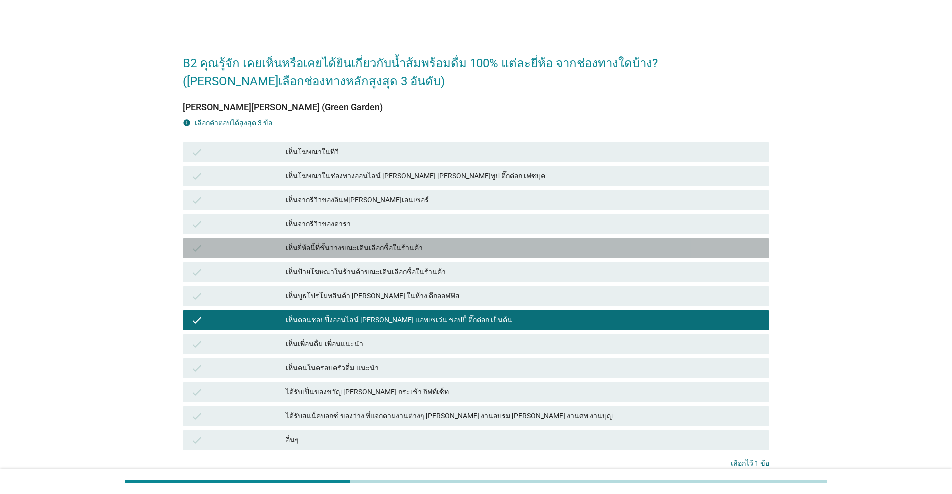
click at [429, 250] on div "เห็นยี่ห้อนี้ที่ชั้นวางขณะเดินเลือกซื้อในร้านค้า" at bounding box center [524, 249] width 476 height 12
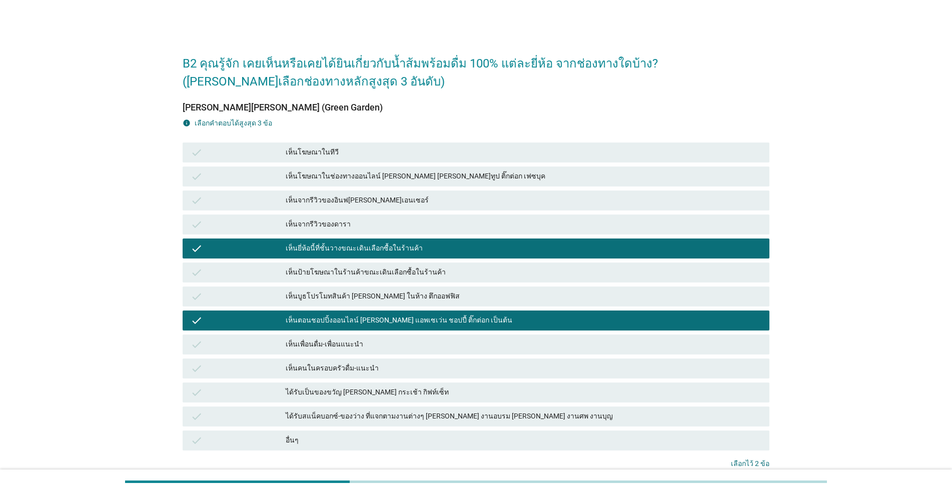
click at [439, 224] on div "เห็นจากรีวิวของดารา" at bounding box center [524, 225] width 476 height 12
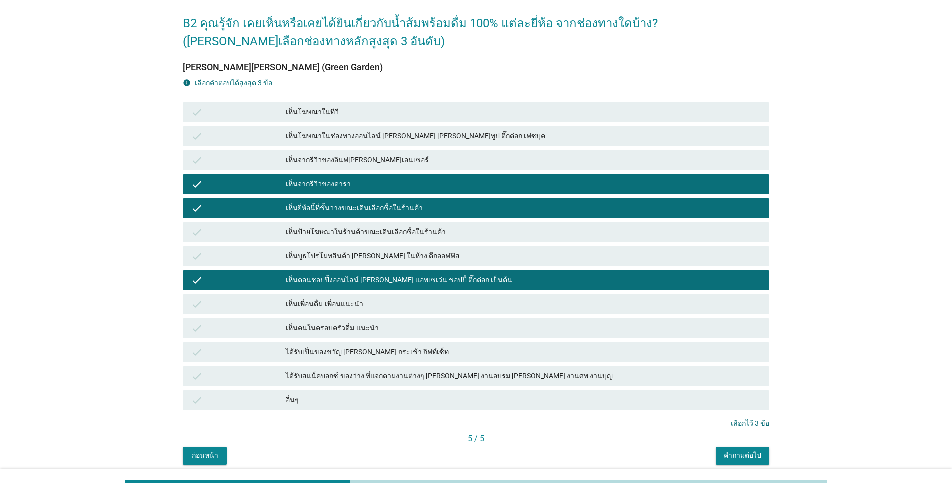
scroll to position [80, 0]
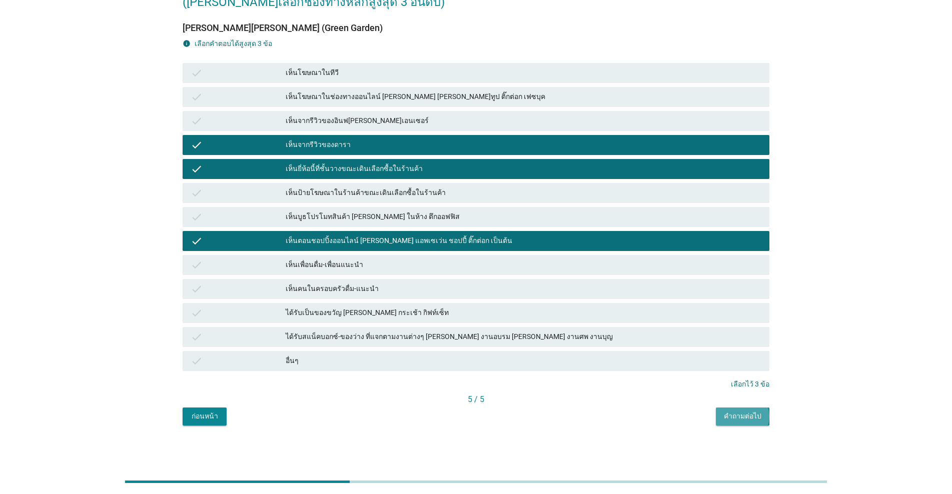
click at [491, 414] on div "คำถามต่อไป" at bounding box center [743, 416] width 38 height 11
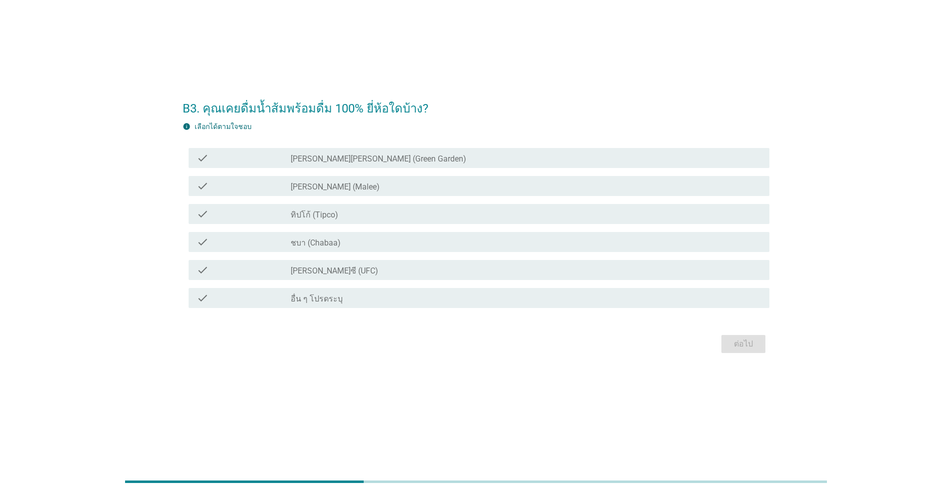
scroll to position [0, 0]
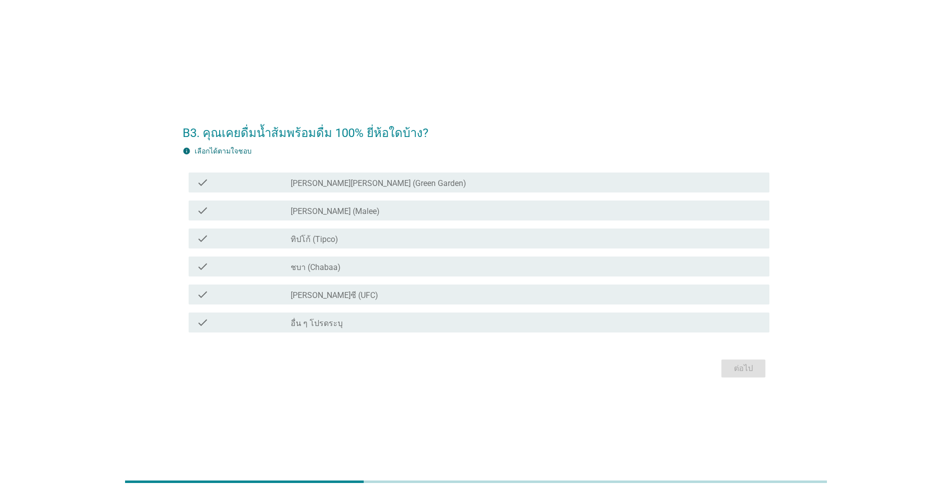
click at [345, 212] on div "check_box_outline_blank มาลี (Malee)" at bounding box center [526, 211] width 471 height 12
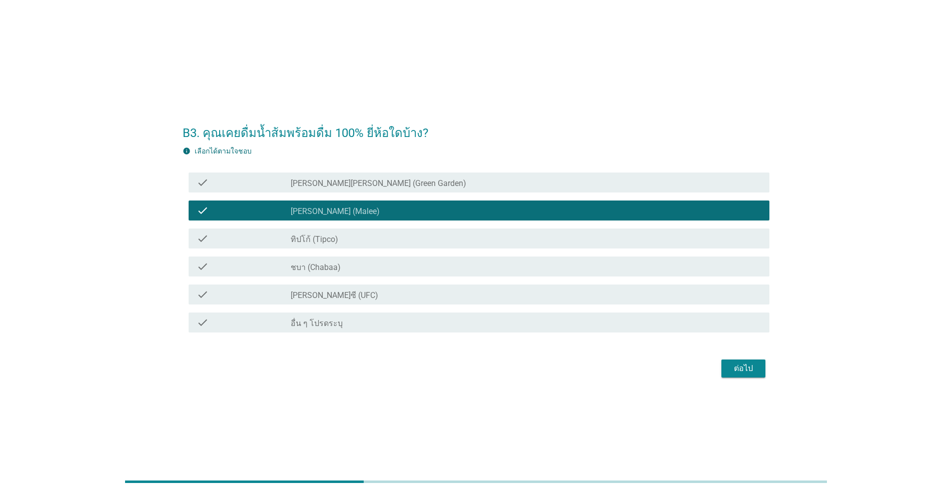
click at [353, 239] on div "check_box_outline_blank ทิปโก้ (Tipco)" at bounding box center [526, 239] width 471 height 12
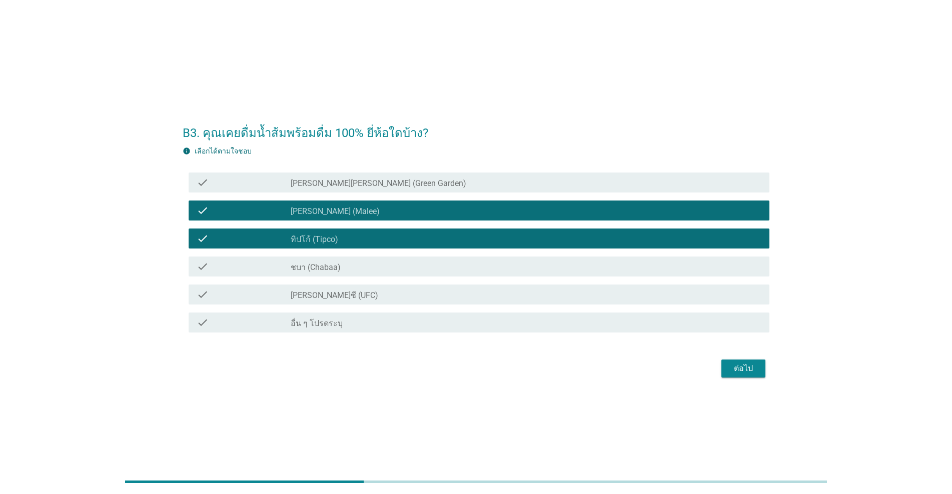
click at [357, 261] on div "check_box_outline_blank ชบา (Chabaa)" at bounding box center [526, 267] width 471 height 12
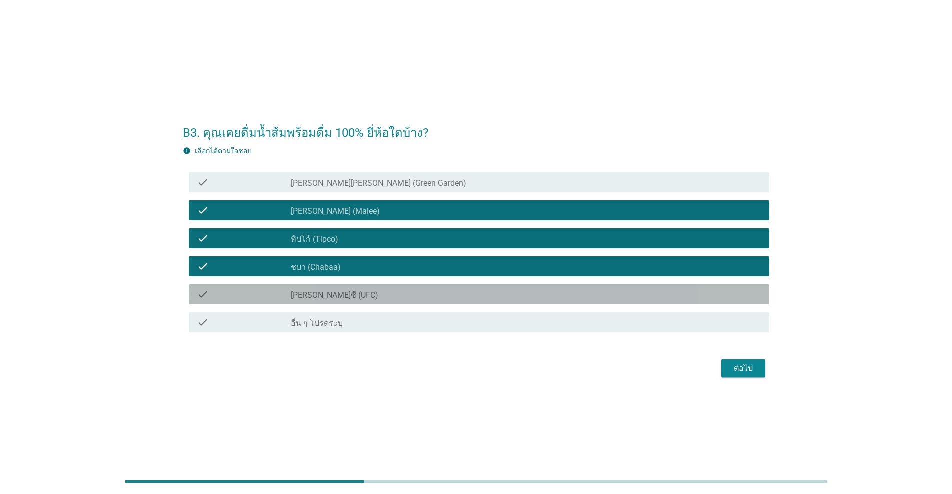
click at [362, 300] on div "check_box_outline_blank ยูเอฟซี (UFC)" at bounding box center [526, 295] width 471 height 12
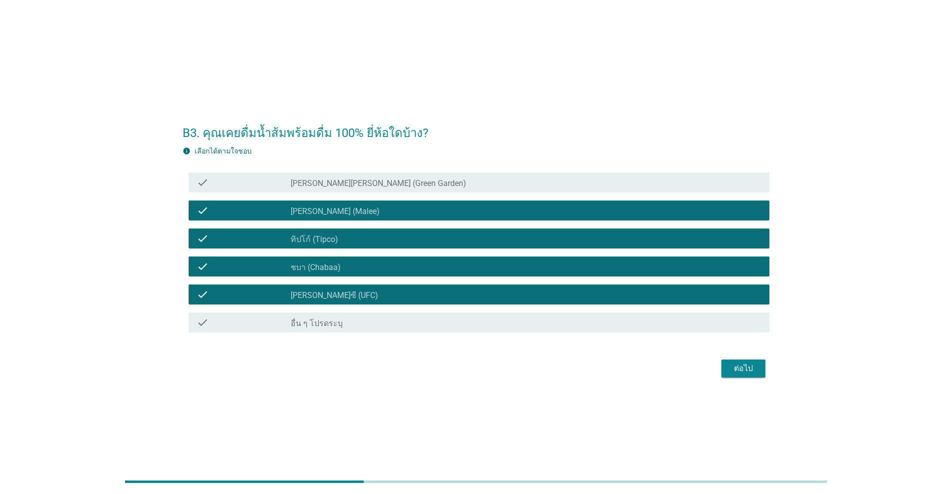
click at [392, 178] on div "check_box_outline_blank กรีนการ์เด้น (Green Garden)" at bounding box center [526, 183] width 471 height 12
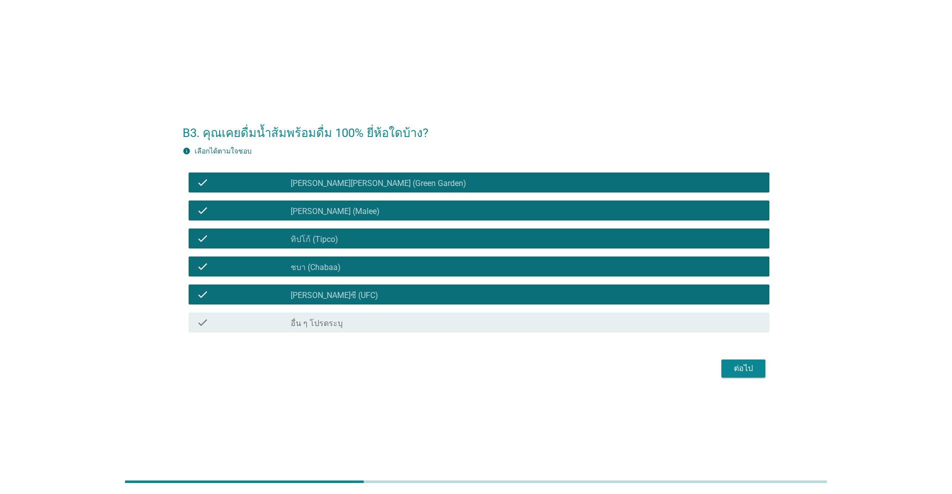
click at [491, 366] on div "ต่อไป" at bounding box center [743, 369] width 28 height 12
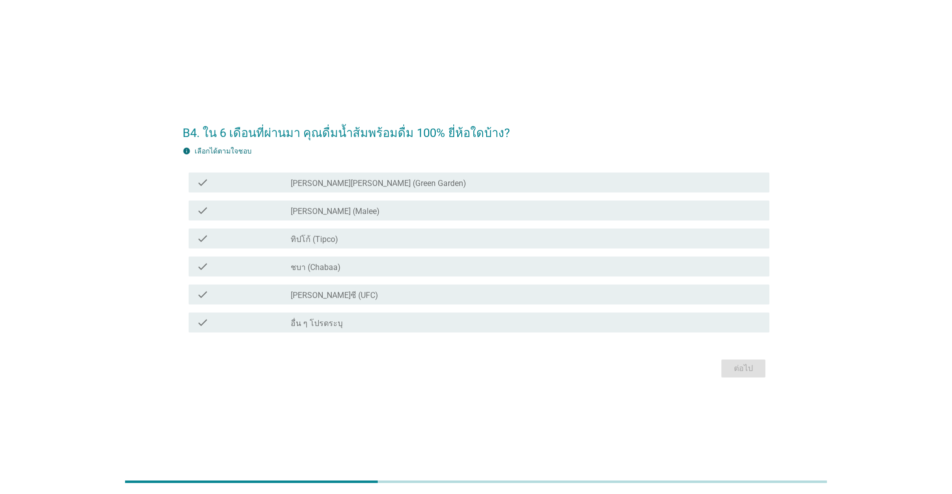
drag, startPoint x: 346, startPoint y: 235, endPoint x: 347, endPoint y: 246, distance: 11.0
click at [346, 236] on div "check_box_outline_blank ทิปโก้ (Tipco)" at bounding box center [526, 239] width 471 height 12
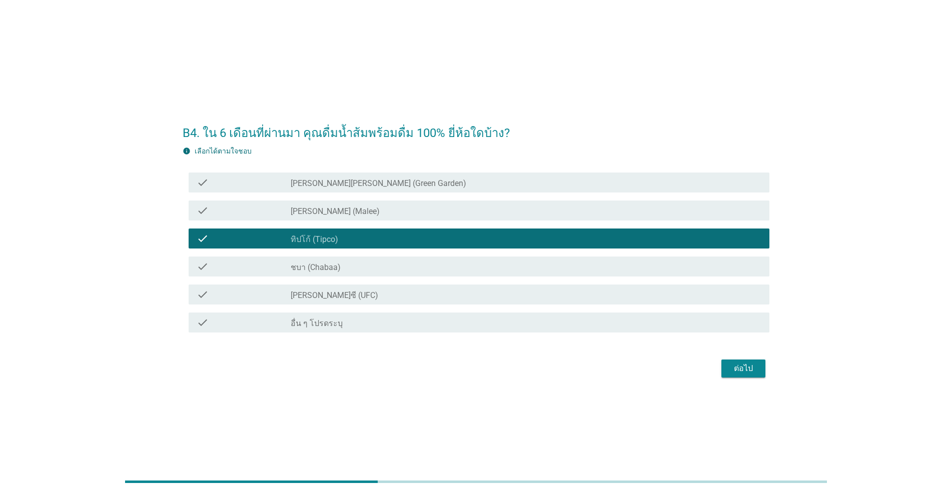
click at [382, 209] on div "check_box_outline_blank มาลี (Malee)" at bounding box center [526, 211] width 471 height 12
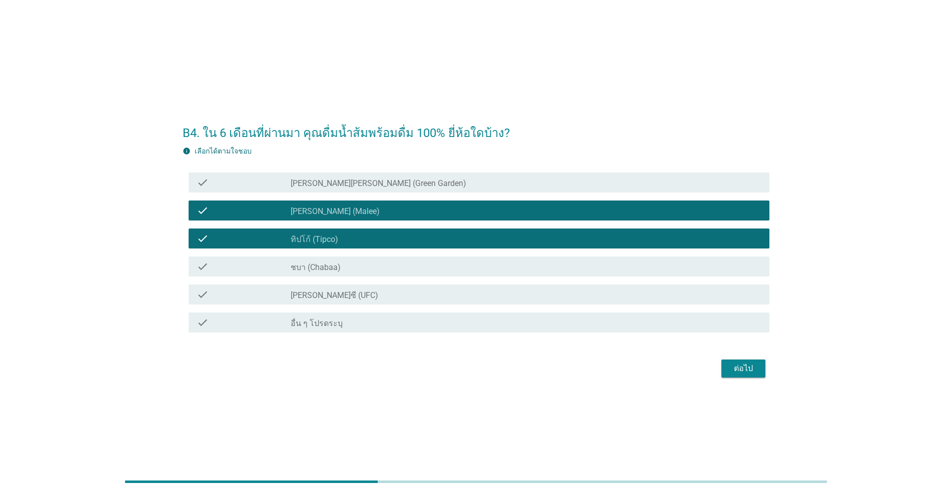
click at [386, 300] on div "check_box_outline_blank ยูเอฟซี (UFC)" at bounding box center [526, 295] width 471 height 12
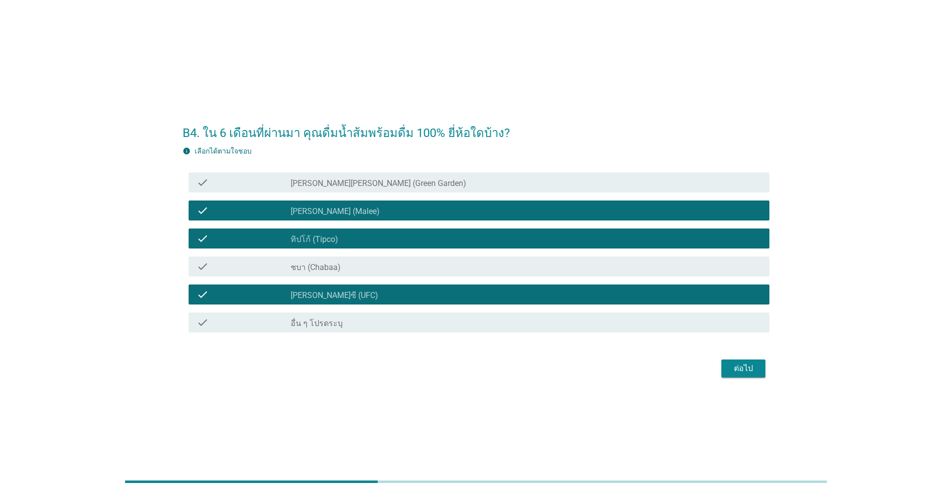
click at [423, 264] on div "check_box_outline_blank ชบา (Chabaa)" at bounding box center [526, 267] width 471 height 12
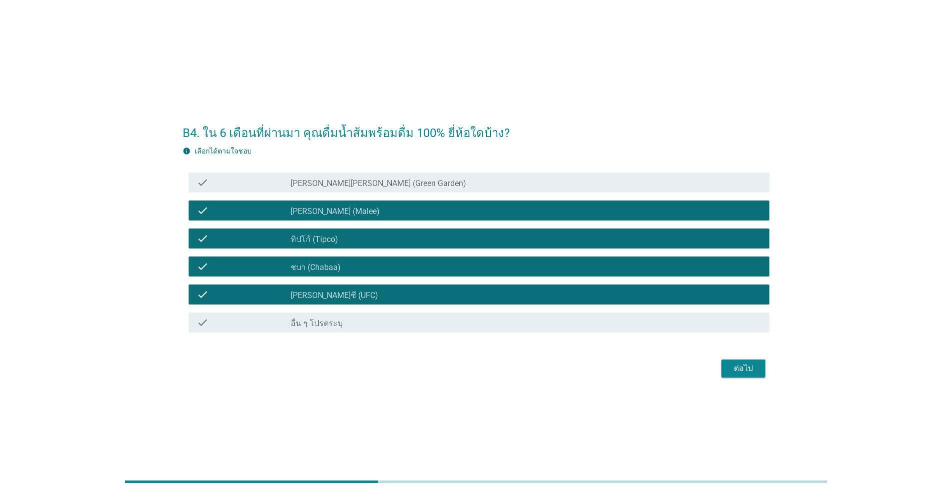
click at [491, 372] on div "ต่อไป" at bounding box center [743, 369] width 28 height 12
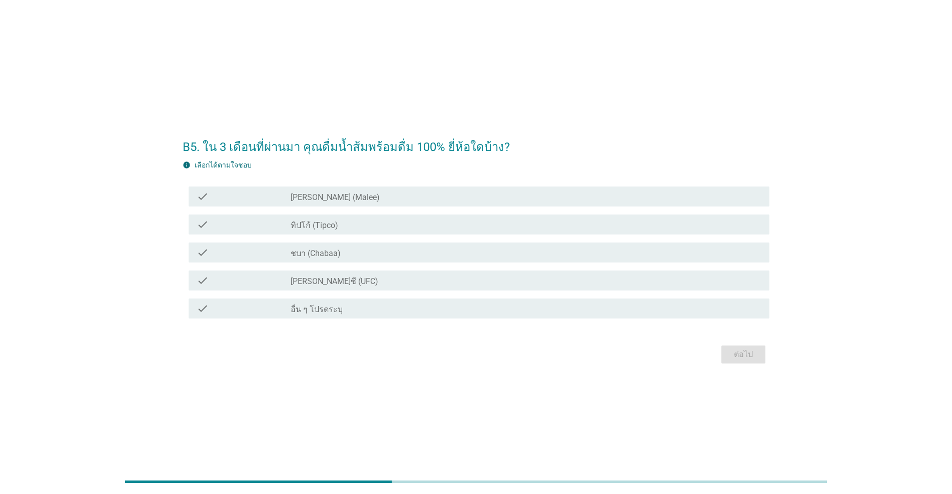
click at [348, 229] on div "check_box ทิปโก้ (Tipco)" at bounding box center [526, 225] width 471 height 12
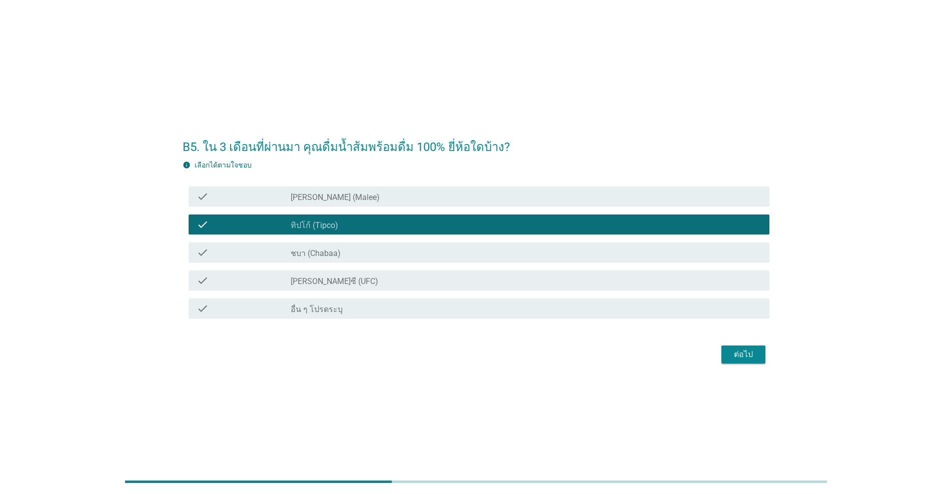
click at [387, 198] on div "check_box มาลี (Malee)" at bounding box center [526, 197] width 471 height 12
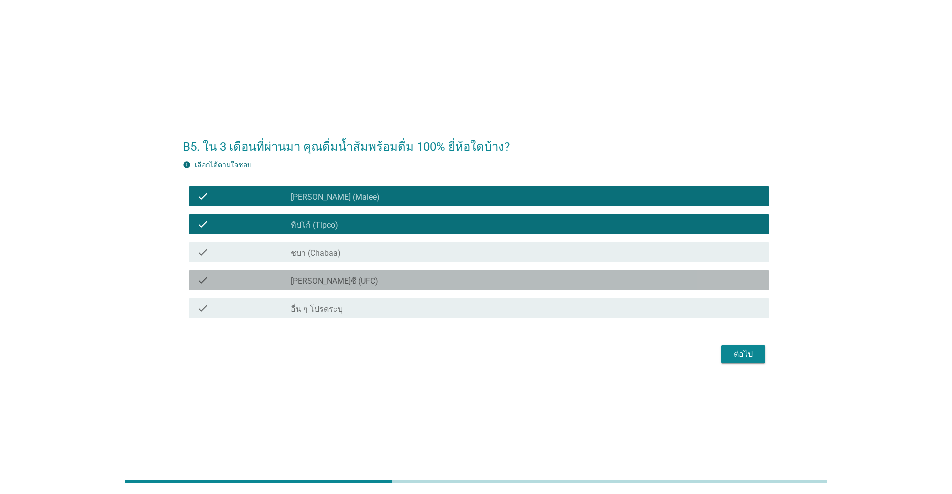
click at [439, 277] on div "check_box ยูเอฟซี (UFC)" at bounding box center [526, 281] width 471 height 12
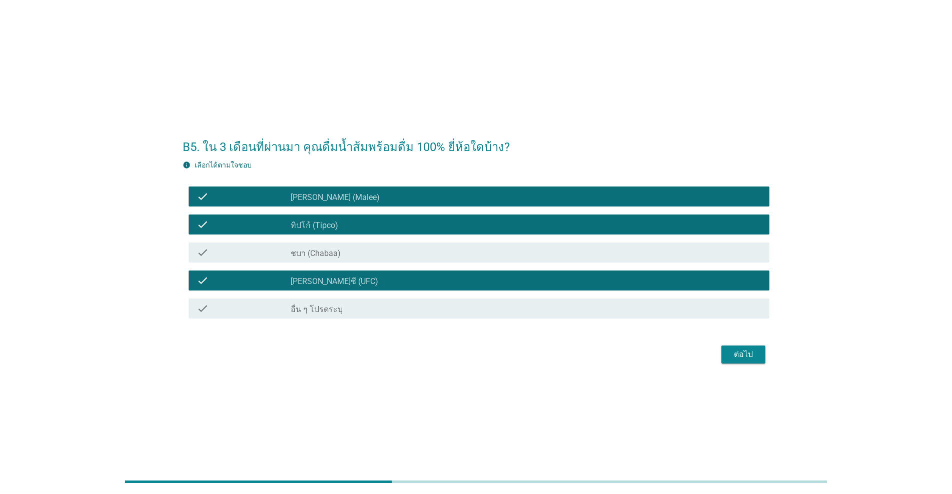
click at [491, 356] on div "ต่อไป" at bounding box center [743, 355] width 28 height 12
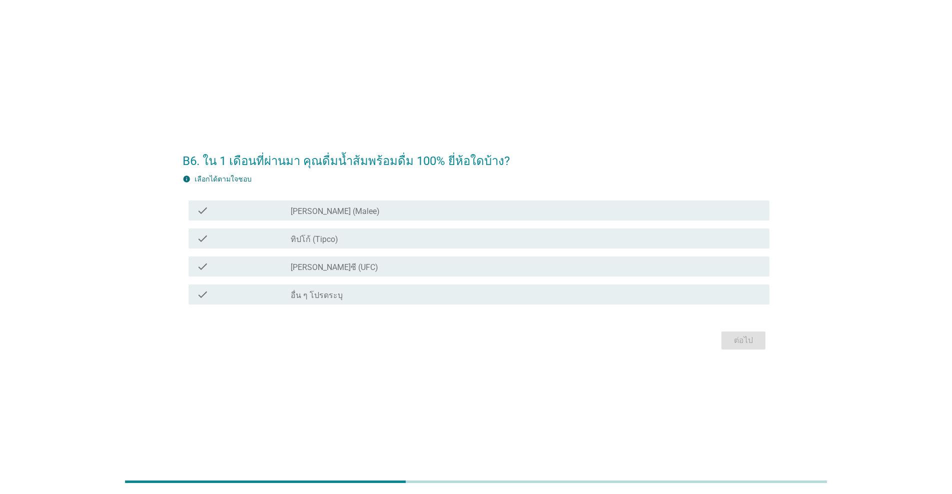
click at [321, 235] on label "ทิปโก้ (Tipco)" at bounding box center [315, 240] width 48 height 10
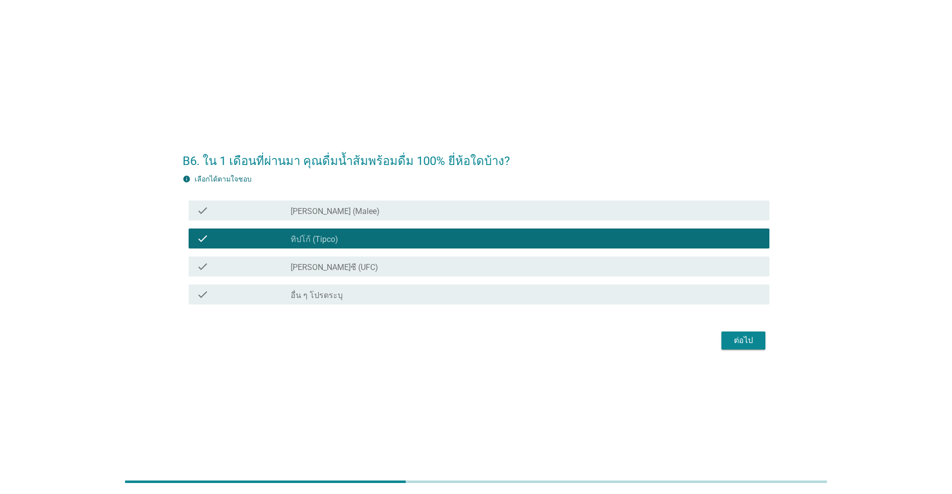
click at [351, 216] on div "check_box มาลี (Malee)" at bounding box center [526, 211] width 471 height 12
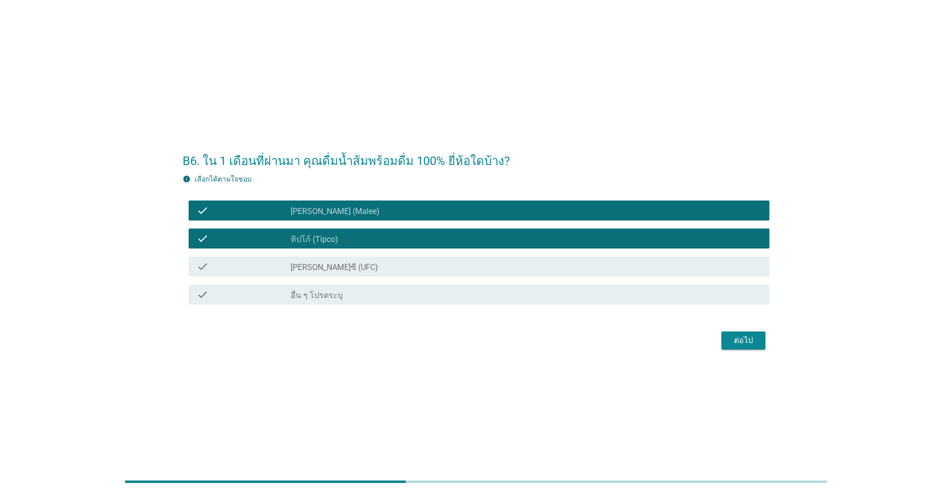
click at [491, 339] on div "ต่อไป" at bounding box center [743, 341] width 28 height 12
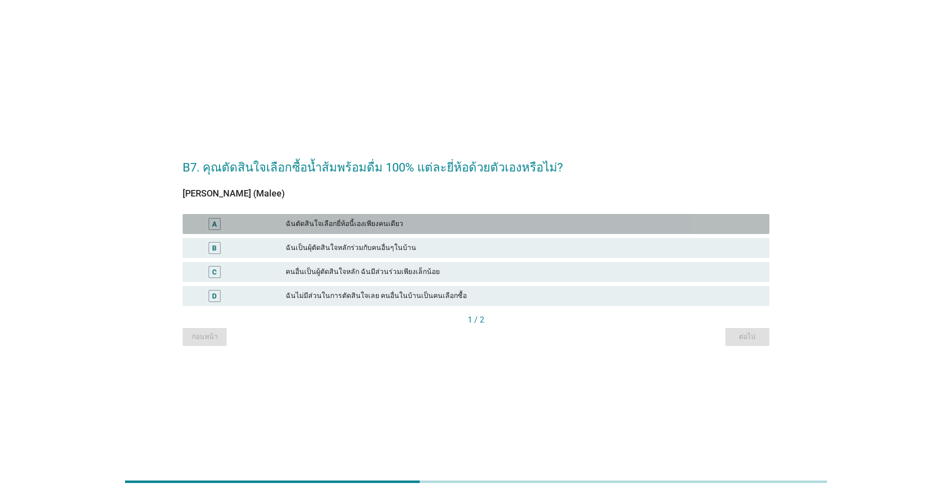
click at [400, 223] on div "ฉันตัดสินใจเลือกยี่ห้อนี้เองเพียงคนเดียว" at bounding box center [524, 224] width 476 height 12
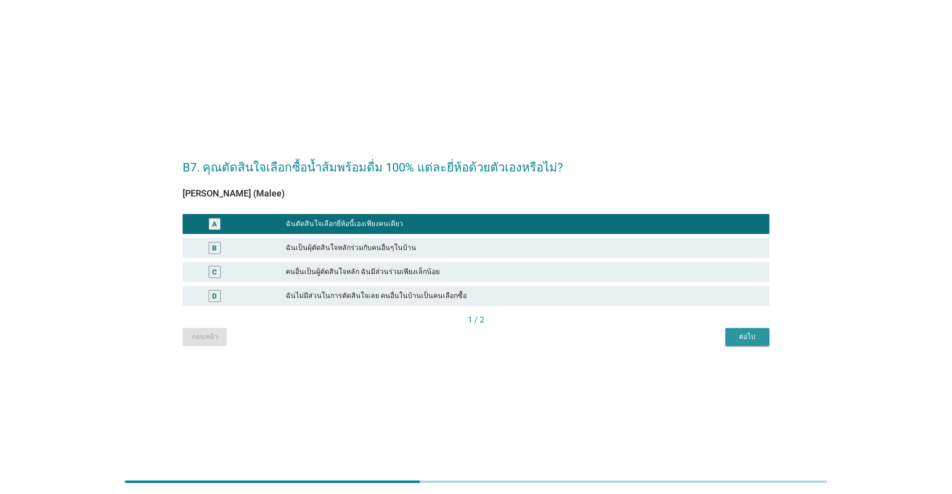
drag, startPoint x: 743, startPoint y: 342, endPoint x: 733, endPoint y: 337, distance: 11.0
click at [491, 342] on button "ต่อไป" at bounding box center [747, 337] width 44 height 18
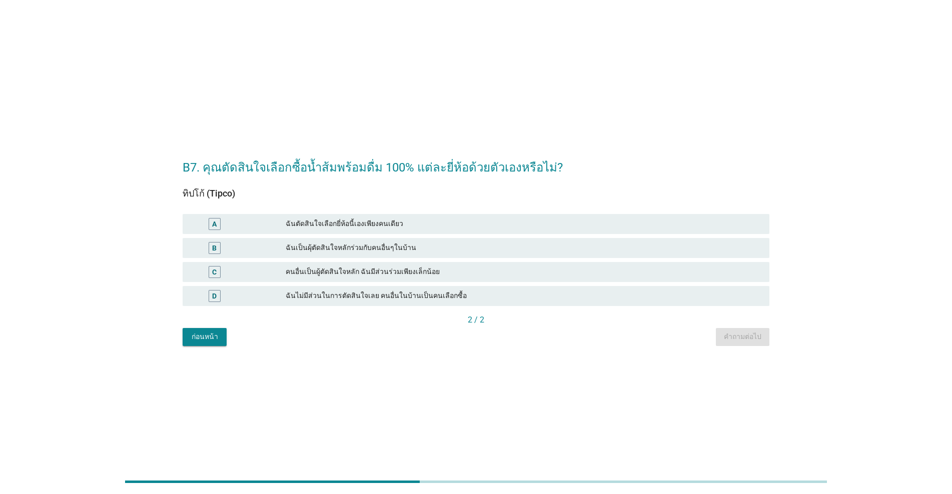
click at [365, 232] on div "A ฉันตัดสินใจเลือกยี่ห้อนี้เองเพียงคนเดียว" at bounding box center [476, 224] width 587 height 20
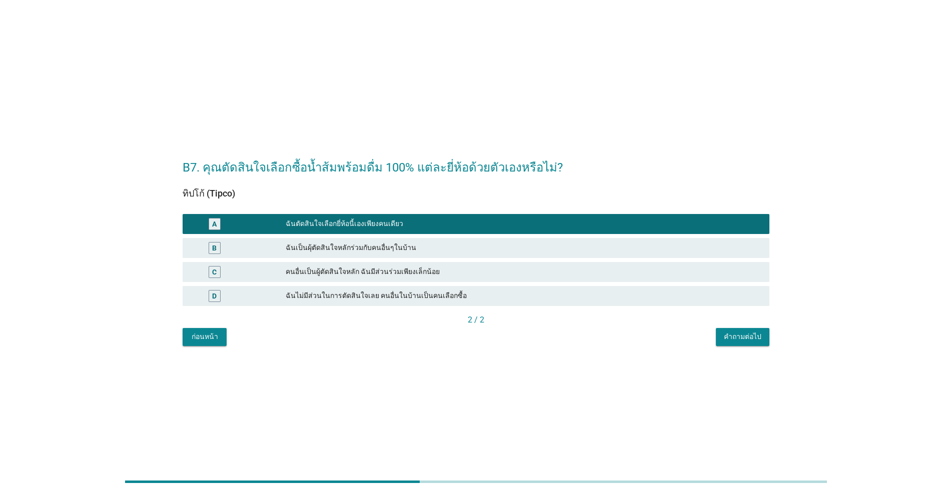
click at [491, 335] on div "คำถามต่อไป" at bounding box center [743, 337] width 38 height 11
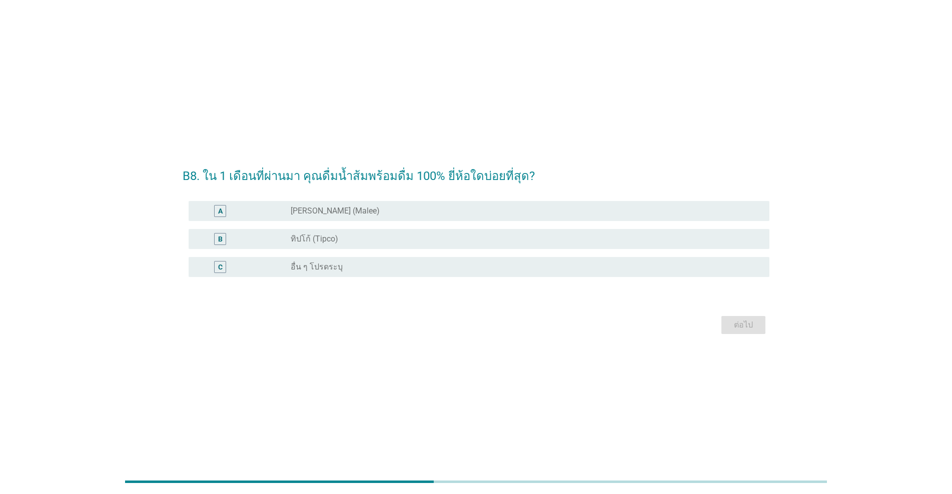
click at [374, 240] on div "radio_button_unchecked ทิปโก้ (Tipco)" at bounding box center [522, 239] width 463 height 10
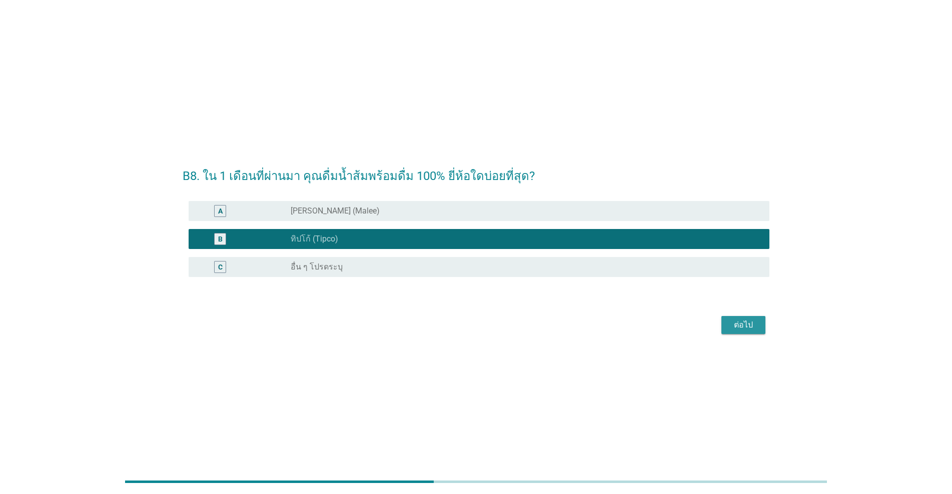
click at [491, 327] on button "ต่อไป" at bounding box center [743, 325] width 44 height 18
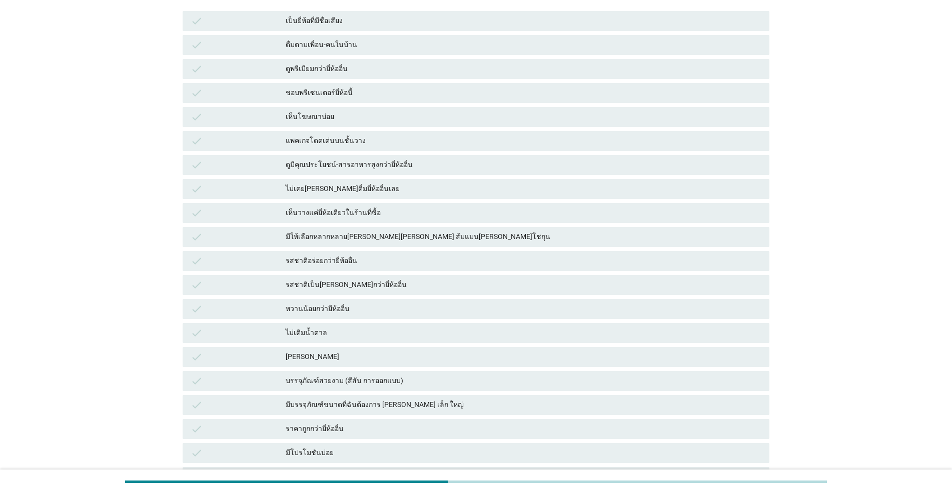
scroll to position [150, 0]
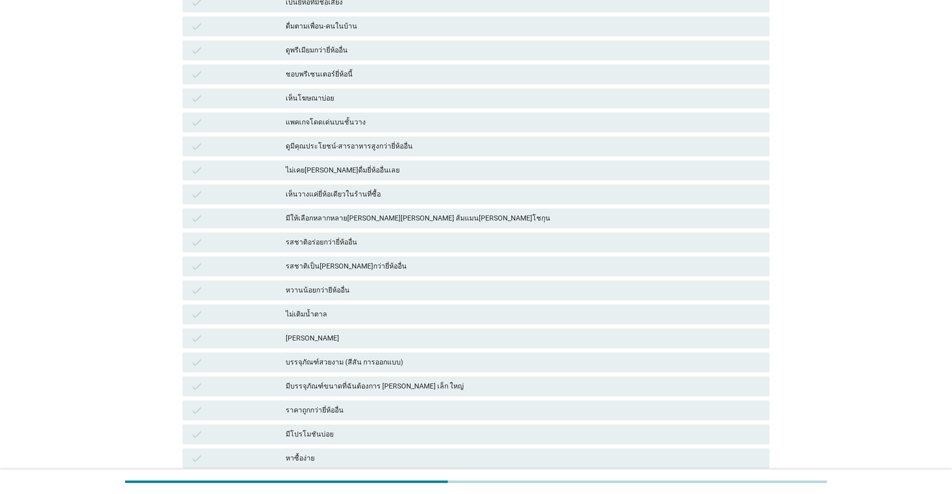
click at [302, 449] on div "หาซื้อง่าย" at bounding box center [524, 459] width 476 height 12
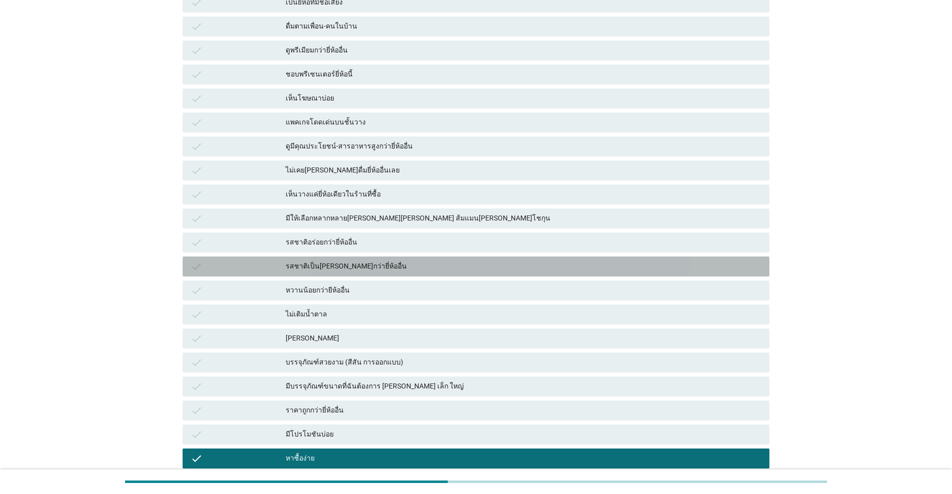
click at [366, 261] on div "รสชาติเป็นธรรมชาติกว่ายี่ห้ออื่น" at bounding box center [524, 267] width 476 height 12
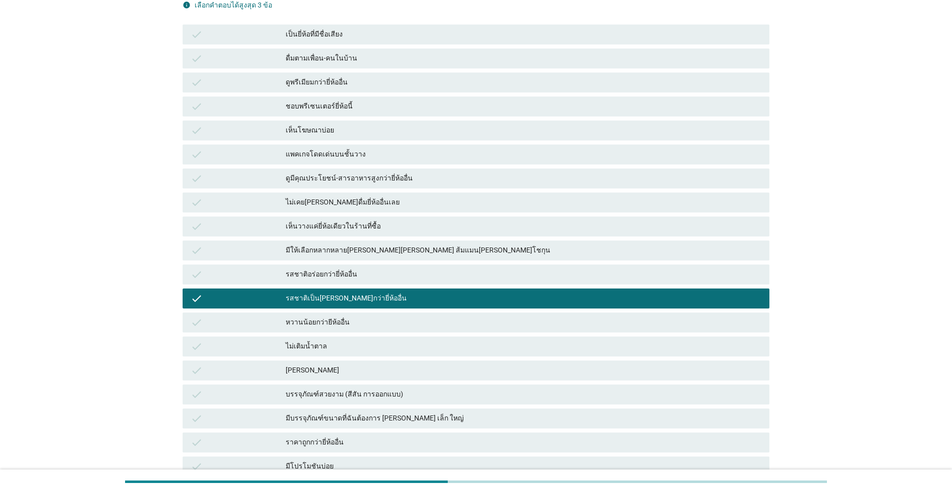
scroll to position [100, 0]
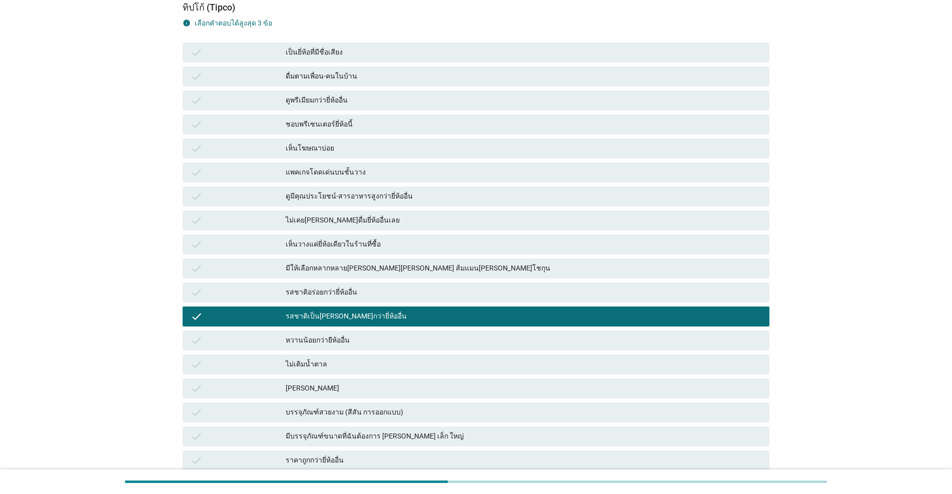
click at [380, 311] on div "รสชาติเป็นธรรมชาติกว่ายี่ห้ออื่น" at bounding box center [524, 317] width 476 height 12
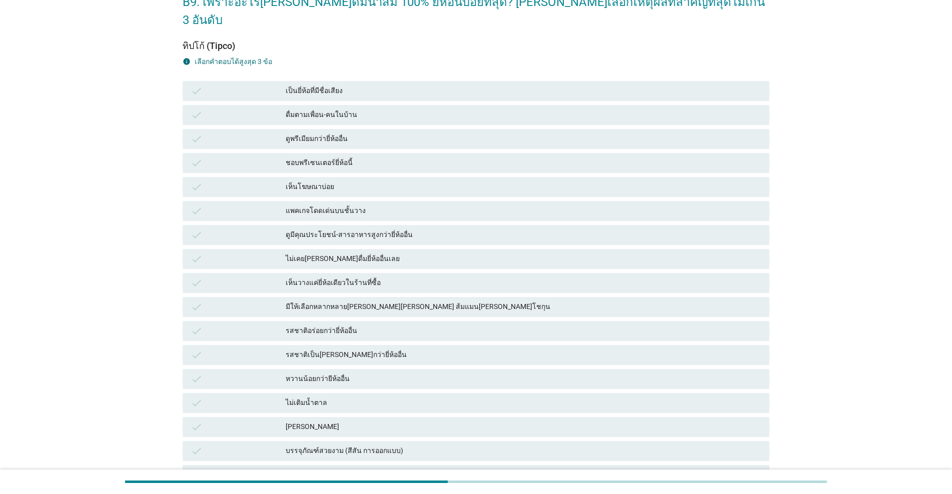
scroll to position [0, 0]
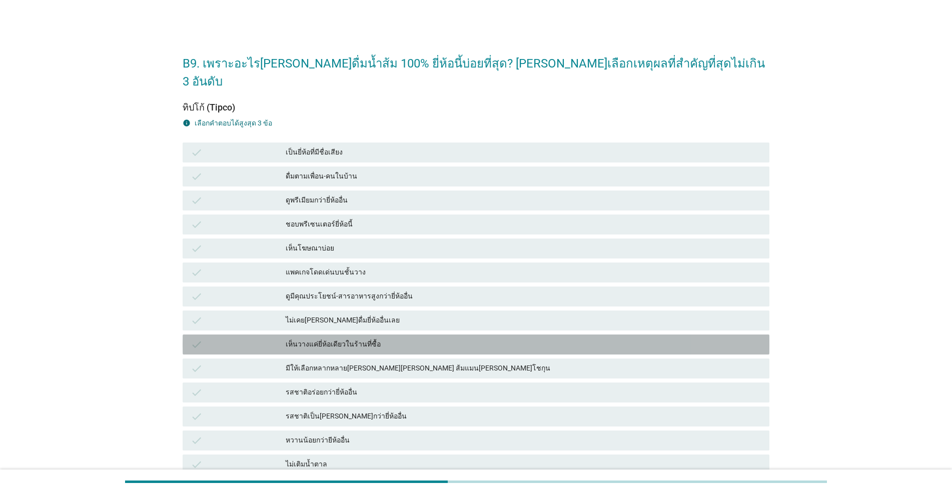
click at [338, 339] on div "เห็นวางแค่ยี่ห้อเดียวในร้านที่ซื้อ" at bounding box center [524, 345] width 476 height 12
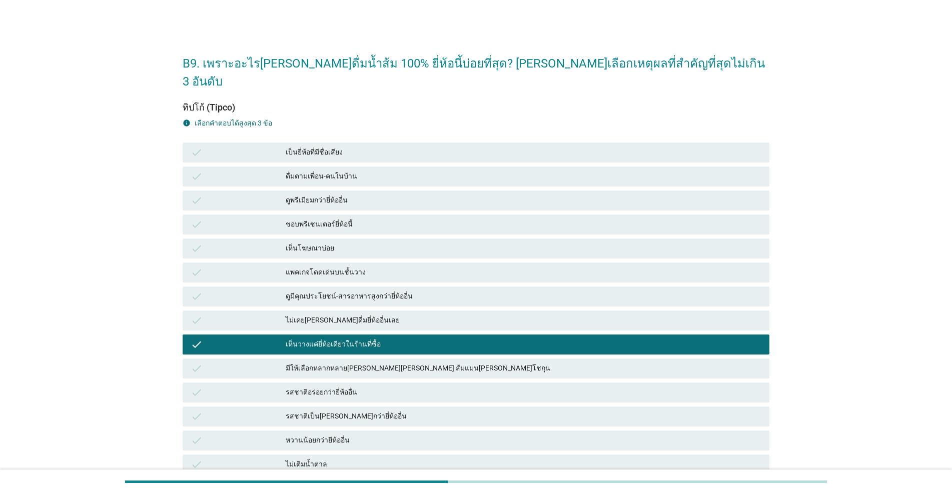
click at [376, 267] on div "แพคเกจโดดเด่นบนชั้นวาง" at bounding box center [524, 273] width 476 height 12
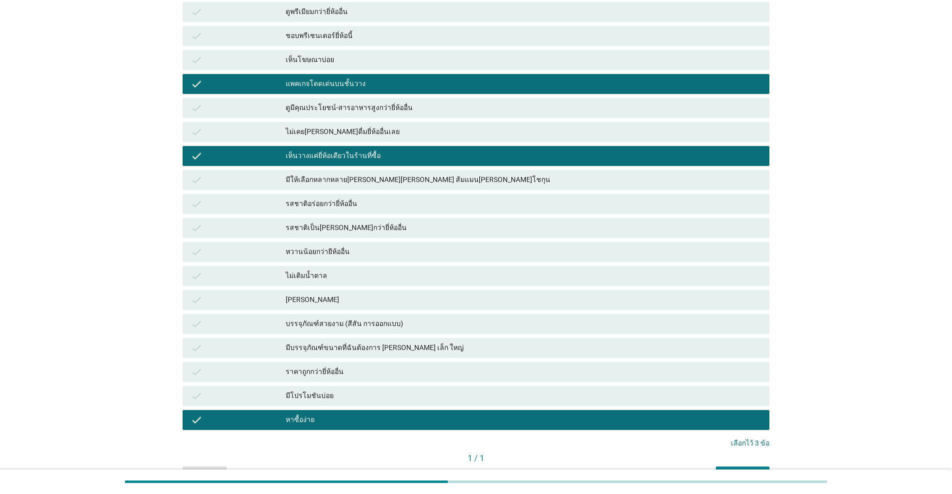
scroll to position [230, 0]
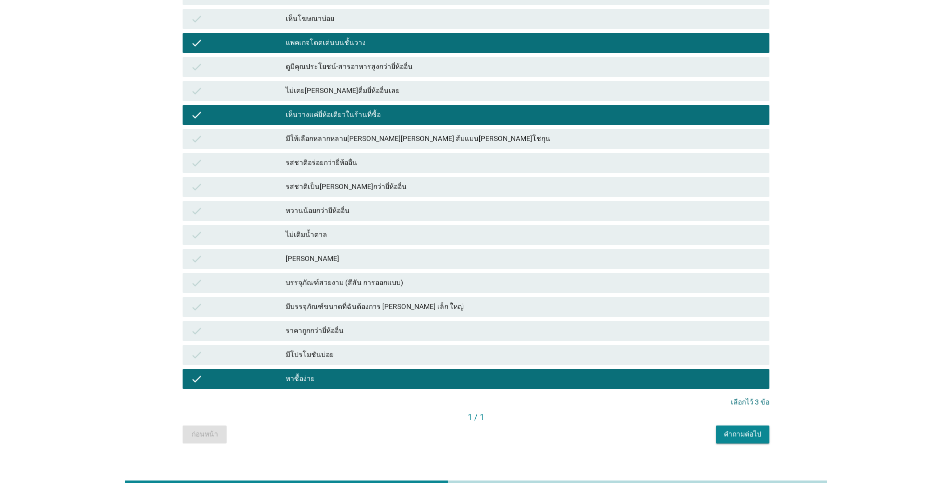
click at [491, 426] on button "คำถามต่อไป" at bounding box center [743, 435] width 54 height 18
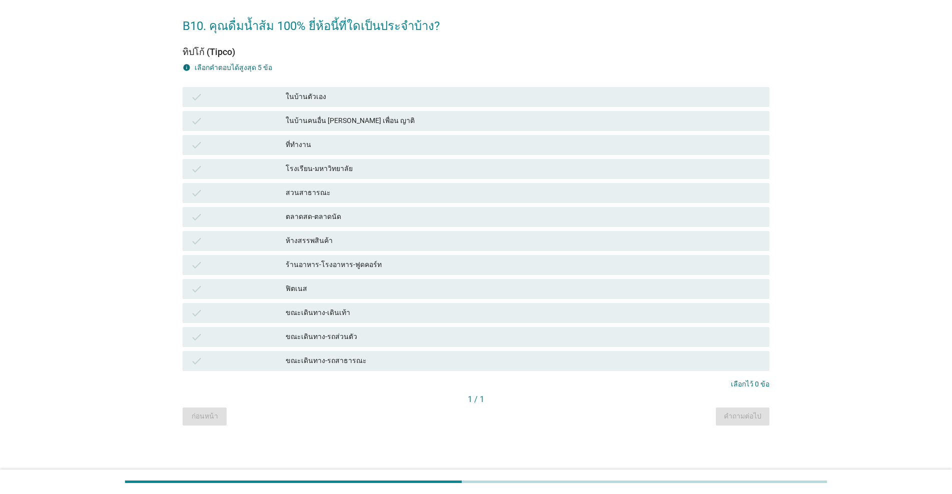
scroll to position [0, 0]
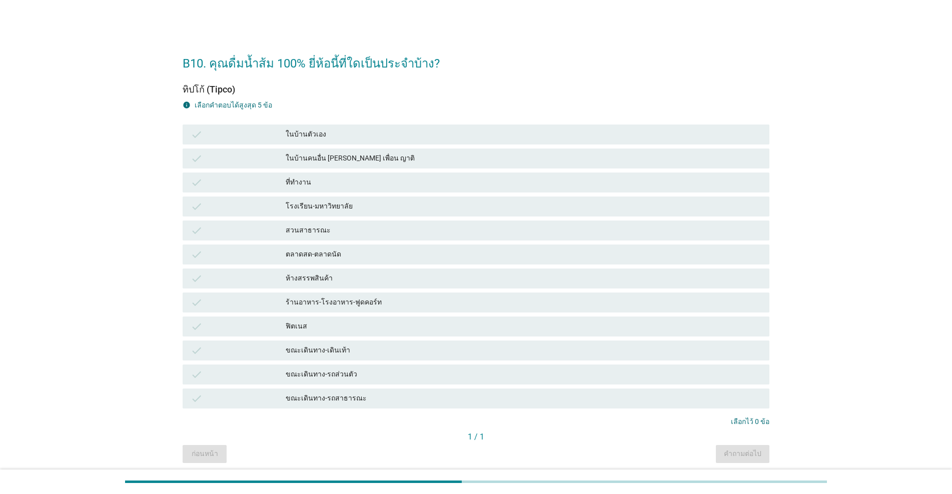
click at [325, 137] on div "ในบ้านตัวเอง" at bounding box center [524, 135] width 476 height 12
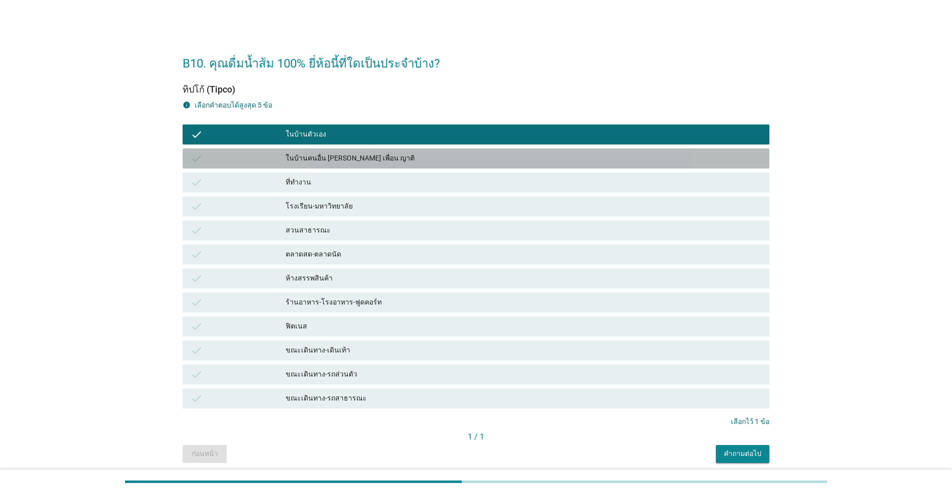
click at [371, 161] on div "ในบ้านคนอื่น เช่น เพื่อน ญาติ" at bounding box center [524, 159] width 476 height 12
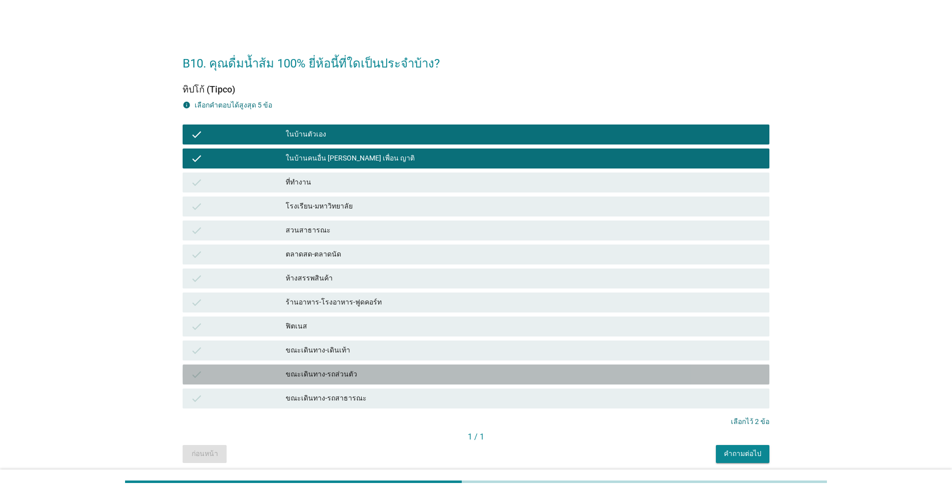
click at [361, 377] on div "ขณะเดินทาง-รถส่วนตัว" at bounding box center [524, 375] width 476 height 12
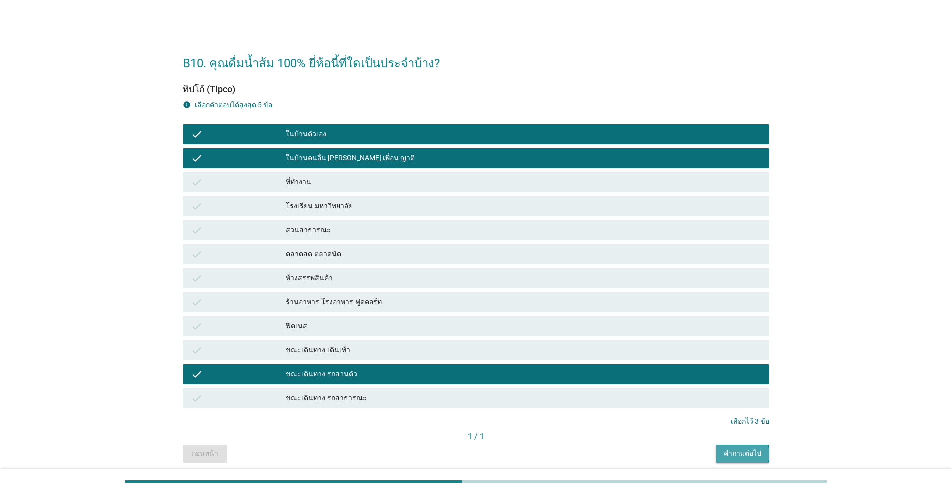
click at [491, 449] on div "คำถามต่อไป" at bounding box center [743, 454] width 38 height 11
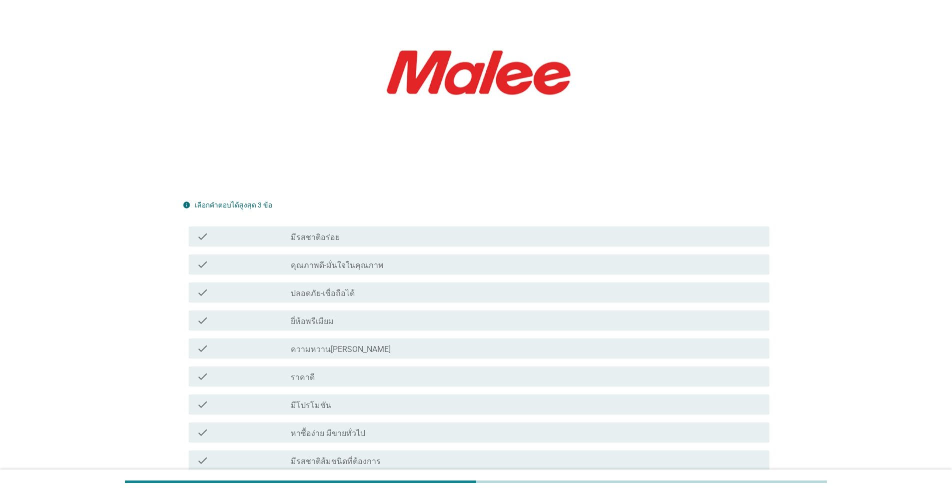
scroll to position [150, 0]
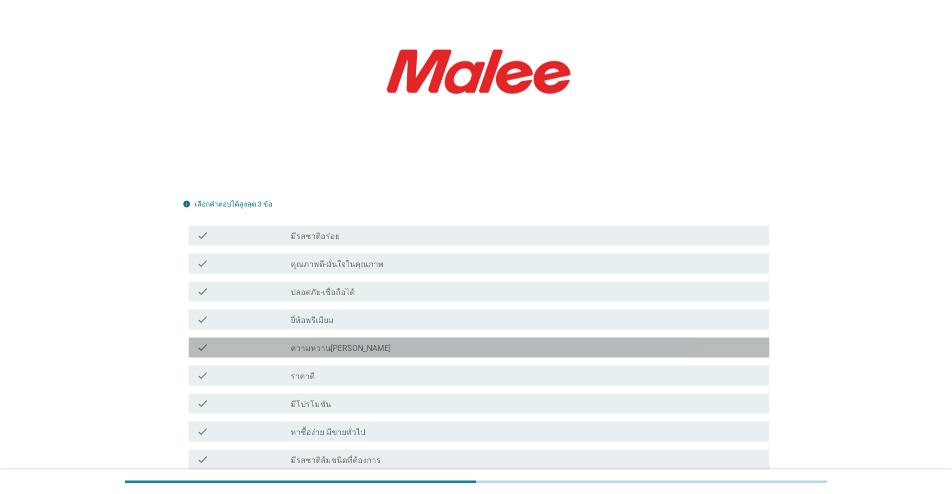
click at [322, 344] on label "ความหวานกำลังดี" at bounding box center [341, 349] width 100 height 10
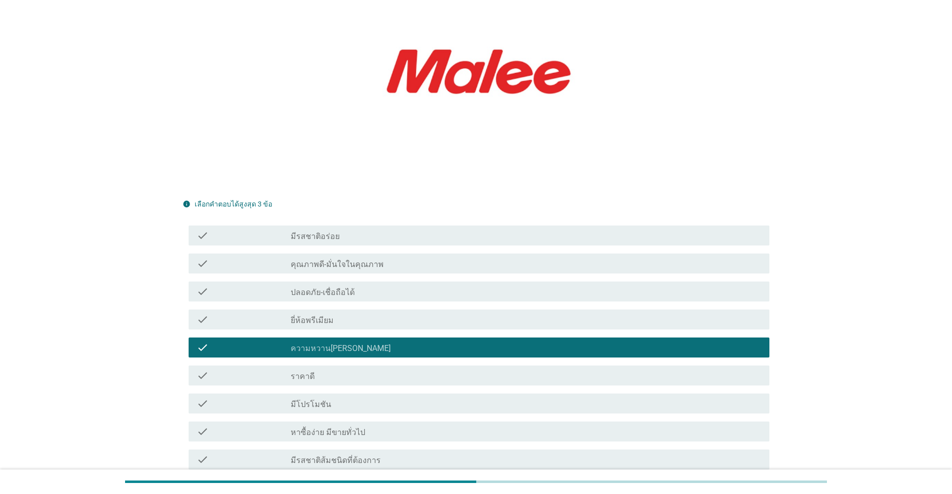
click at [328, 370] on div "check_box_outline_blank ราคาดี" at bounding box center [526, 376] width 471 height 12
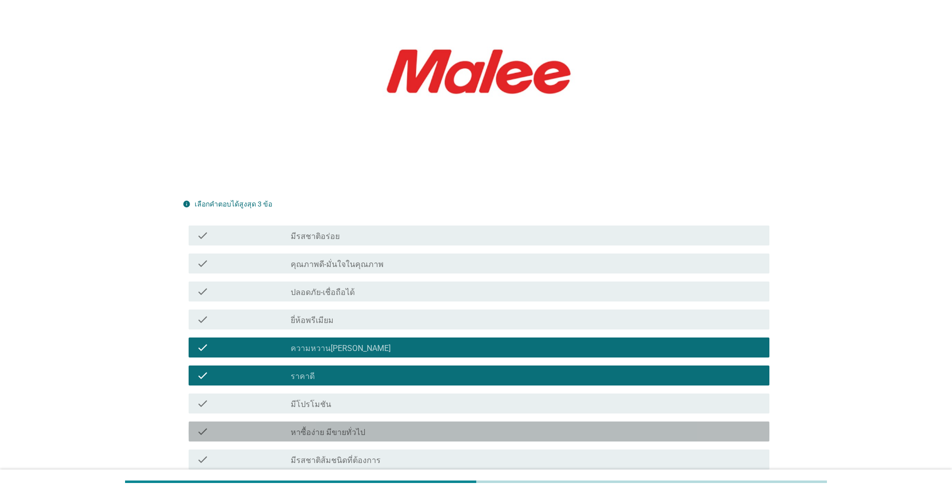
click at [345, 428] on label "หาซื้อง่าย มีขายทั่วไป" at bounding box center [328, 433] width 75 height 10
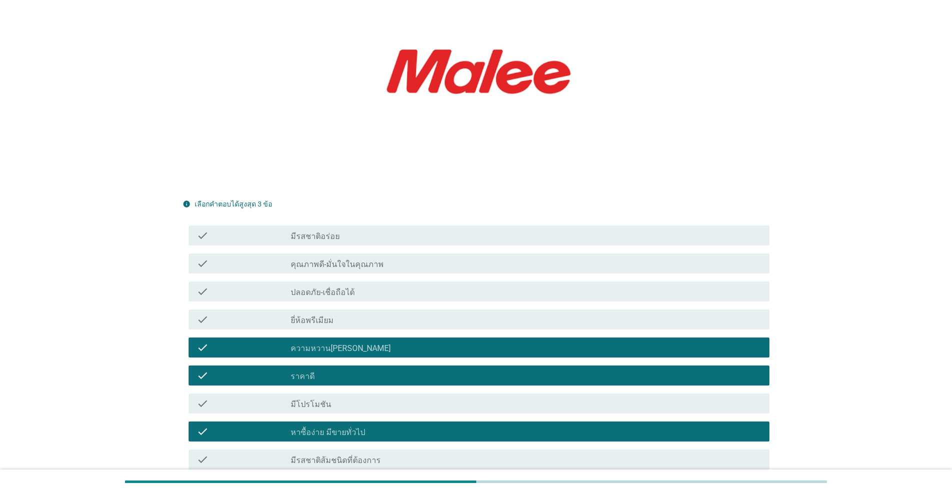
click at [385, 426] on div "check_box หาซื้อง่าย มีขายทั่วไป" at bounding box center [526, 432] width 471 height 12
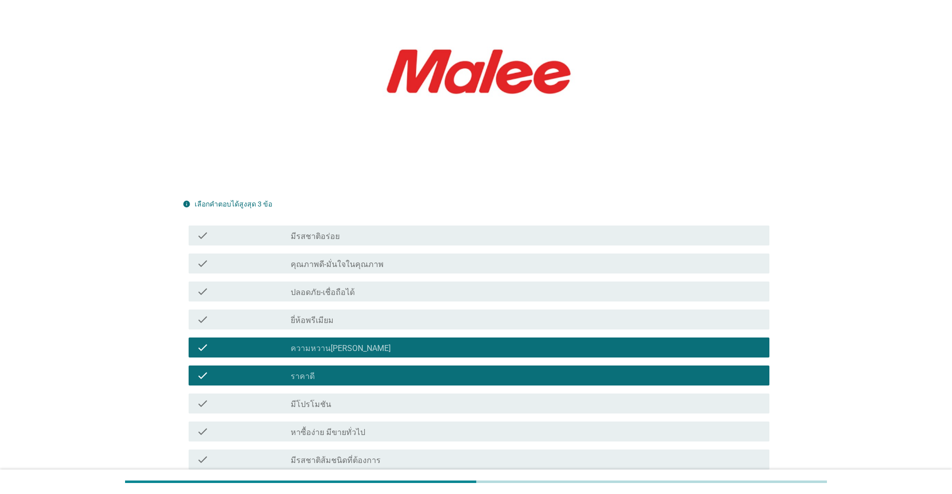
click at [356, 286] on div "check_box_outline_blank ปลอดภัย-เชื่อถือได้" at bounding box center [526, 292] width 471 height 12
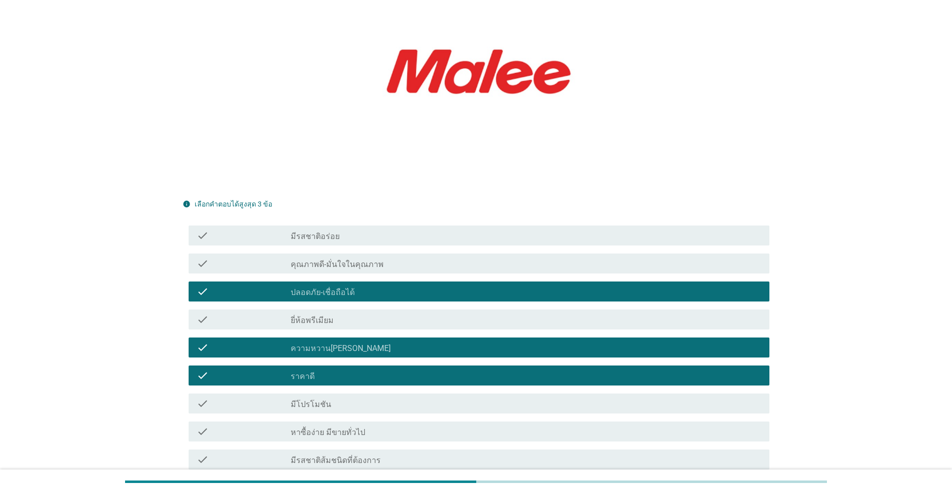
scroll to position [323, 0]
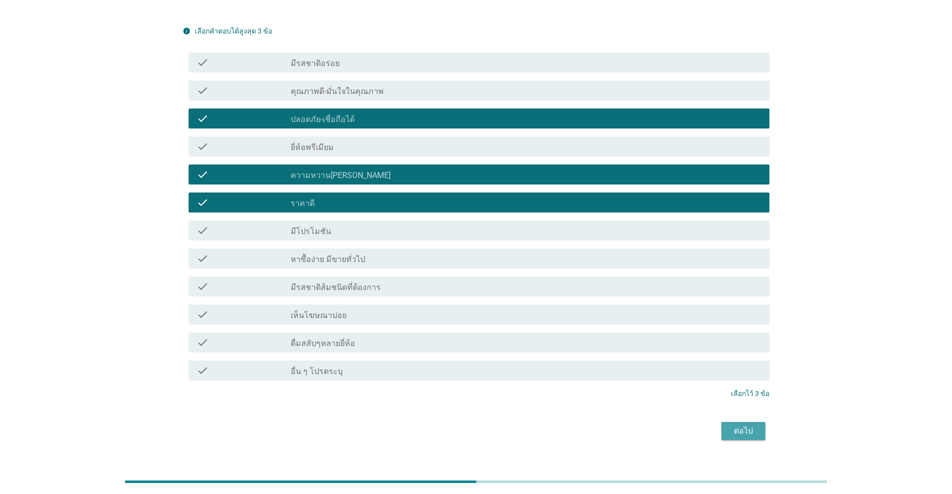
click at [491, 425] on div "ต่อไป" at bounding box center [743, 431] width 28 height 12
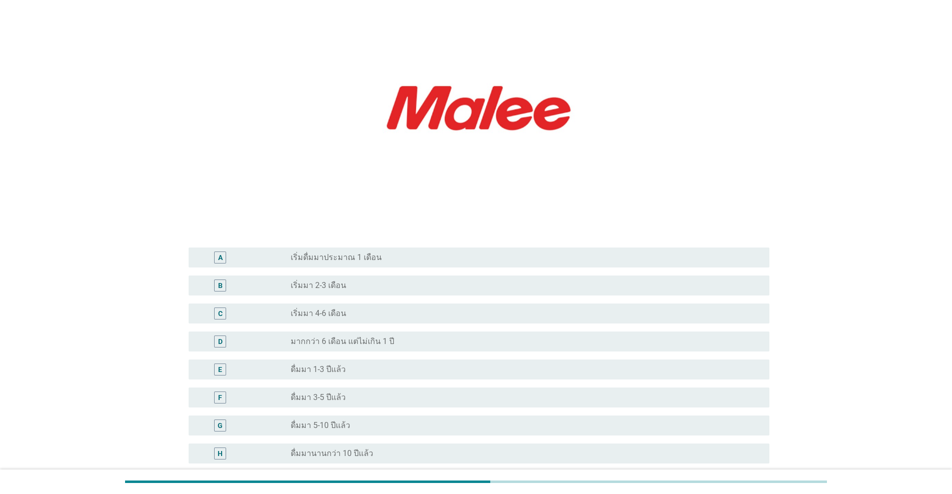
scroll to position [100, 0]
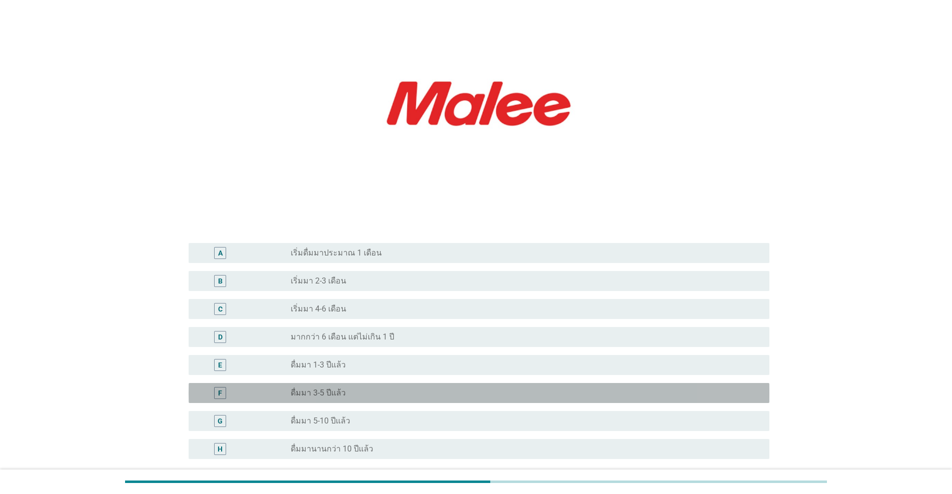
click at [338, 396] on label "ดื่มมา 3-5 ปีแล้ว" at bounding box center [318, 393] width 55 height 10
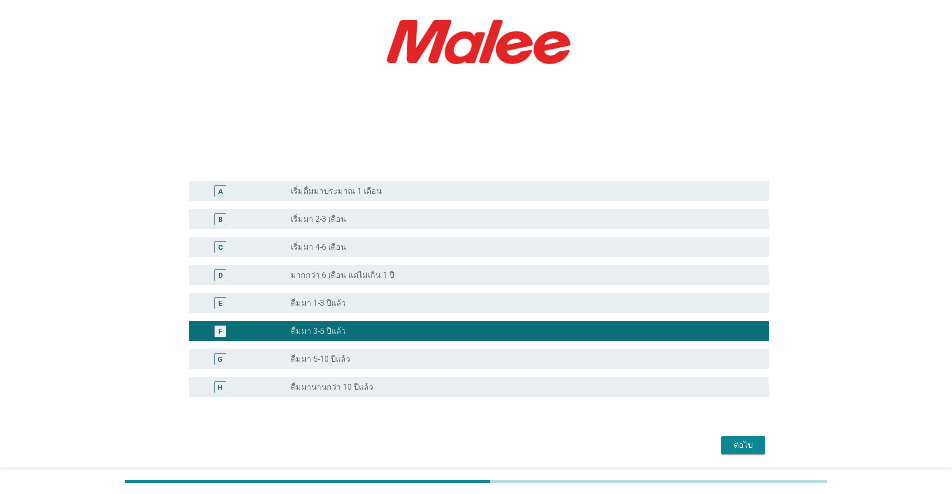
scroll to position [194, 0]
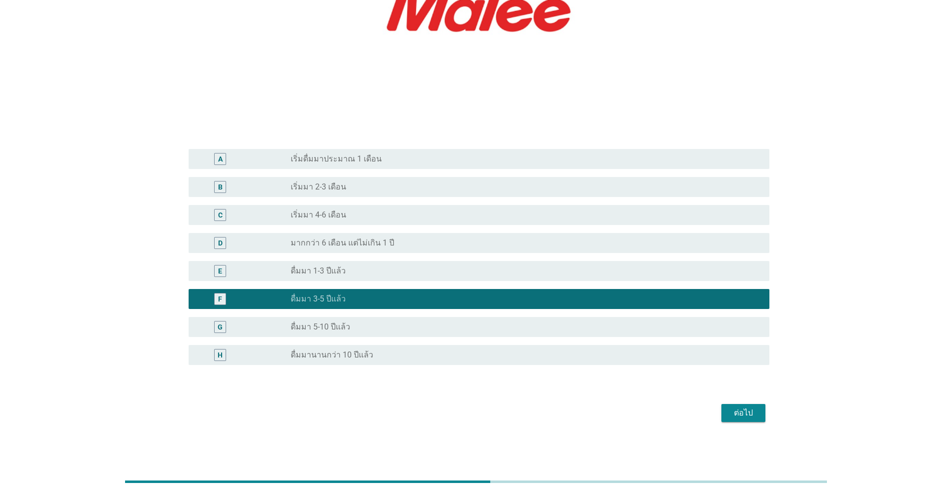
click at [491, 416] on div "ต่อไป" at bounding box center [743, 413] width 28 height 12
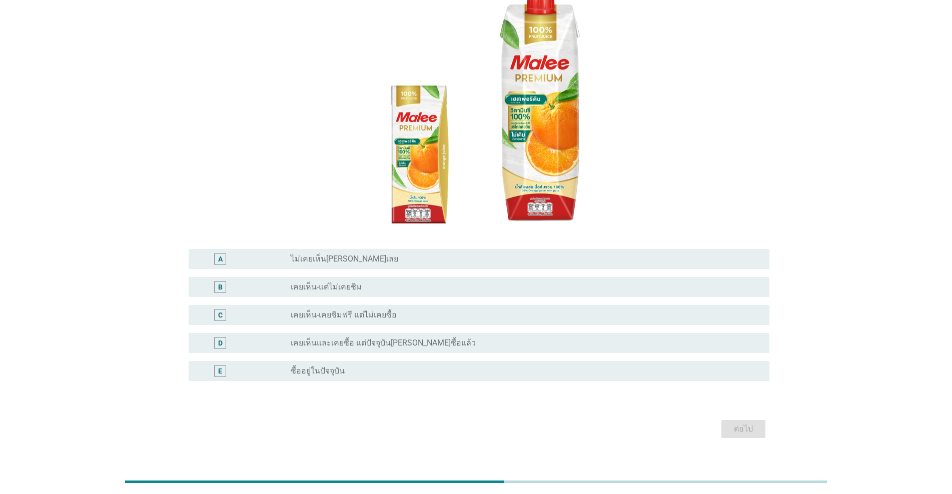
scroll to position [100, 0]
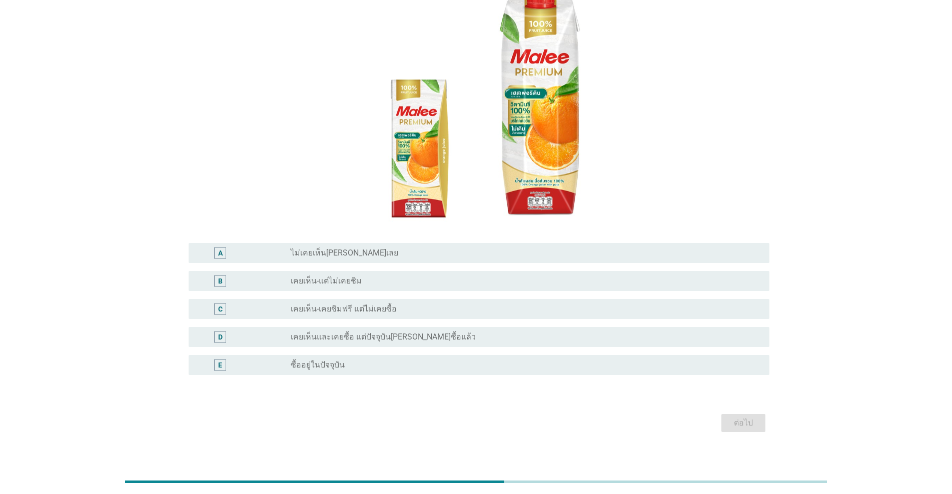
click at [333, 369] on label "ซื้ออยู่ในปัจจุบัน" at bounding box center [318, 365] width 54 height 10
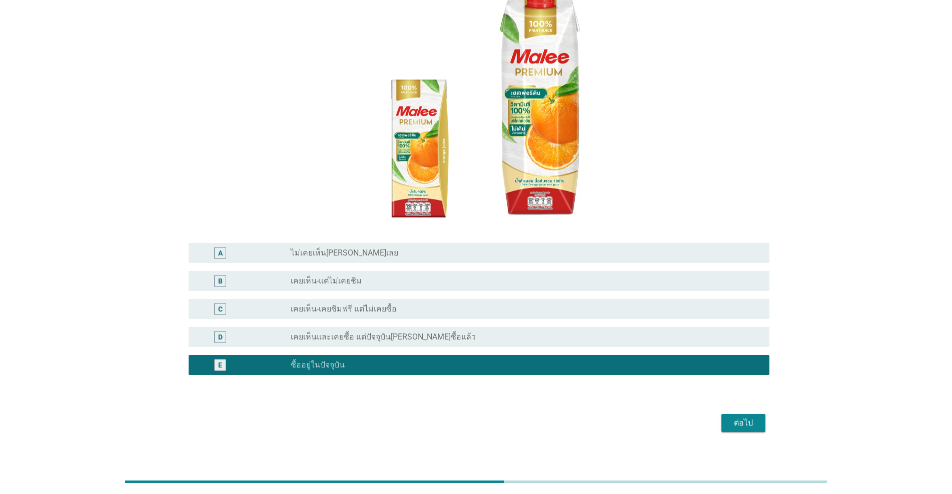
click at [491, 422] on button "ต่อไป" at bounding box center [743, 423] width 44 height 18
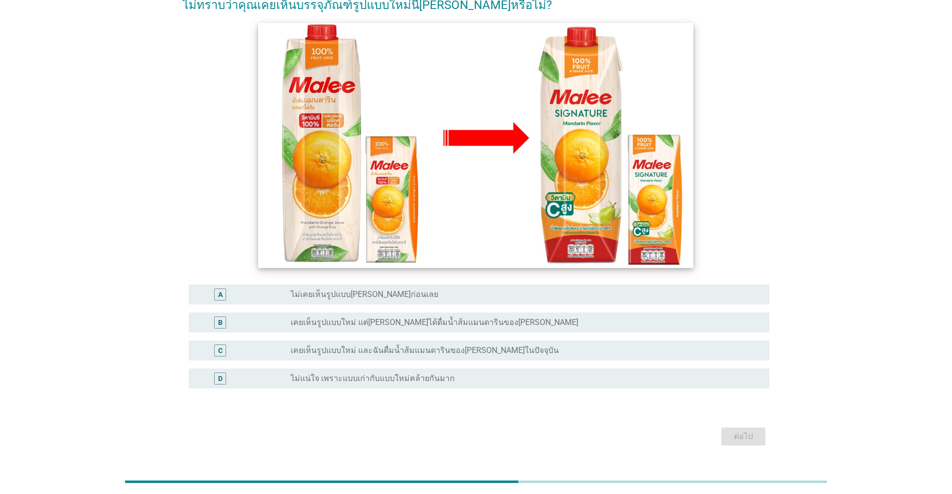
scroll to position [118, 0]
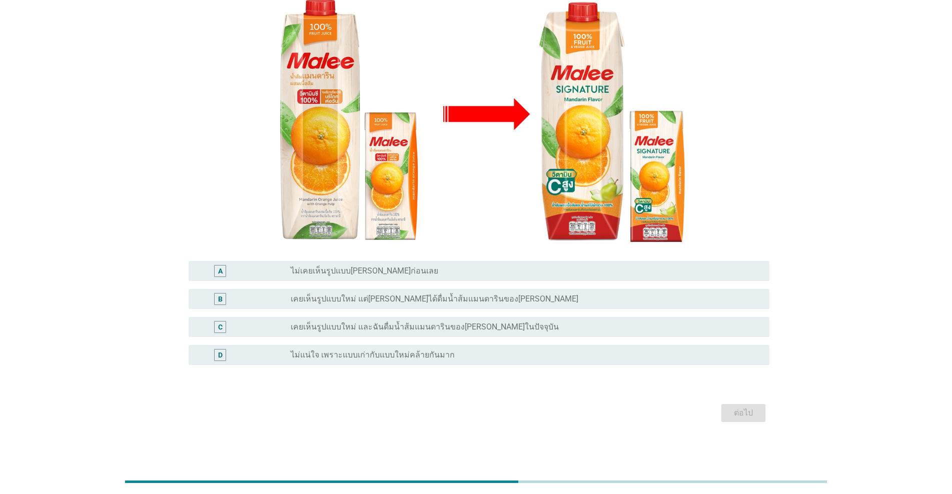
click at [413, 356] on label "ไม่แน่ใจ เพราะแบบเก่ากับแบบใหม่คล้ายกันมาก" at bounding box center [373, 355] width 164 height 10
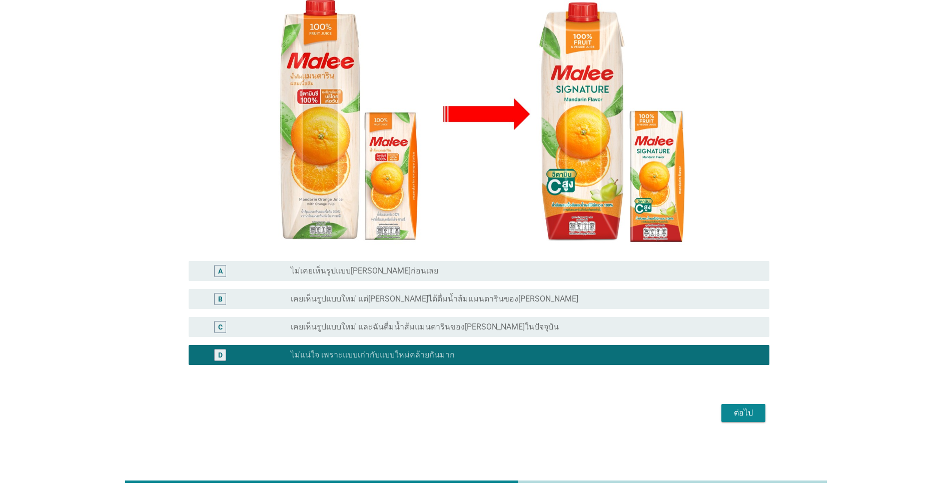
click at [491, 415] on div "ต่อไป" at bounding box center [743, 413] width 28 height 12
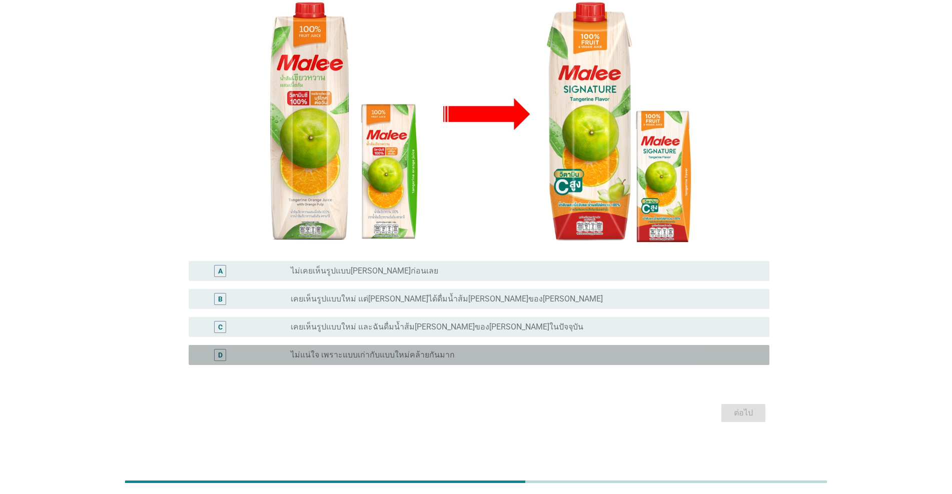
click at [396, 350] on label "ไม่แน่ใจ เพราะแบบเก่ากับแบบใหม่คล้ายกันมาก" at bounding box center [373, 355] width 164 height 10
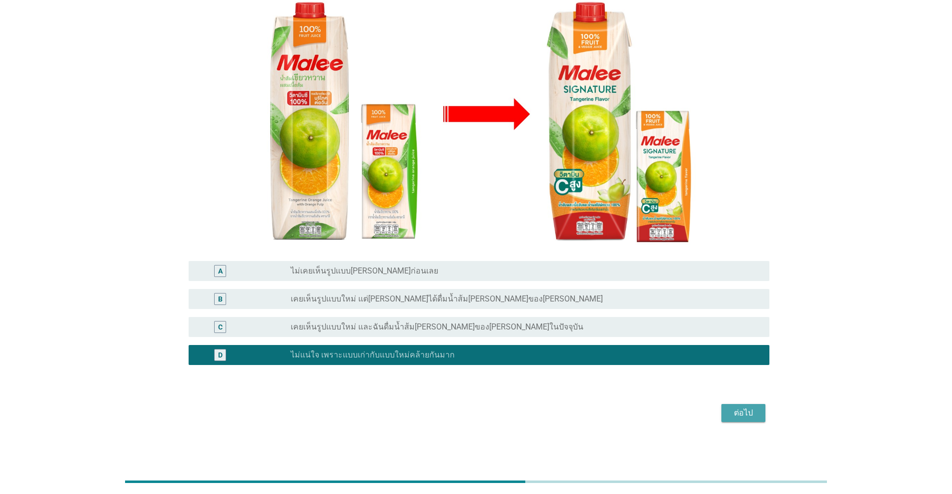
click at [491, 406] on button "ต่อไป" at bounding box center [743, 413] width 44 height 18
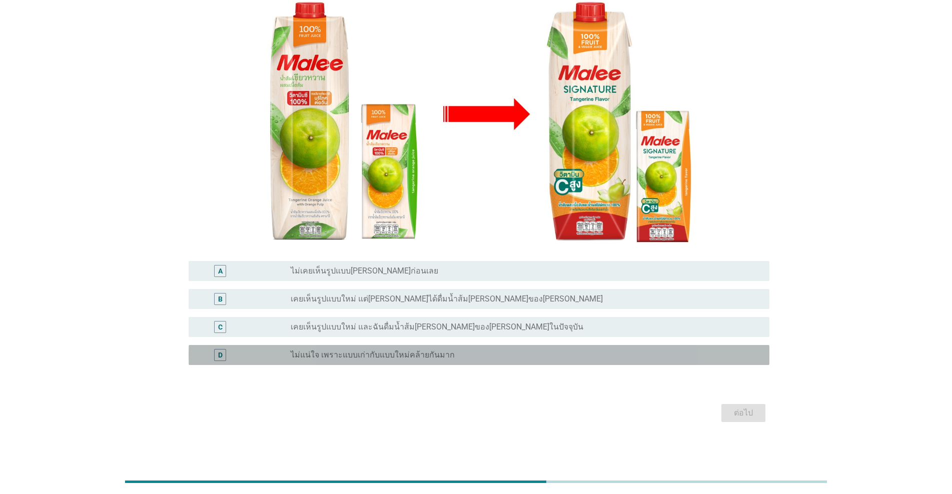
click at [359, 360] on label "ไม่แน่ใจ เพราะแบบเก่ากับแบบใหม่คล้ายกันมาก" at bounding box center [373, 355] width 164 height 10
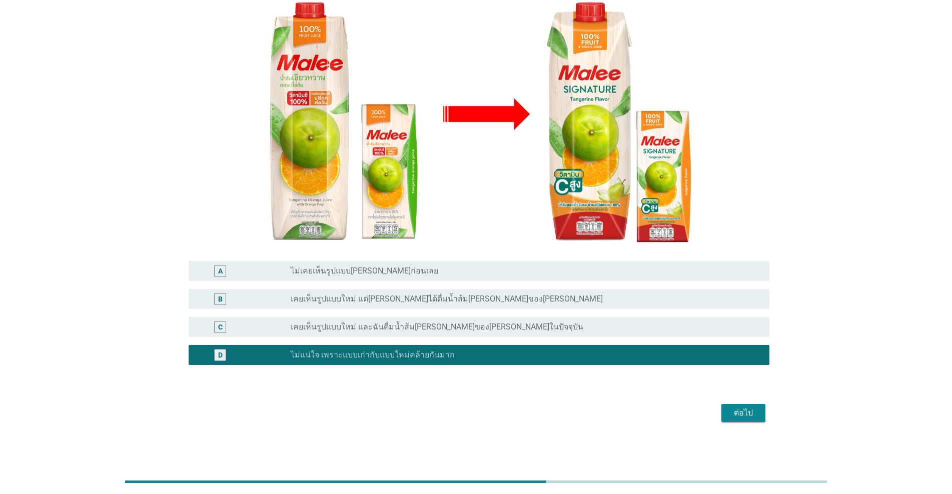
click at [491, 412] on button "ต่อไป" at bounding box center [743, 413] width 44 height 18
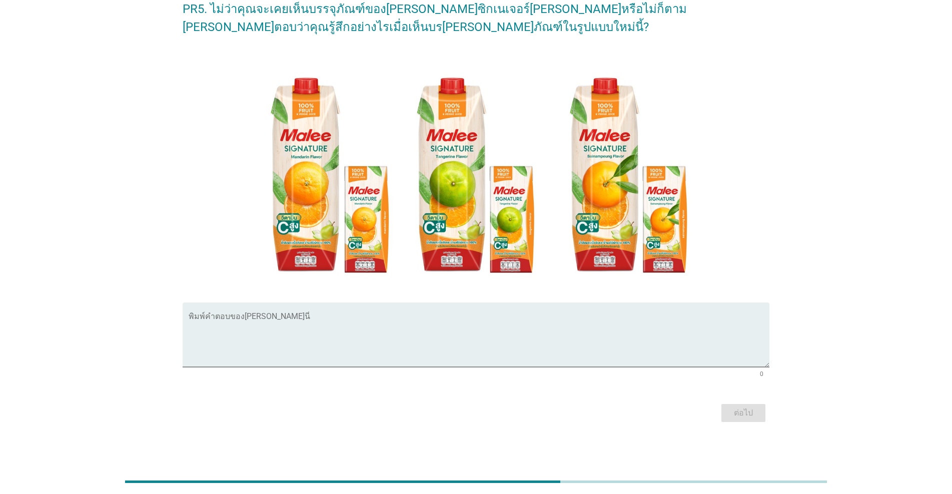
scroll to position [0, 0]
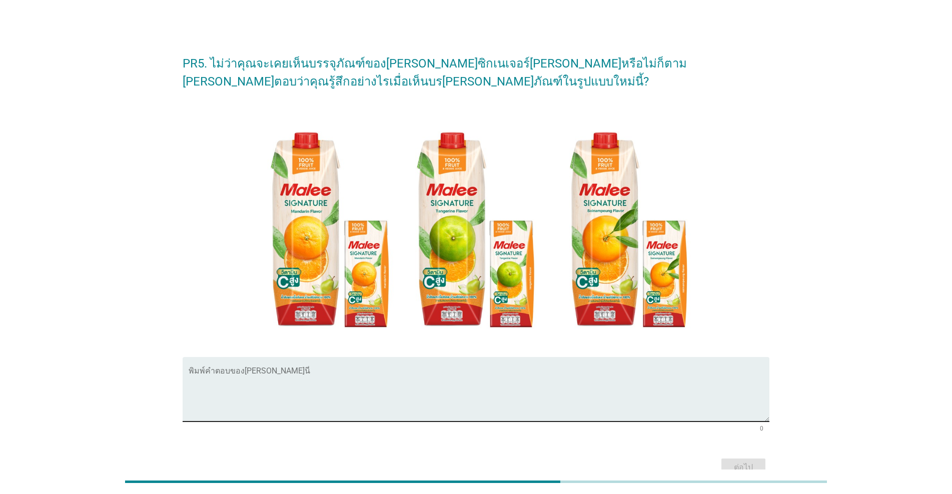
click at [222, 380] on textarea "พิมพ์คำตอบของคุณ ที่นี่" at bounding box center [479, 395] width 581 height 53
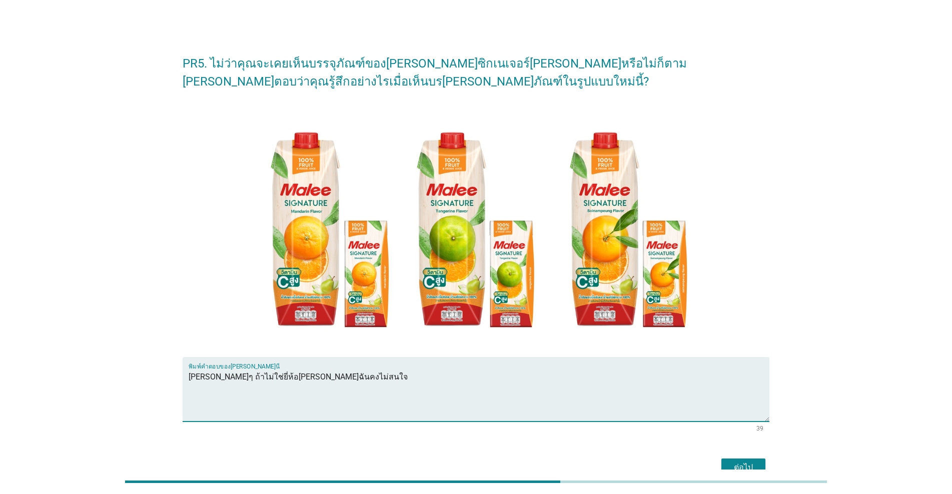
scroll to position [55, 0]
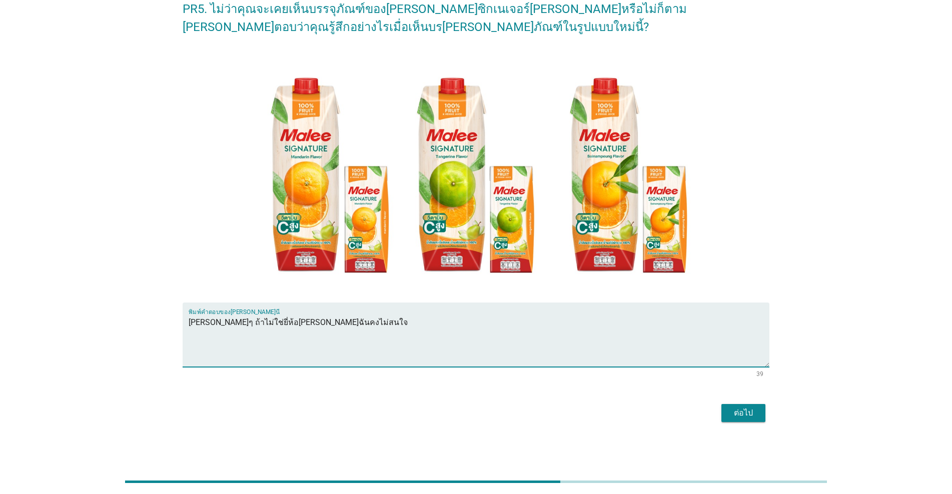
type textarea "ดูเก่าๆ ถ้าไม่ใช่ยี่ห้อมาลีฉันคงไม่สนใจ"
click at [491, 416] on div "ต่อไป" at bounding box center [743, 413] width 28 height 12
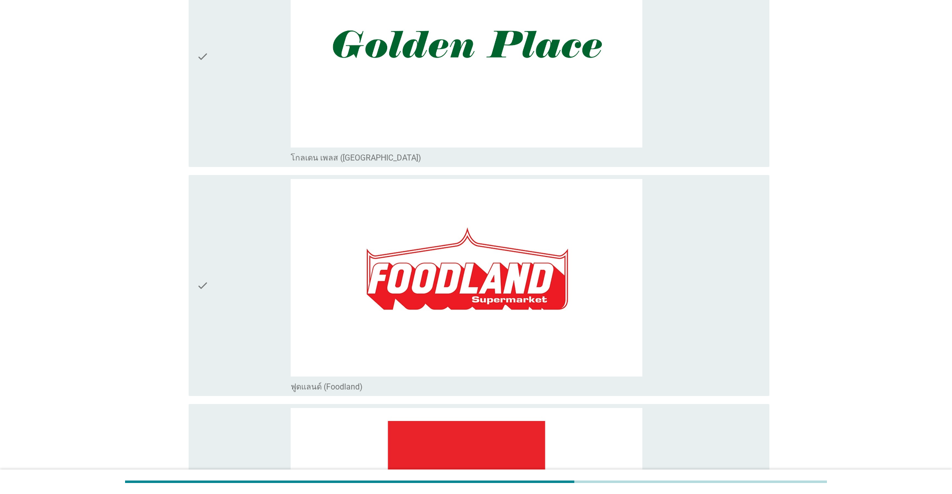
scroll to position [250, 0]
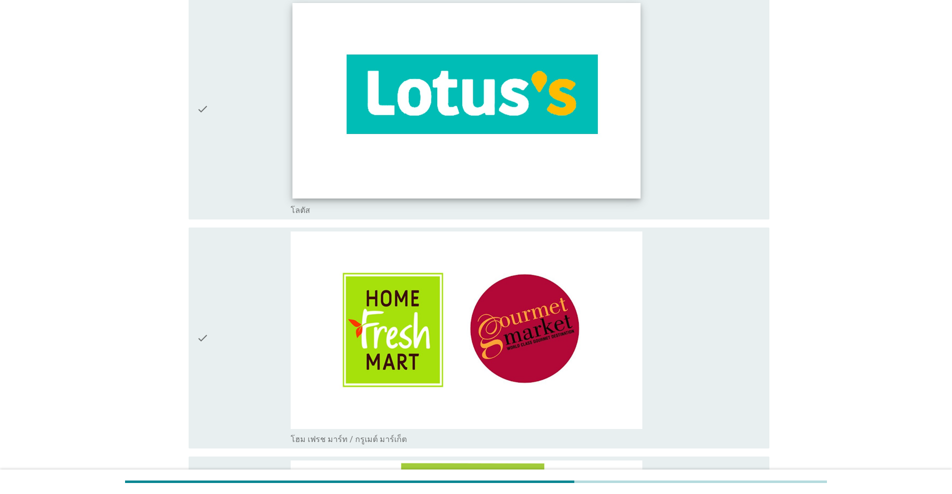
click at [412, 134] on img at bounding box center [467, 101] width 348 height 196
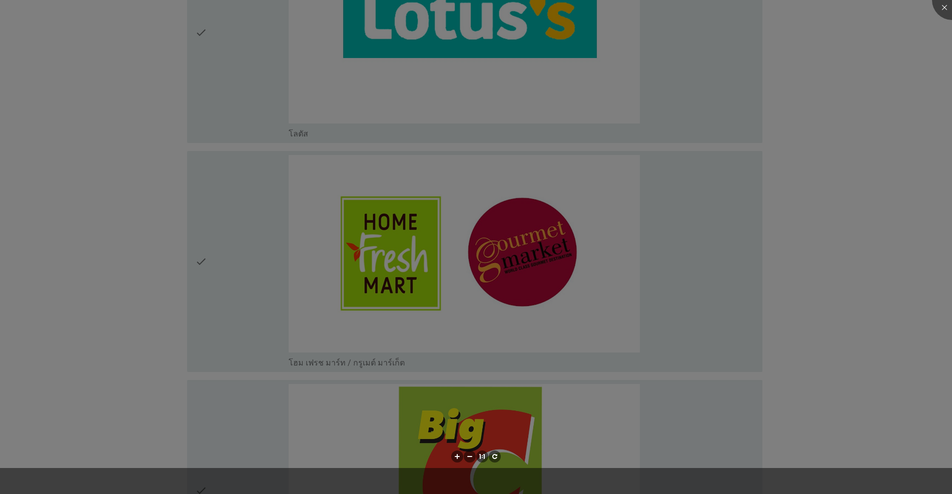
scroll to position [1501, 0]
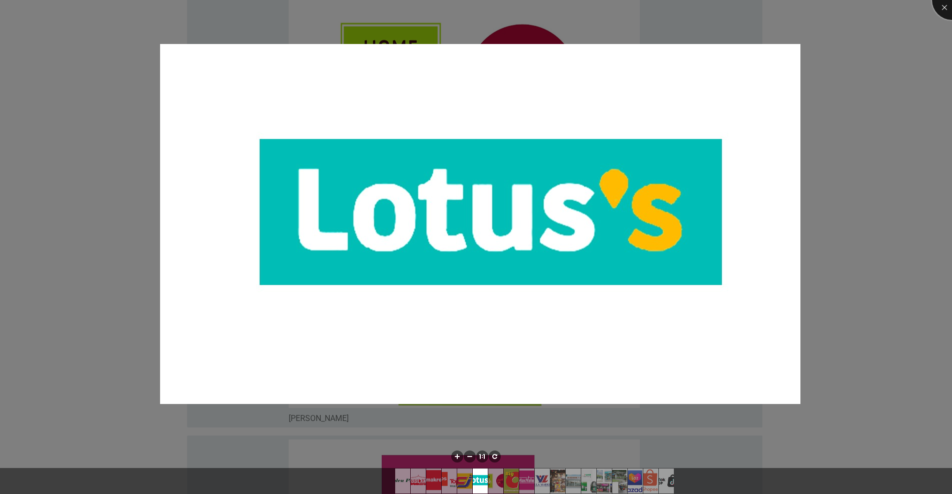
drag, startPoint x: 942, startPoint y: 6, endPoint x: 922, endPoint y: 11, distance: 20.5
click at [491, 6] on div at bounding box center [952, 0] width 40 height 40
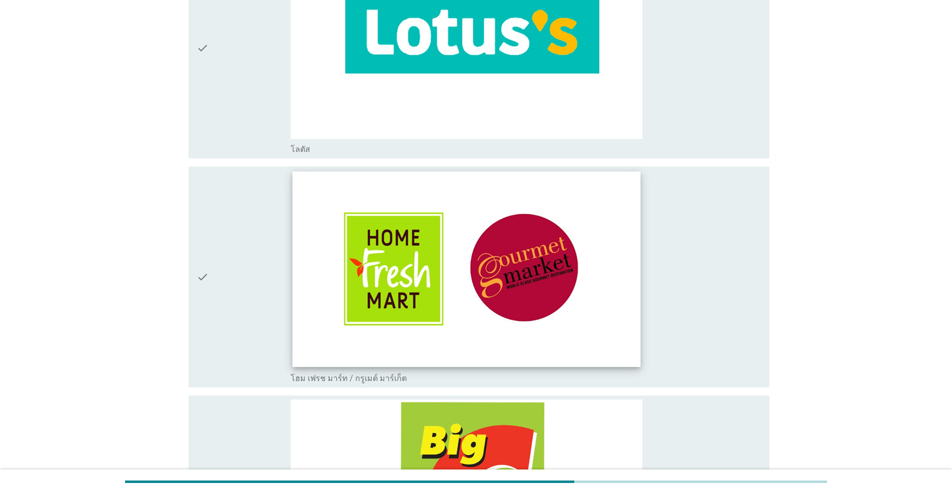
scroll to position [1251, 0]
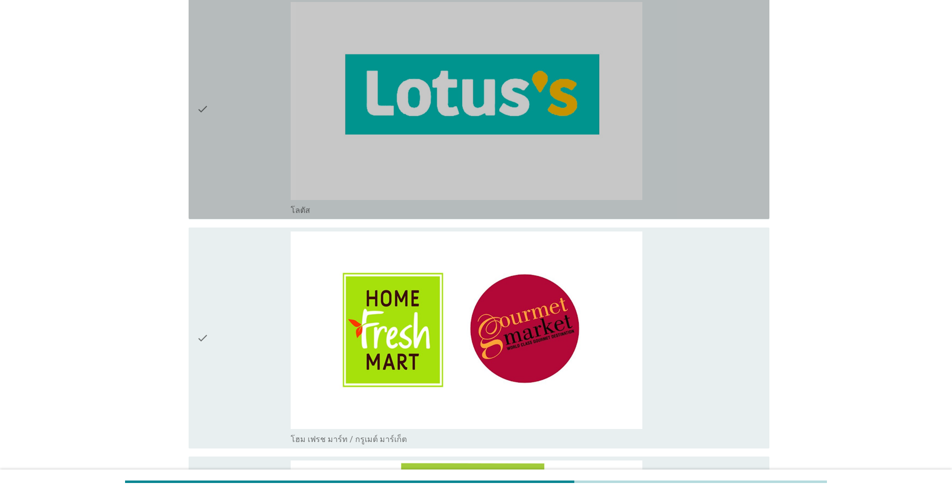
click at [203, 116] on icon "check" at bounding box center [203, 108] width 12 height 213
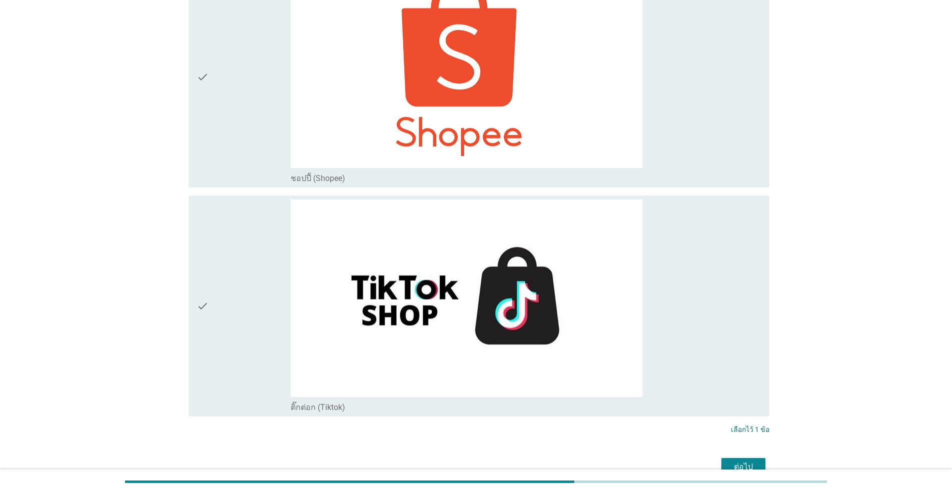
scroll to position [3895, 0]
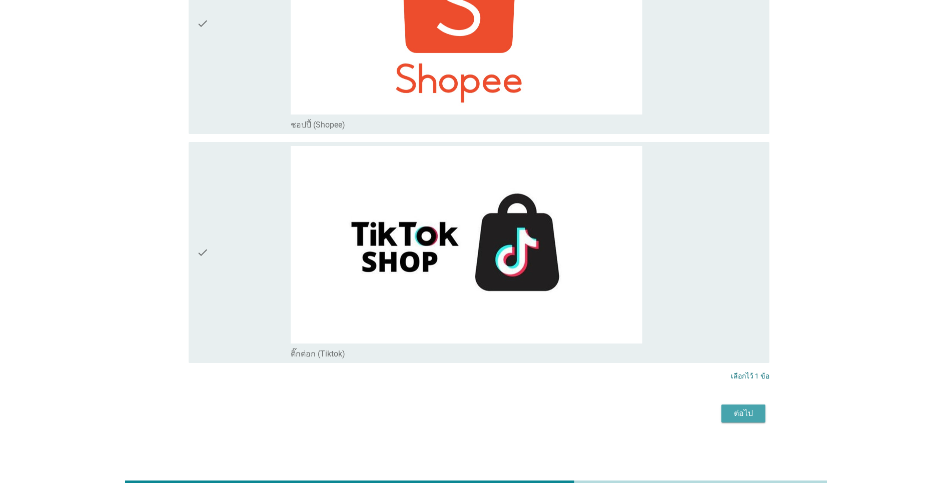
click at [491, 407] on button "ต่อไป" at bounding box center [743, 414] width 44 height 18
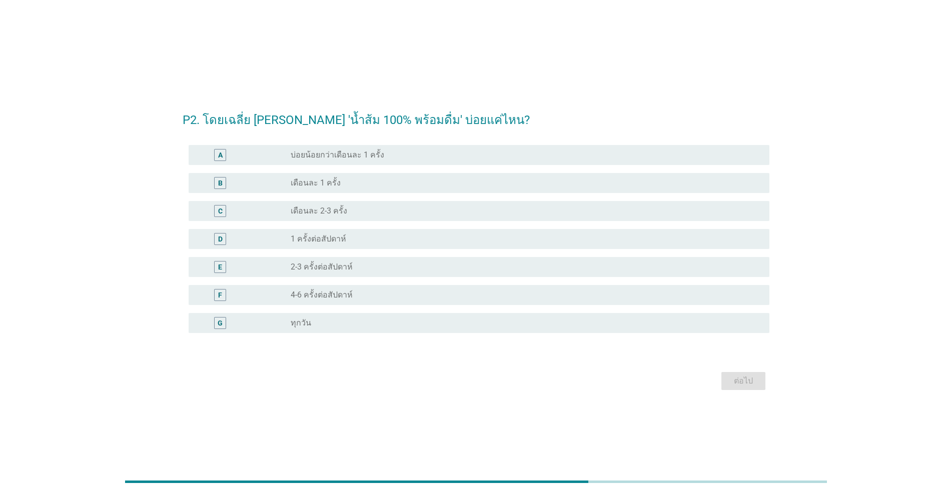
click at [215, 211] on div "C" at bounding box center [220, 211] width 12 height 12
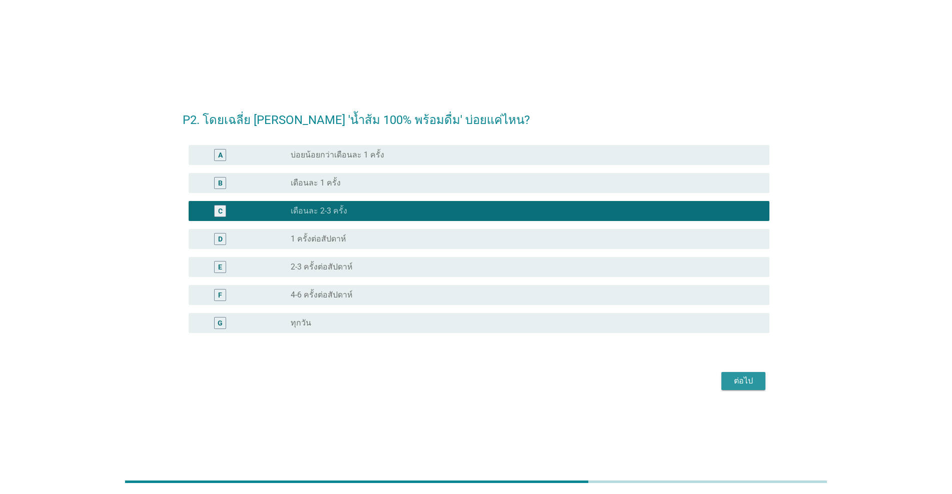
click at [491, 390] on button "ต่อไป" at bounding box center [743, 381] width 44 height 18
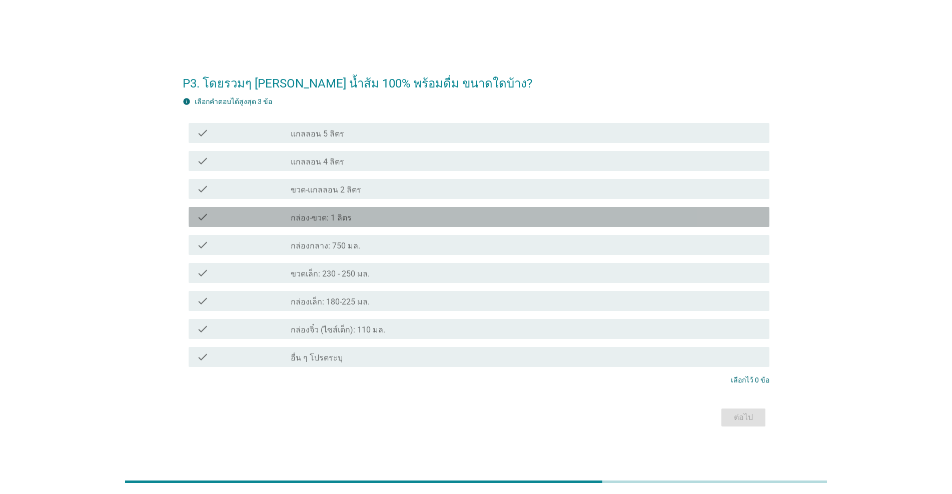
click at [265, 225] on div "check check_box_outline_blank กล่อง-ขวด: 1 ลิตร" at bounding box center [479, 217] width 581 height 20
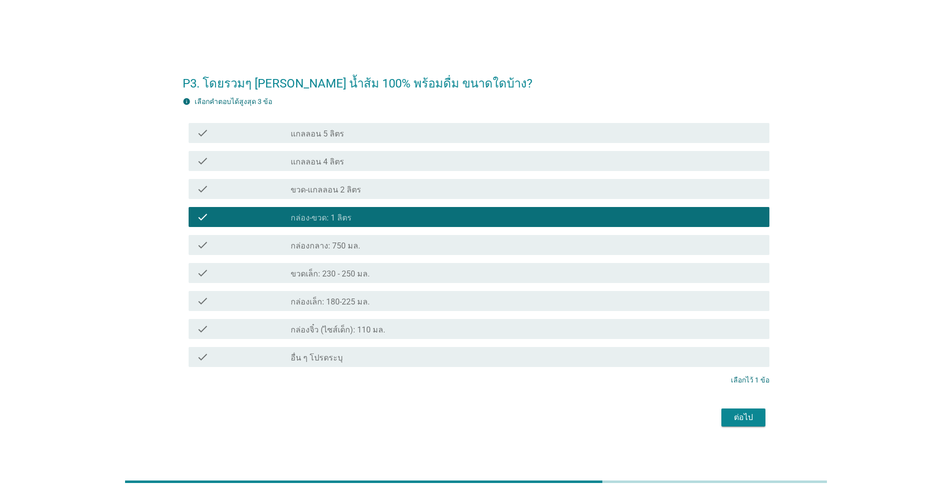
click at [491, 419] on div "ต่อไป" at bounding box center [743, 418] width 28 height 12
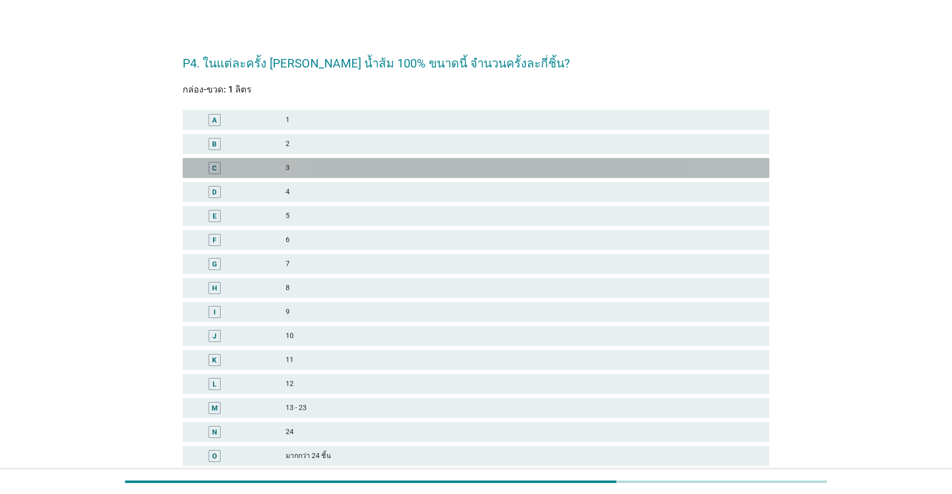
click at [252, 170] on div "C" at bounding box center [238, 168] width 95 height 12
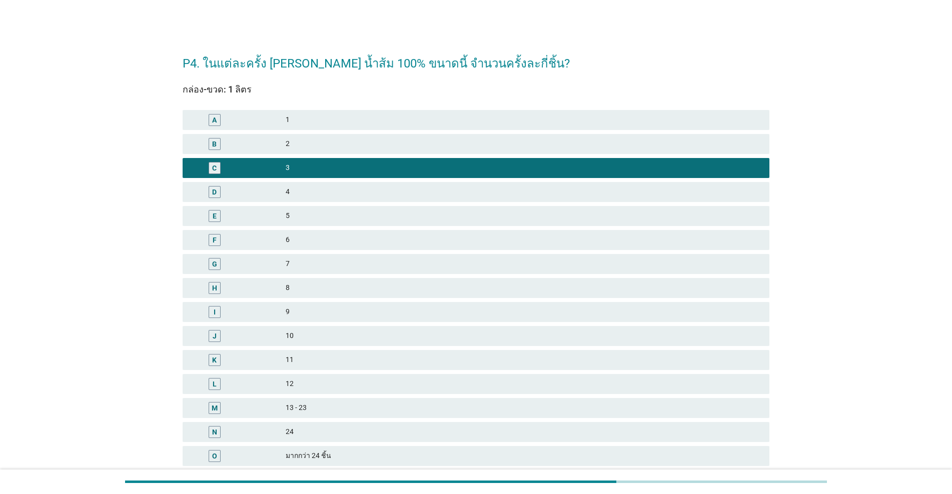
click at [268, 146] on div "B" at bounding box center [238, 144] width 95 height 12
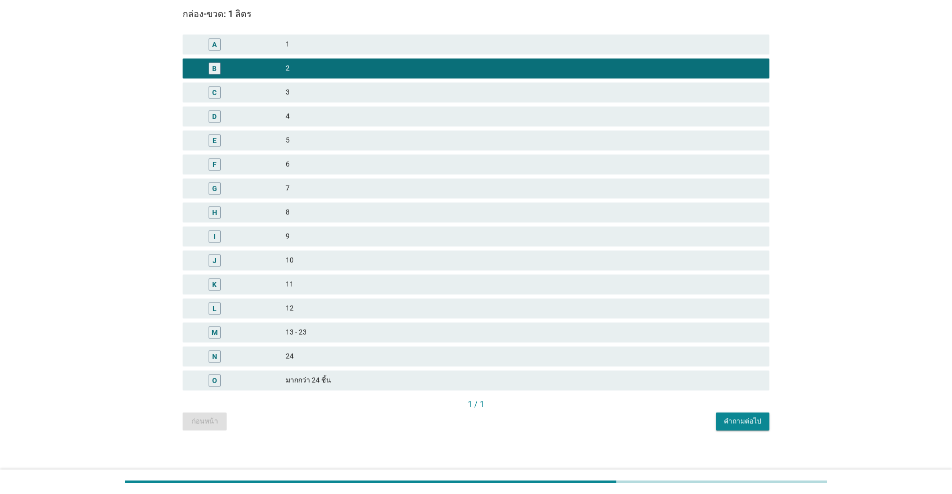
scroll to position [81, 0]
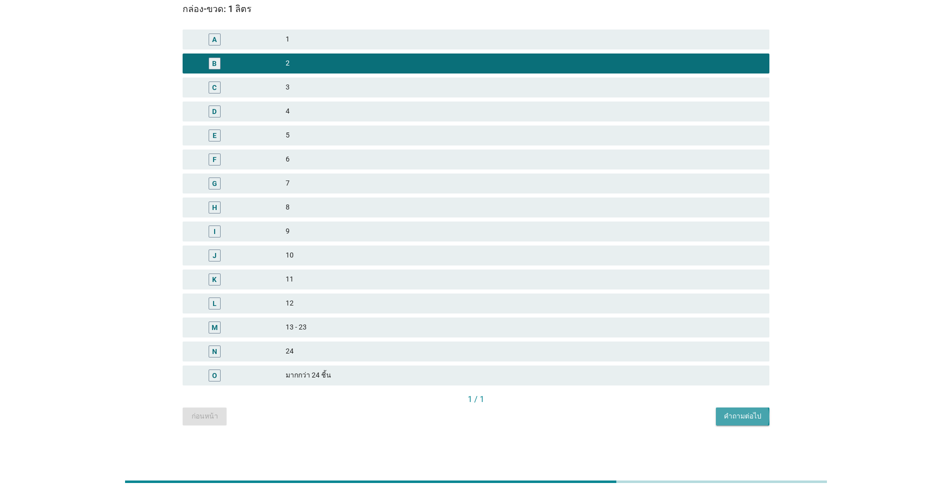
click at [491, 421] on div "คำถามต่อไป" at bounding box center [743, 416] width 38 height 11
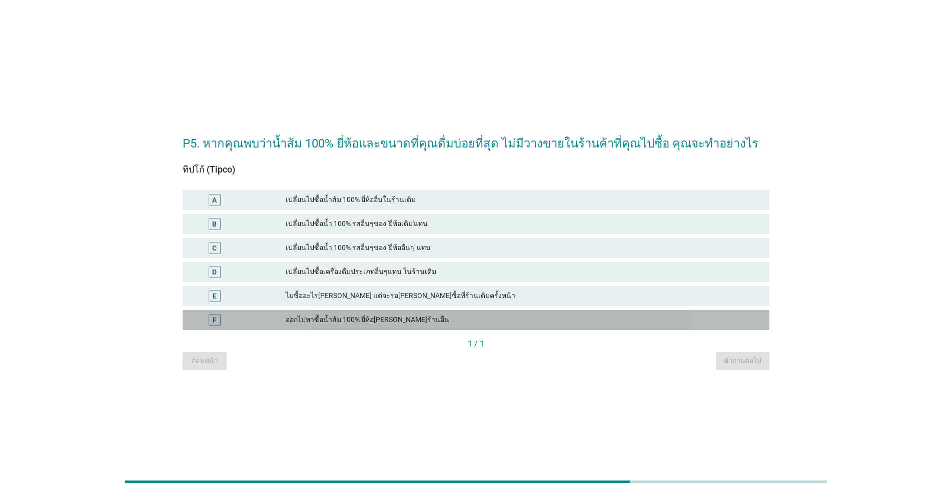
click at [391, 329] on div "F ออกไปหาซื้อน้ำส้ม 100% ยี่ห้อเดิม ที่ร้านอื่น" at bounding box center [476, 320] width 587 height 20
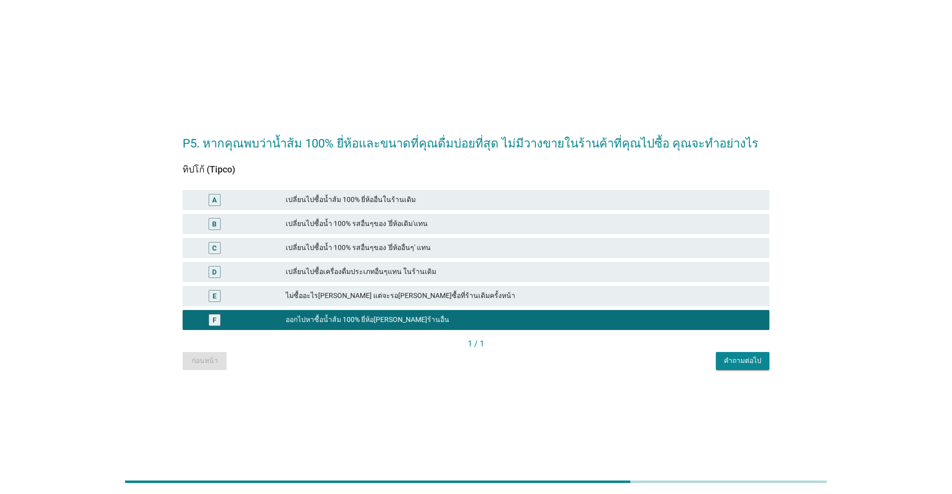
click at [491, 361] on div "คำถามต่อไป" at bounding box center [743, 361] width 38 height 11
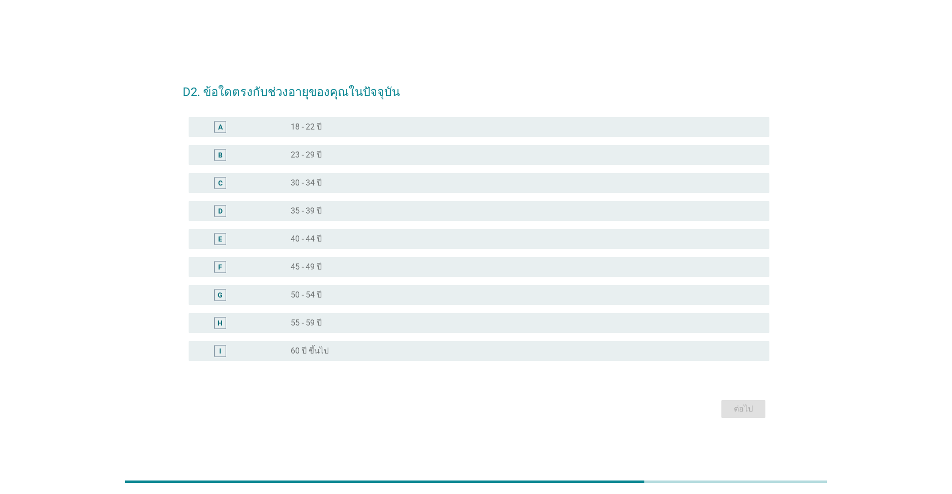
drag, startPoint x: 329, startPoint y: 237, endPoint x: 401, endPoint y: 252, distance: 73.5
click at [330, 237] on div "radio_button_unchecked 40 - 44 ปี" at bounding box center [522, 239] width 463 height 10
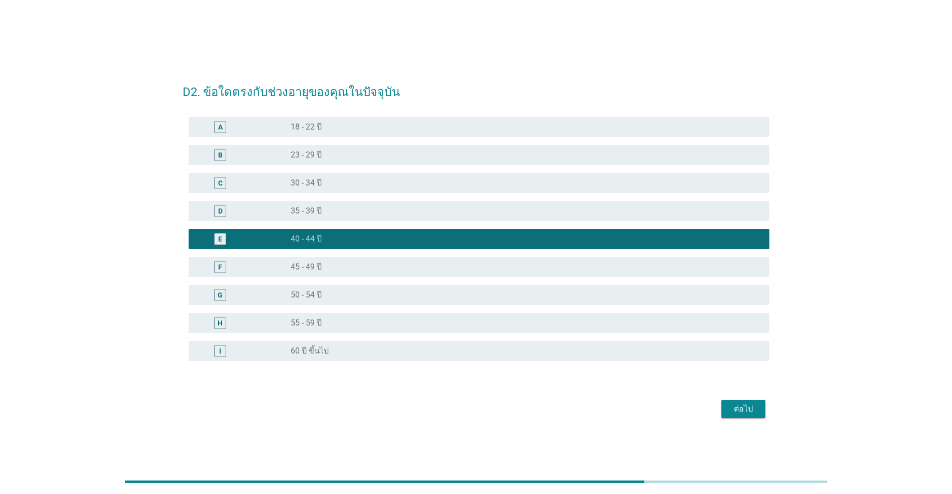
click at [491, 410] on div "ต่อไป" at bounding box center [743, 409] width 28 height 12
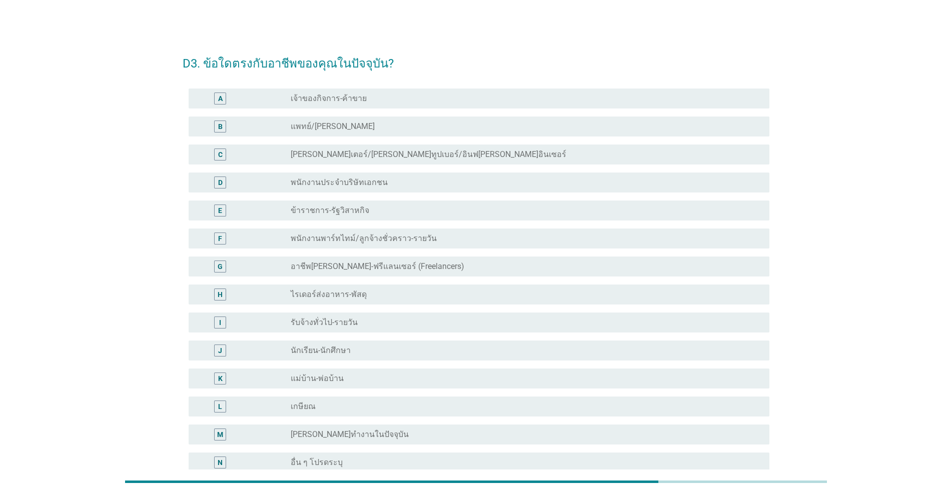
click at [367, 277] on div "G radio_button_unchecked อาชีพอิสระ-ฟรีแลนเซอร์ (Freelancers)" at bounding box center [476, 267] width 587 height 28
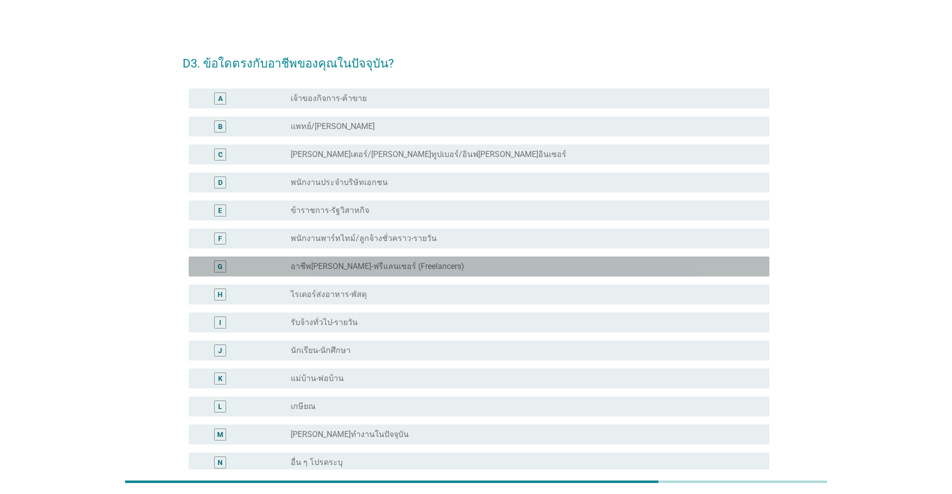
click at [368, 273] on div "G radio_button_unchecked อาชีพอิสระ-ฟรีแลนเซอร์ (Freelancers)" at bounding box center [479, 267] width 581 height 20
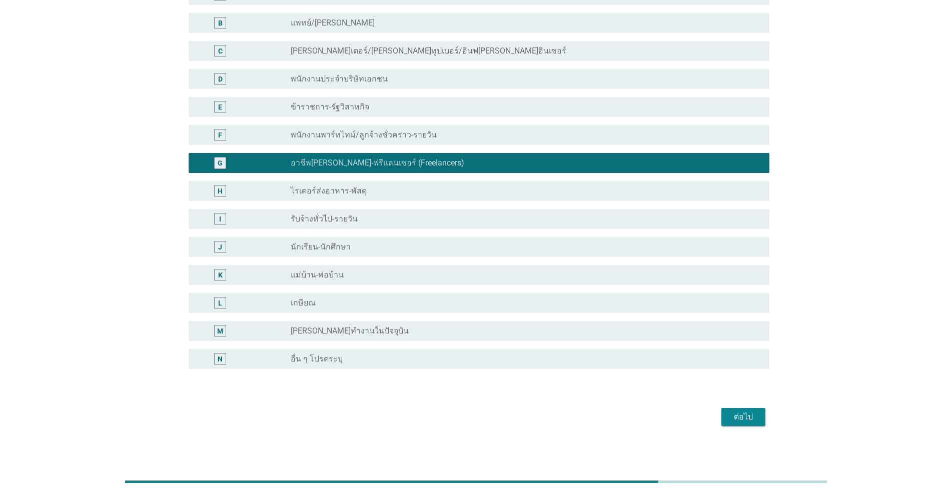
scroll to position [107, 0]
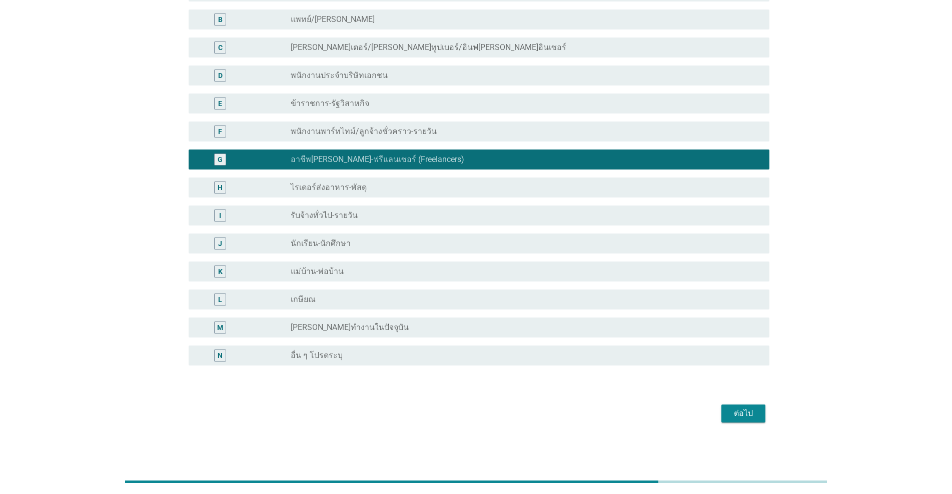
click at [491, 416] on div "ต่อไป" at bounding box center [743, 414] width 28 height 12
